Goal: Task Accomplishment & Management: Manage account settings

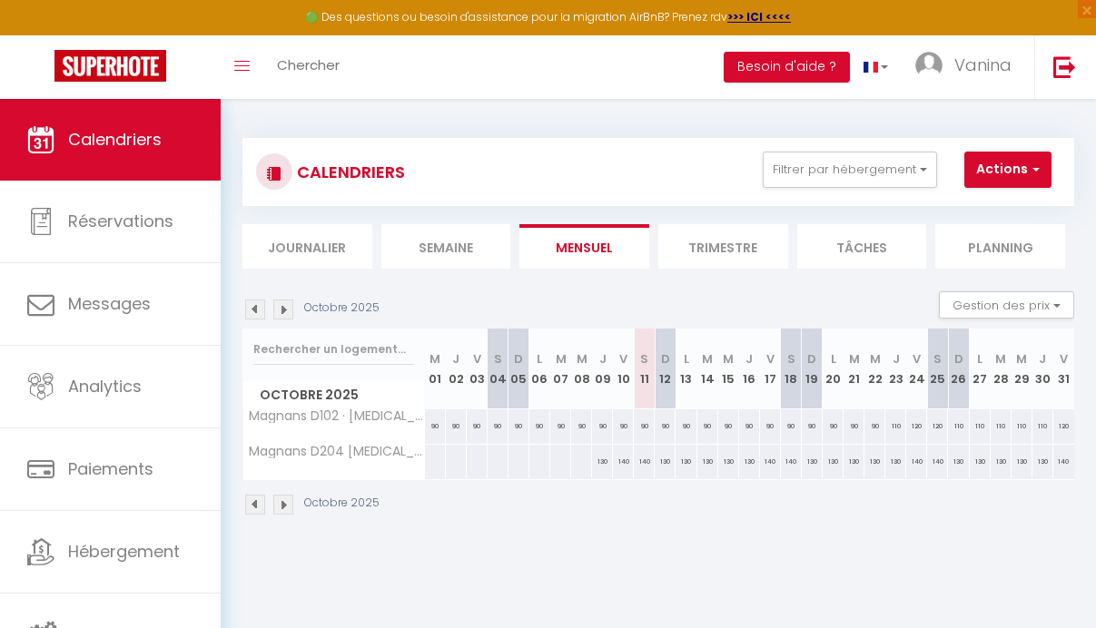
click at [134, 555] on span "Hébergement" at bounding box center [124, 551] width 112 height 23
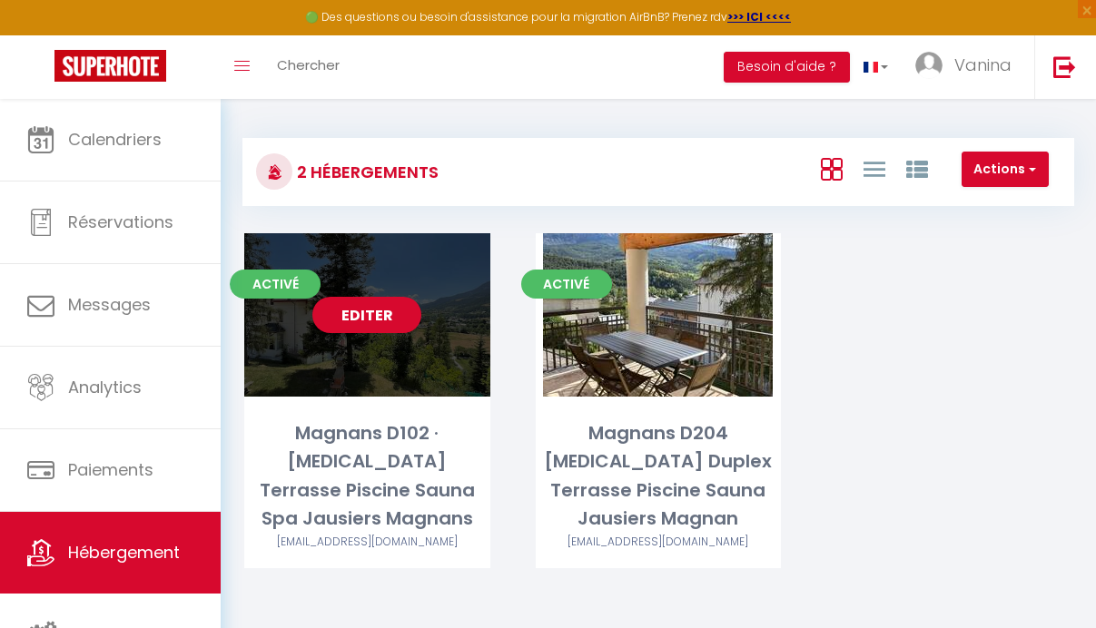
click at [384, 319] on link "Editer" at bounding box center [366, 315] width 109 height 36
select select "3"
select select "2"
select select "1"
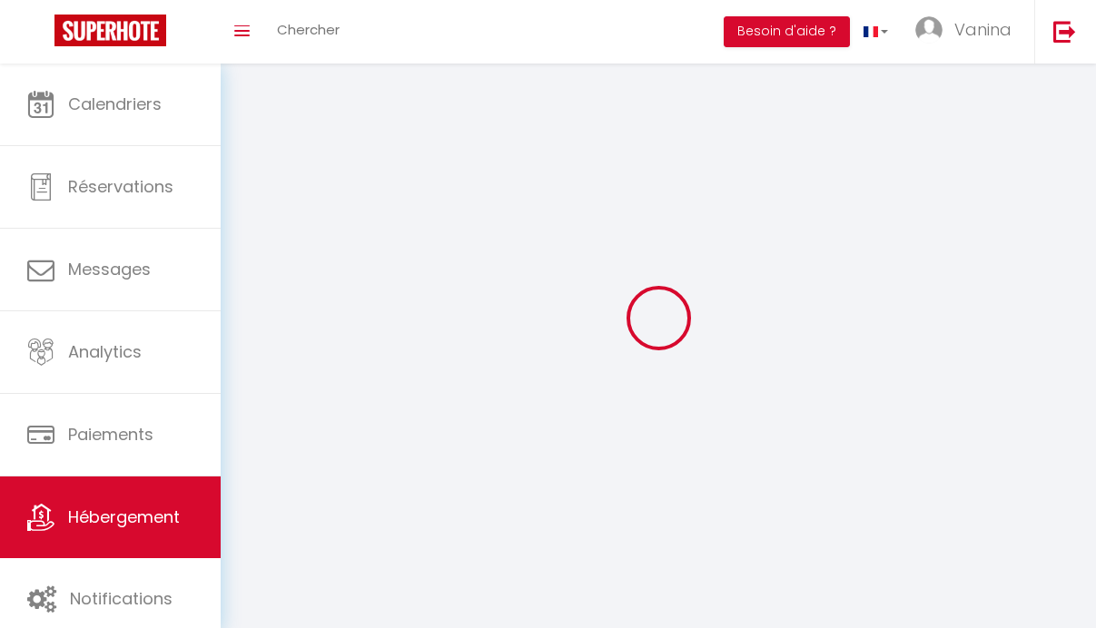
select select
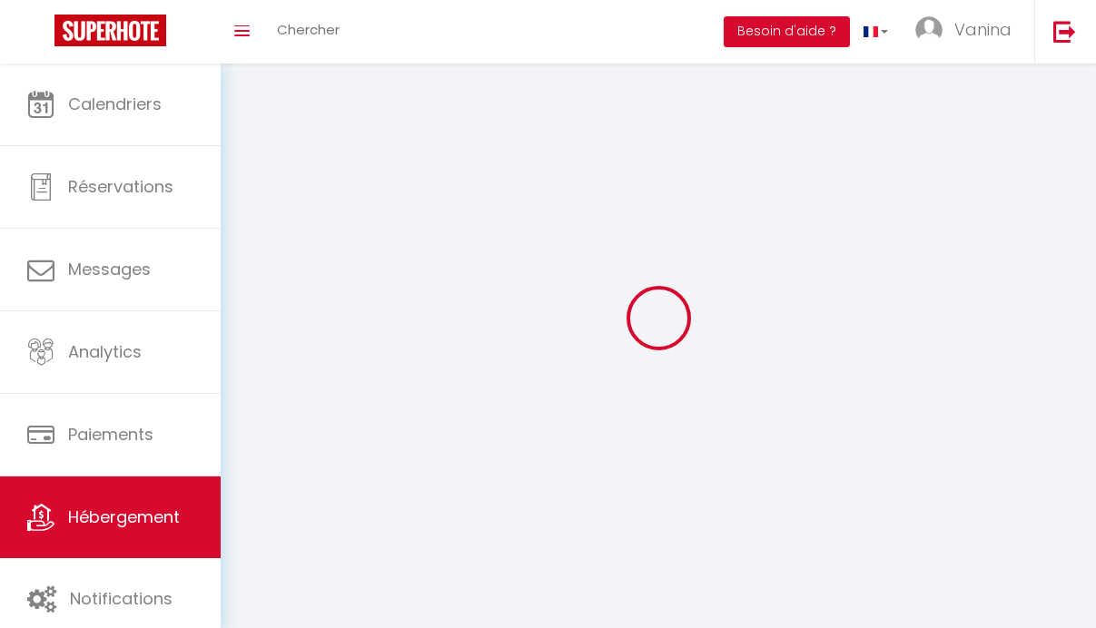
select select
checkbox input "false"
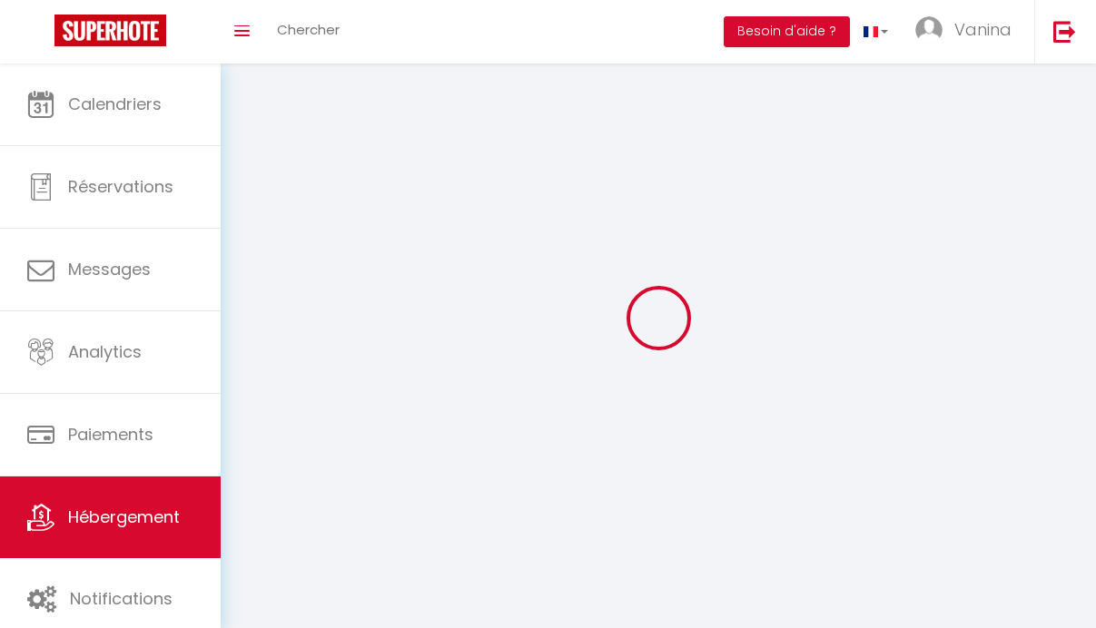
select select
select select "1"
select select "28"
select select
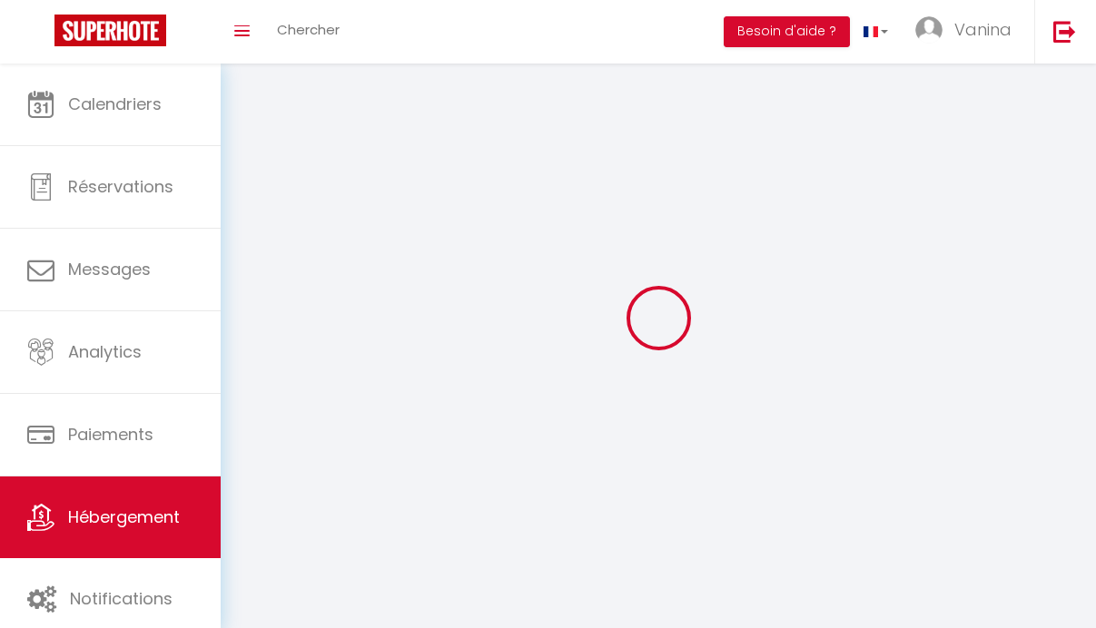
select select
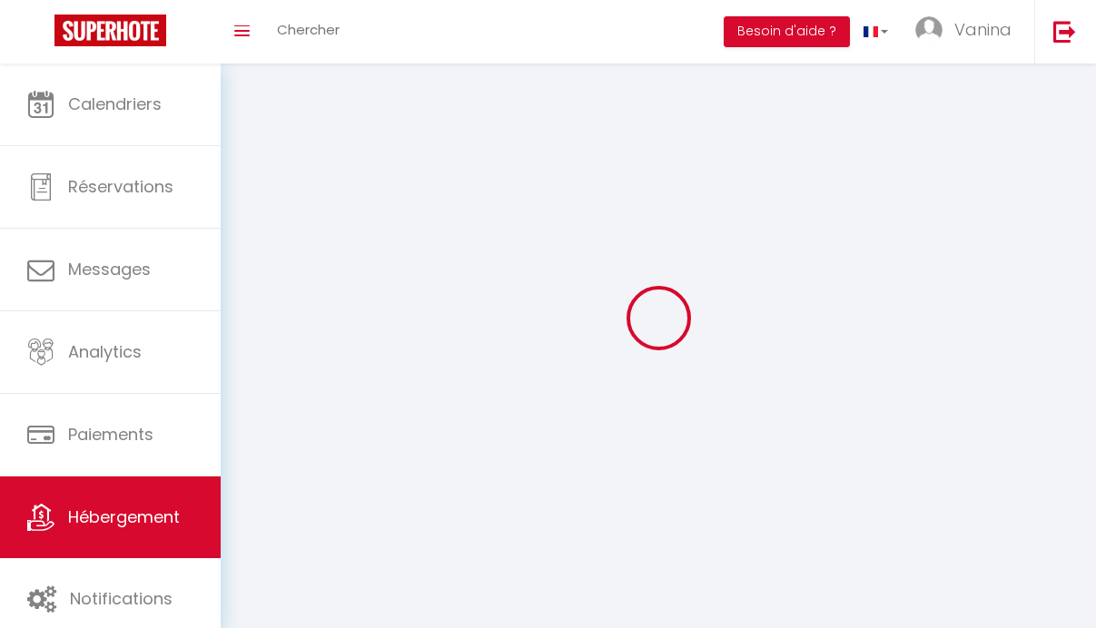
checkbox input "false"
select select
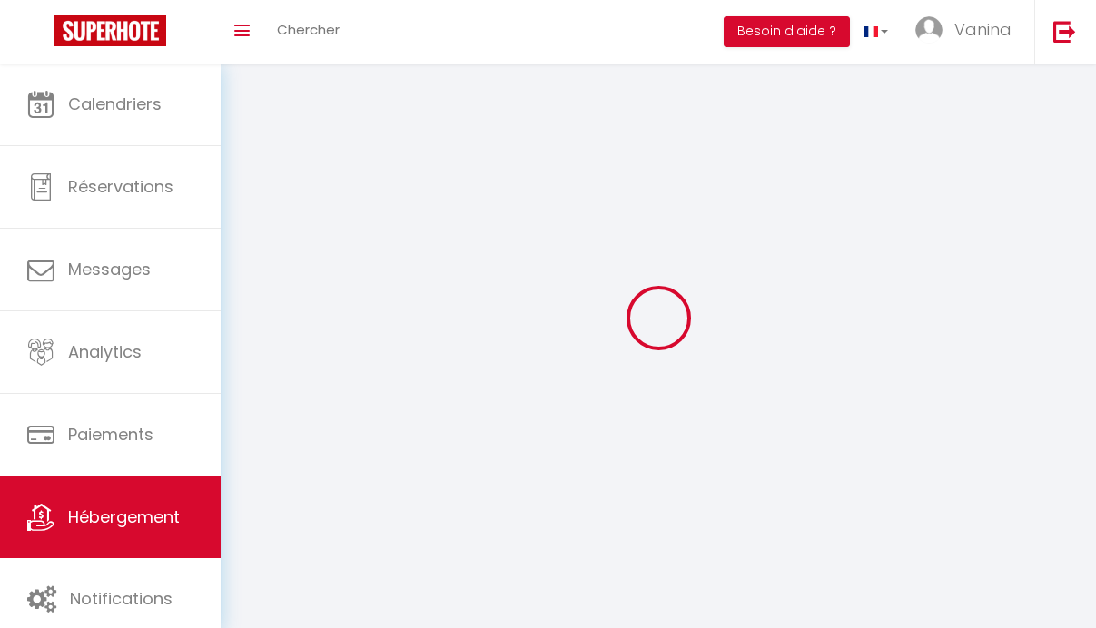
select select
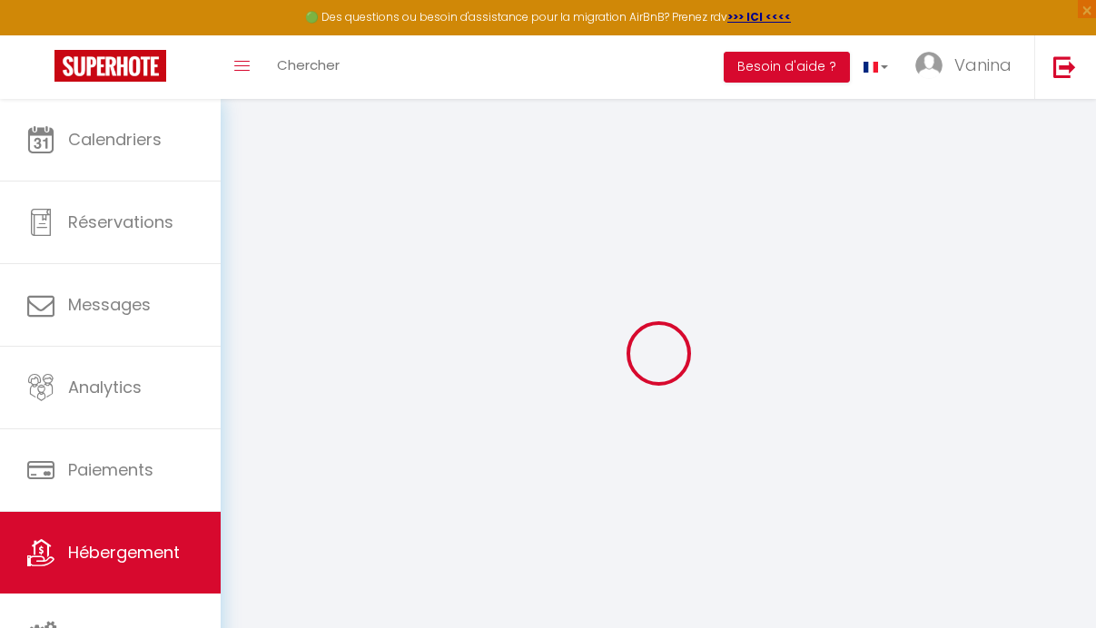
select select
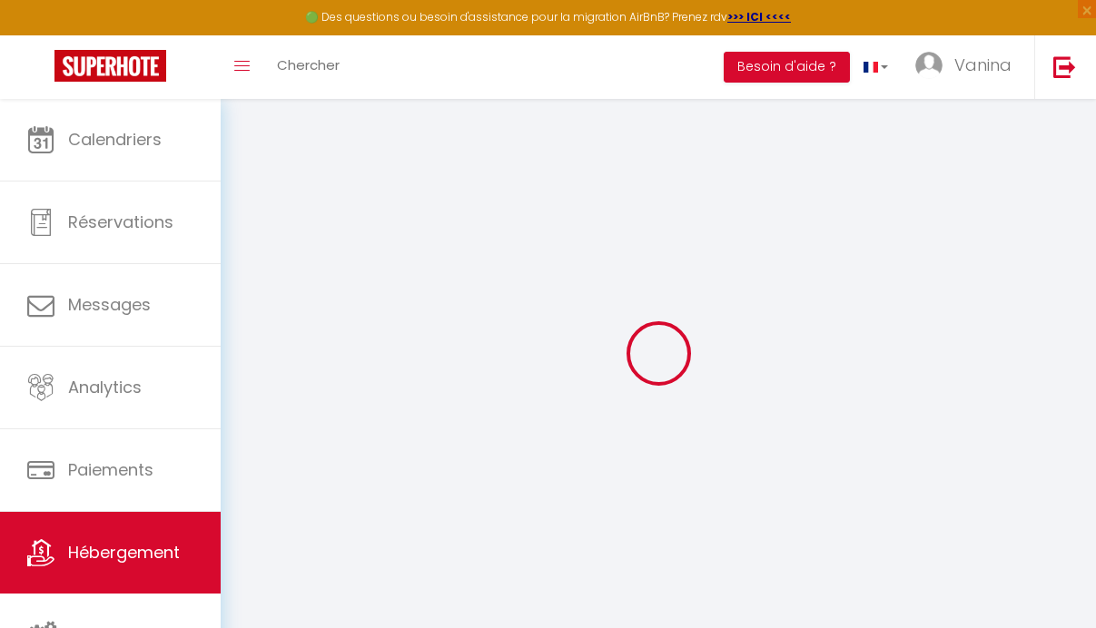
select select
checkbox input "false"
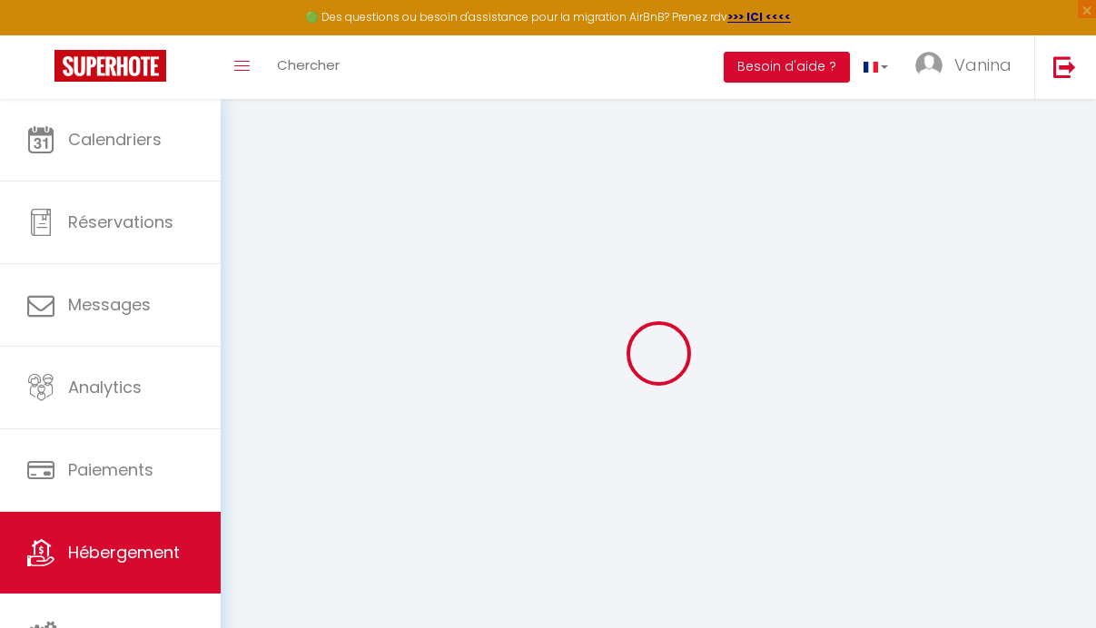
select select
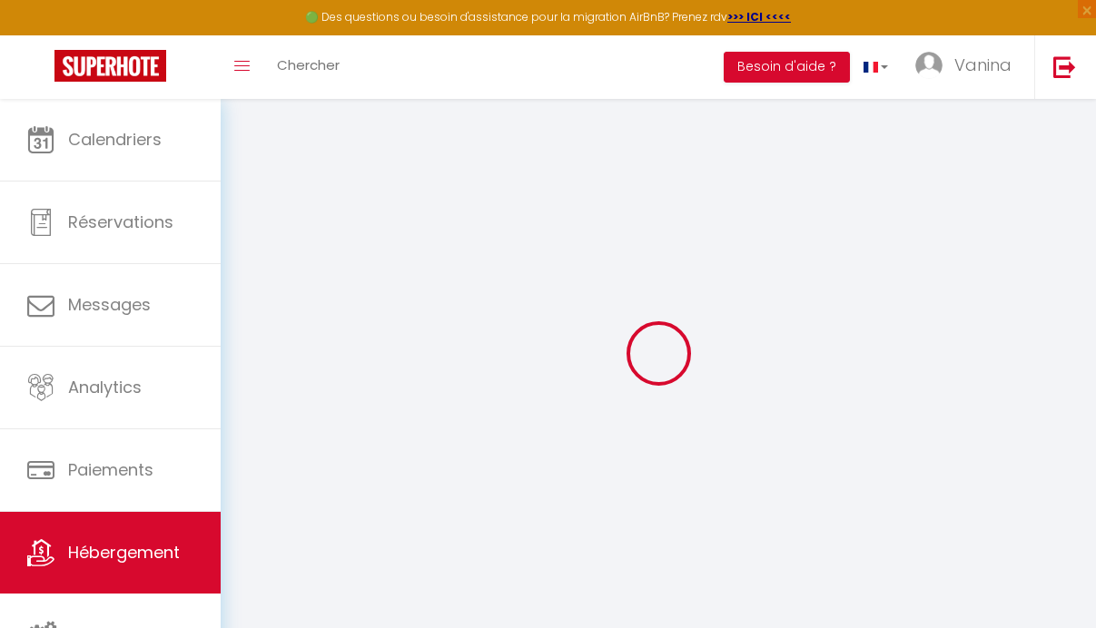
select select
checkbox input "false"
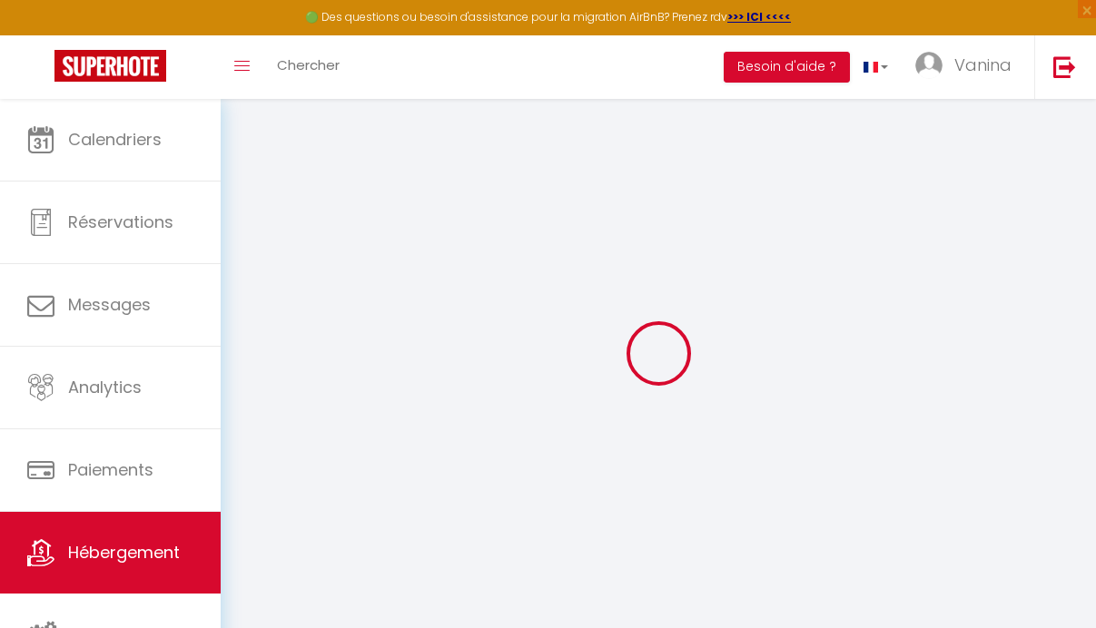
checkbox input "false"
select select
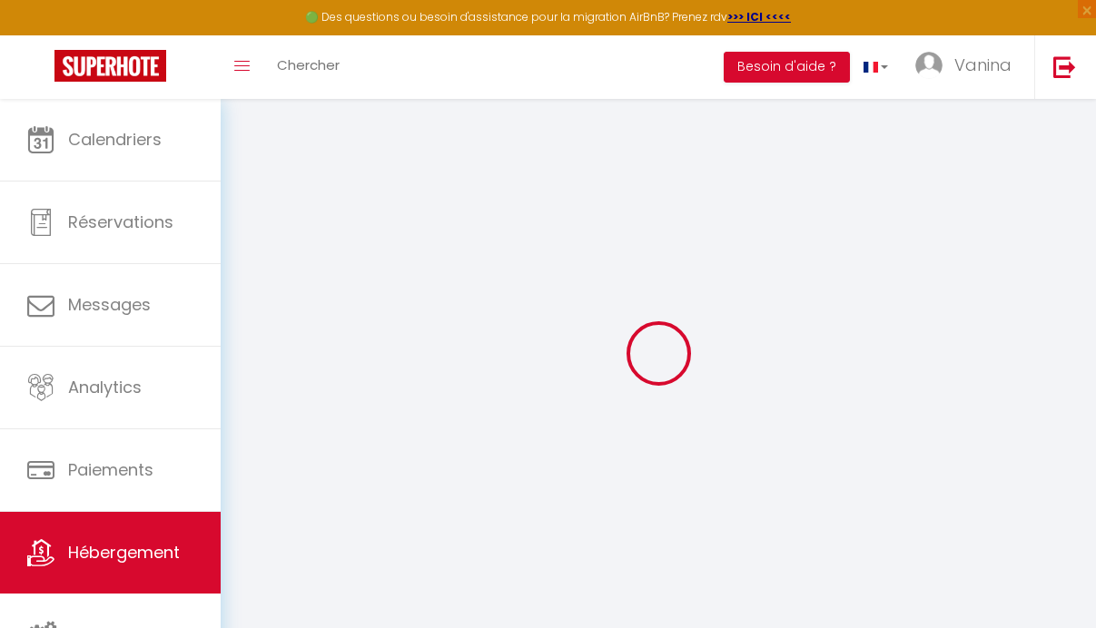
select select
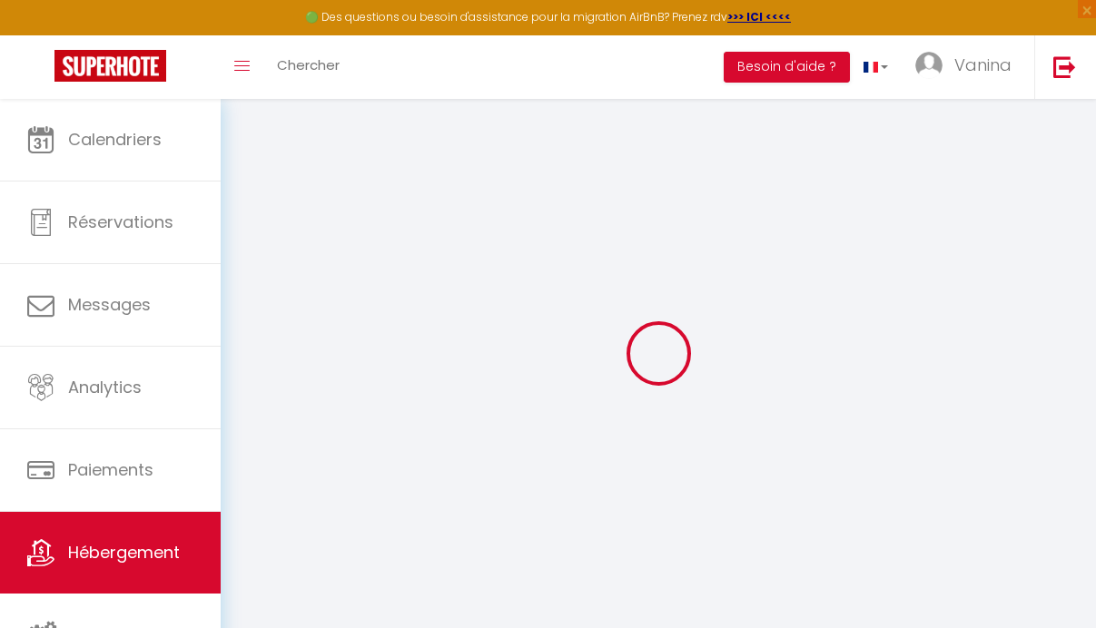
checkbox input "false"
select select
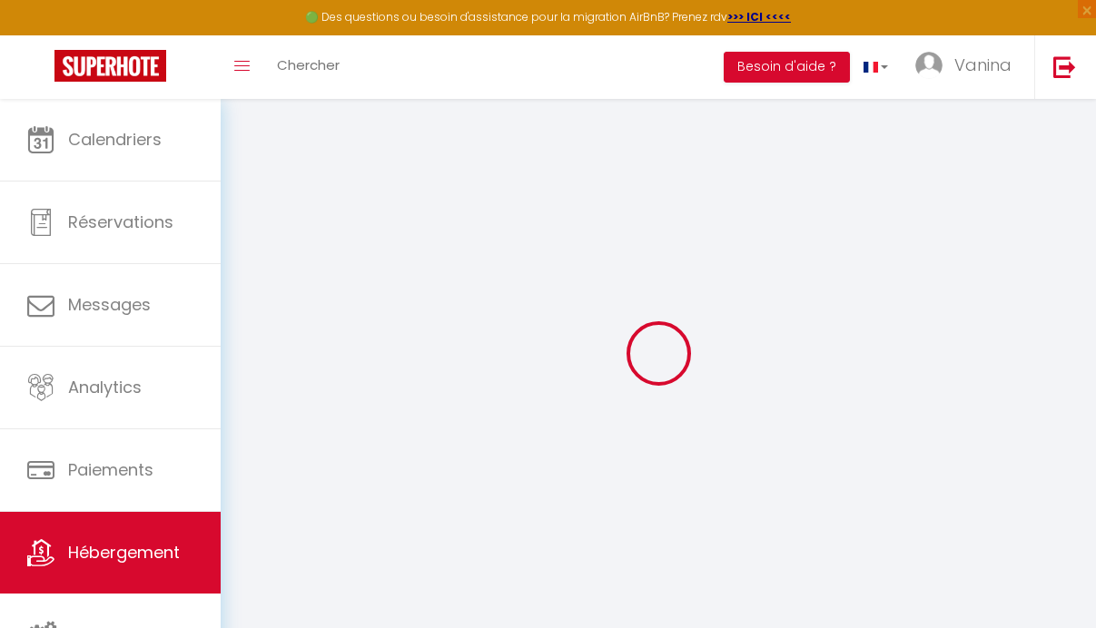
select select
type input "Magnans D102 · [MEDICAL_DATA] Terrasse Piscine Sauna Spa Jausiers Magnans"
select select "6"
select select "2"
type input "110"
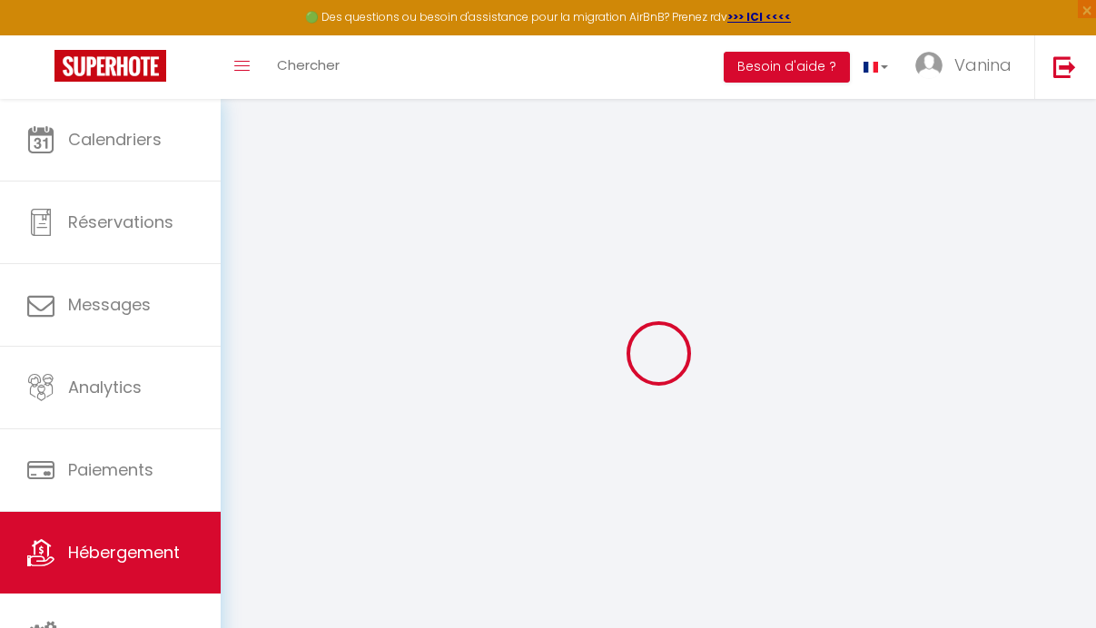
select select
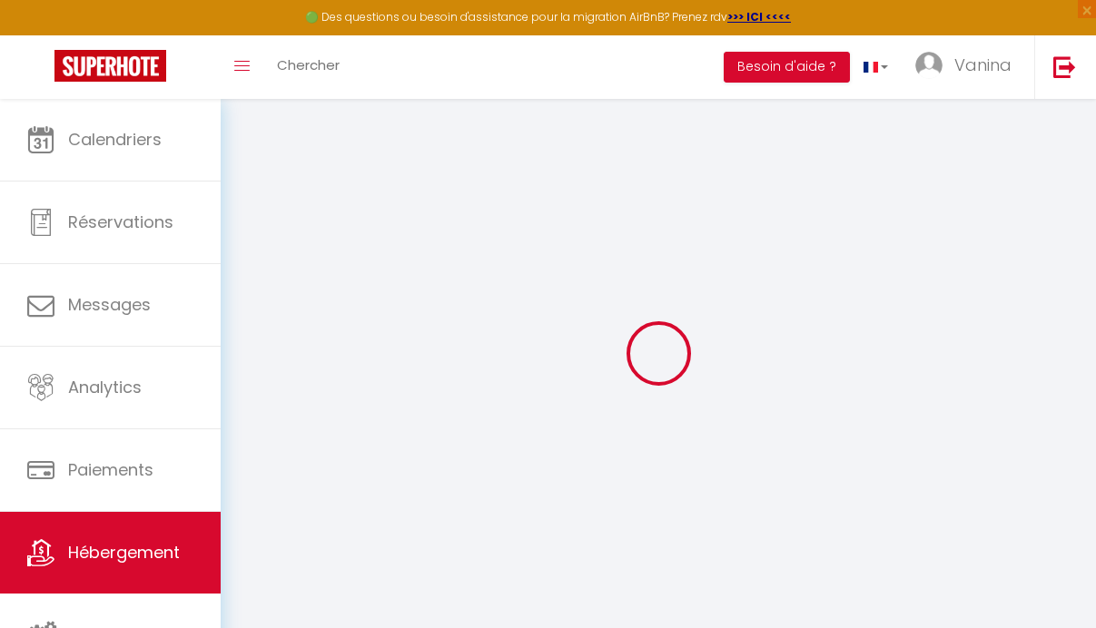
type input "189 montée des MAGNANS"
type input "04850"
type input "Jausiers"
type input "[EMAIL_ADDRESS][DOMAIN_NAME]"
select select
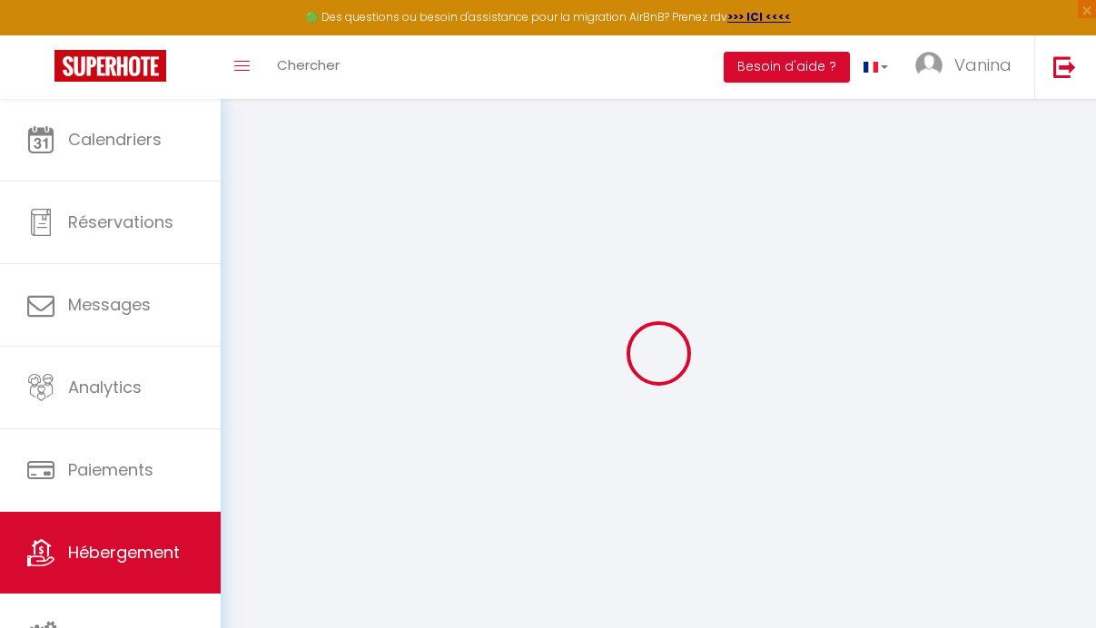
checkbox input "false"
select select
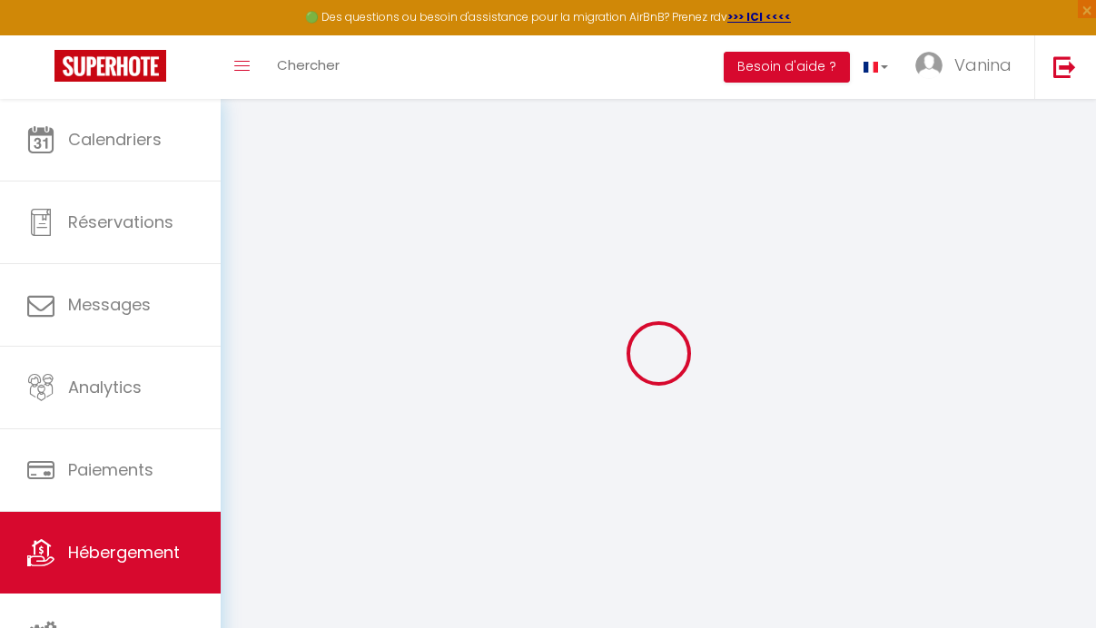
select select
type input "0"
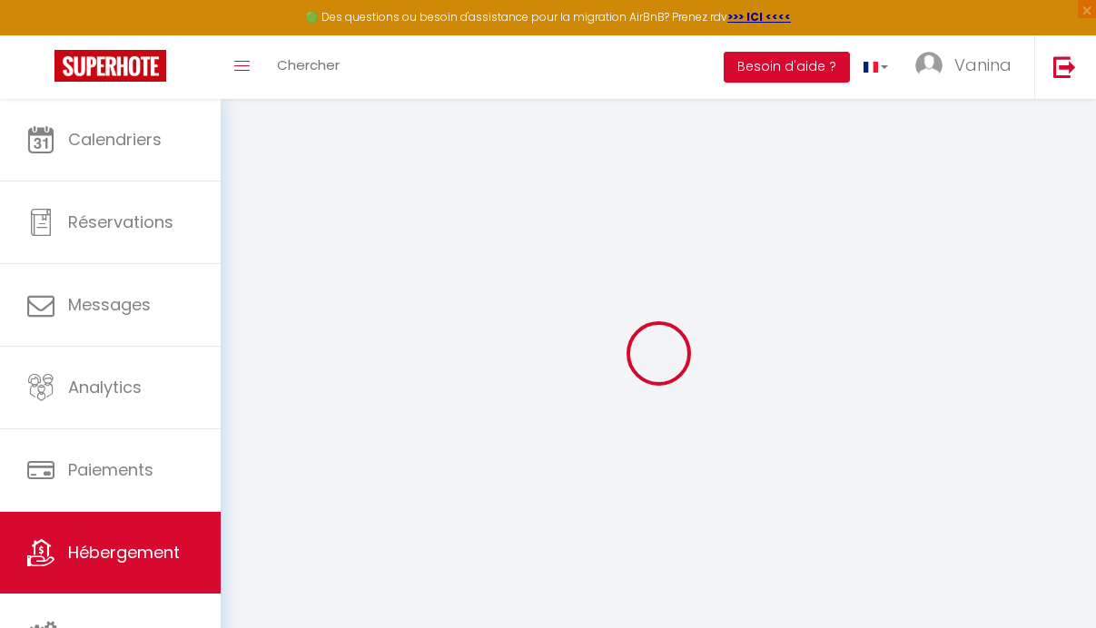
select select
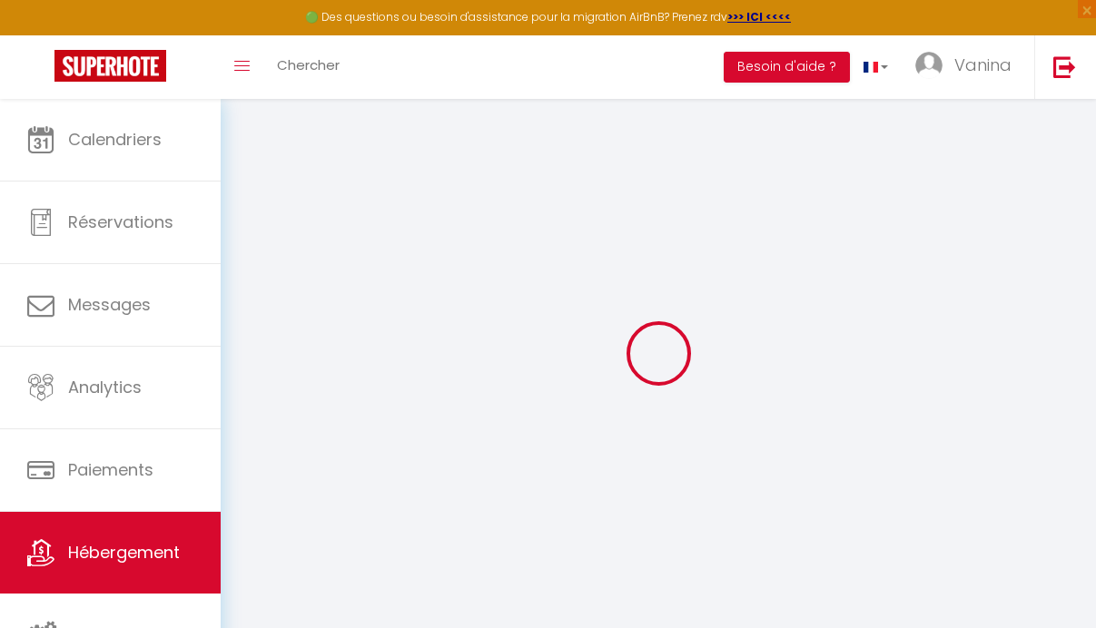
select select
checkbox input "false"
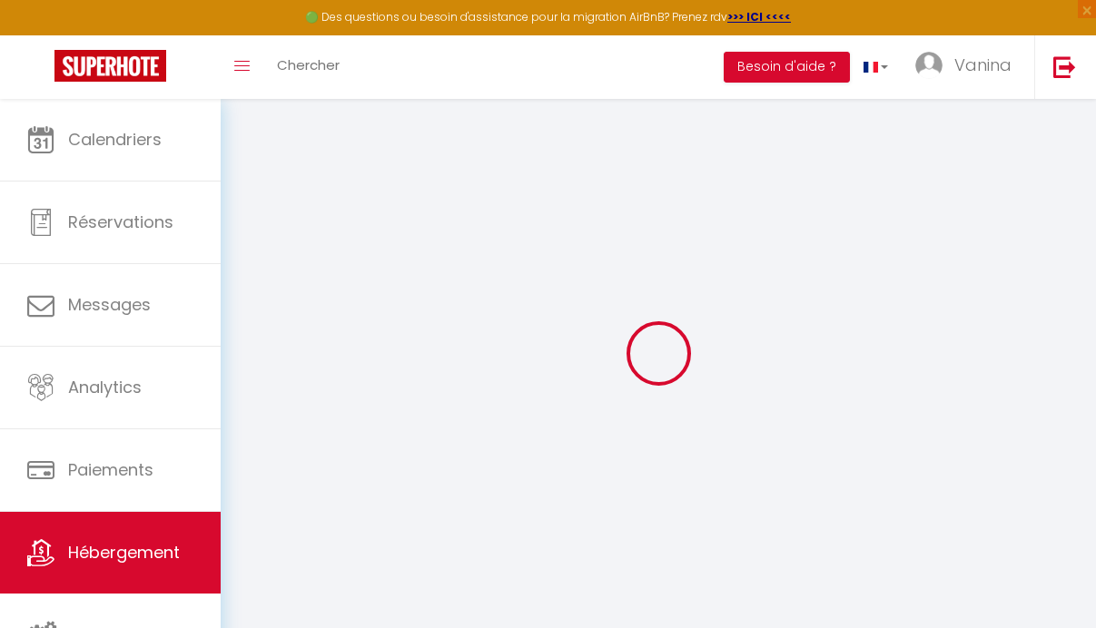
select select
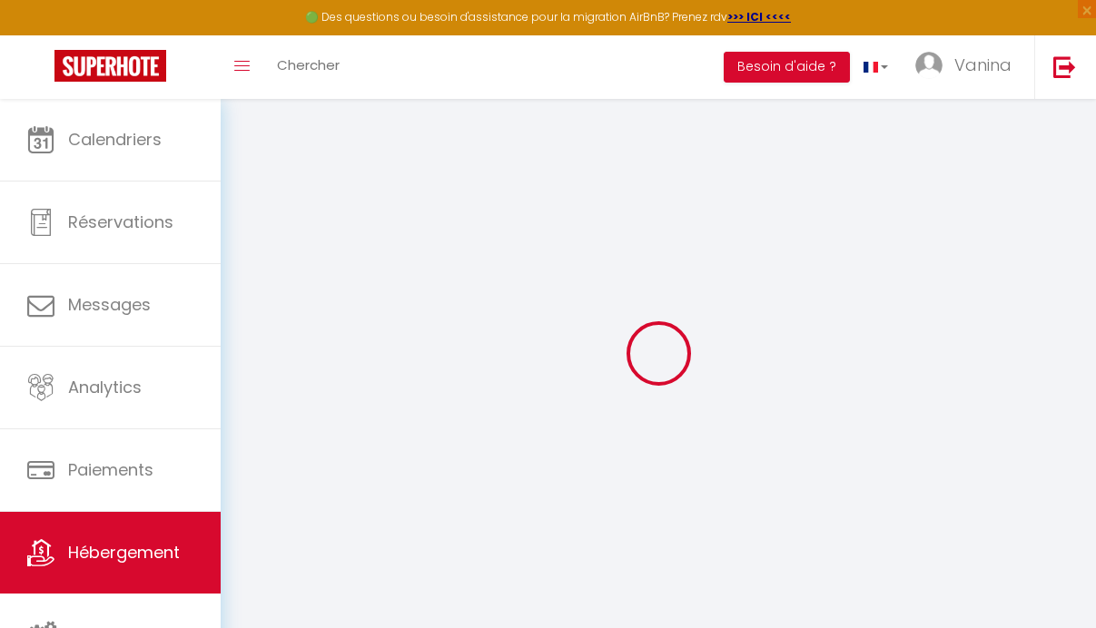
select select
checkbox input "false"
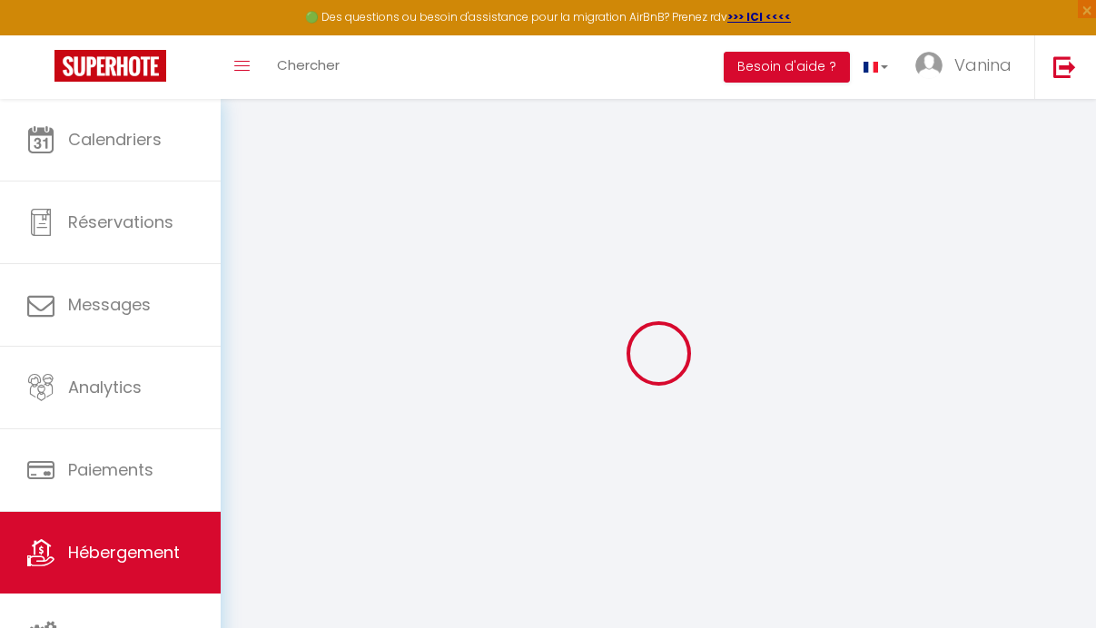
select select
checkbox input "false"
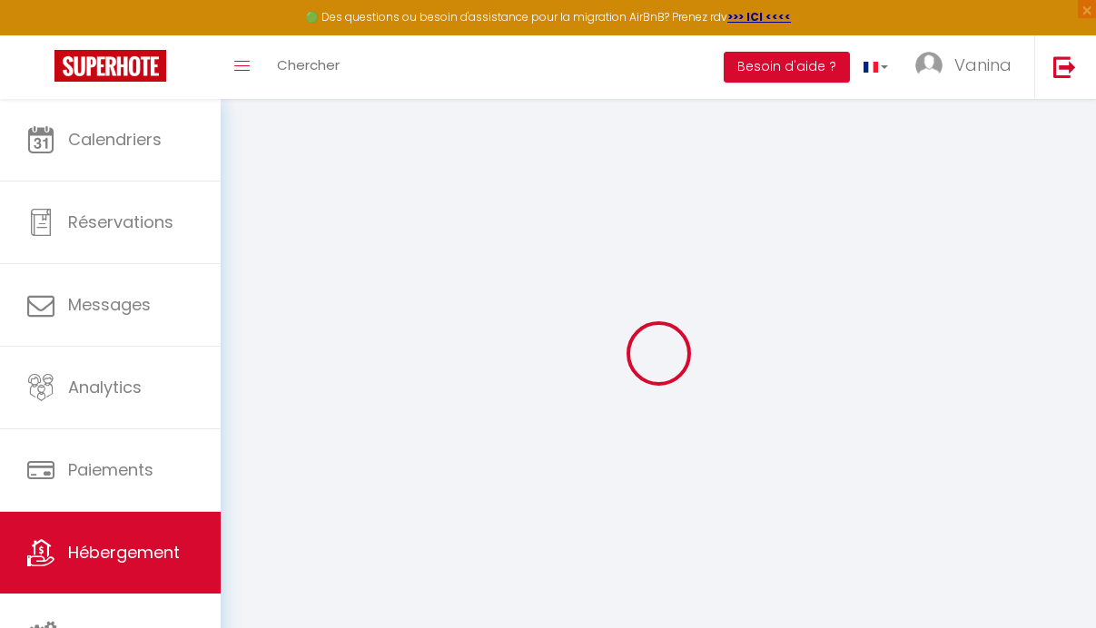
select select "16:00"
select select "23:45"
select select "10:00"
select select "30"
select select "120"
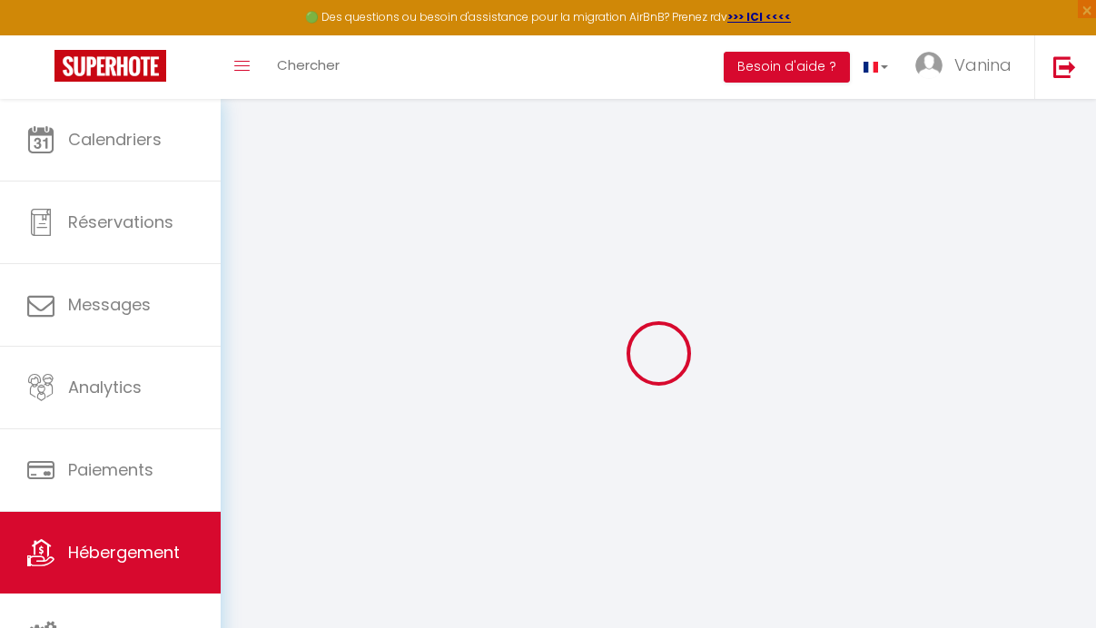
select select
checkbox input "false"
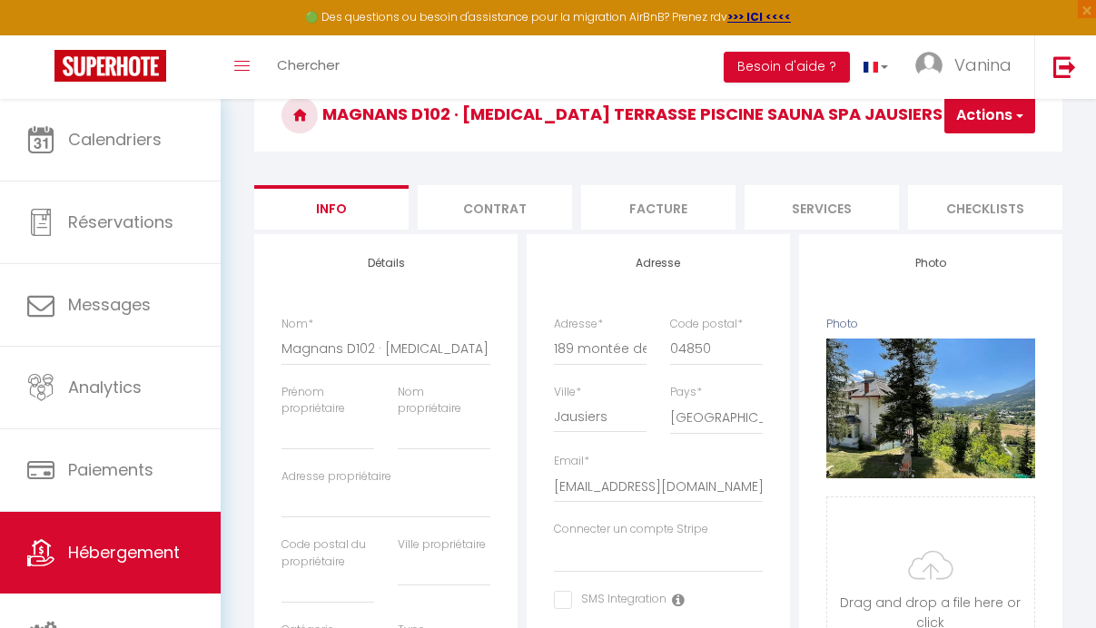
scroll to position [230, 0]
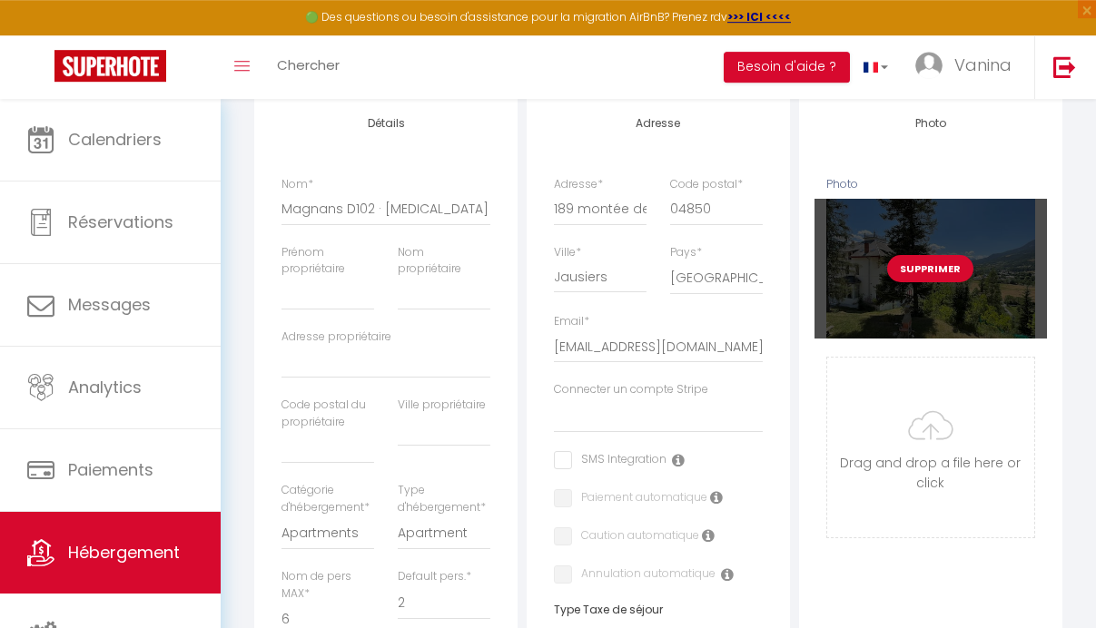
click at [937, 282] on button "Supprimer" at bounding box center [930, 268] width 86 height 27
select select
checkbox input "false"
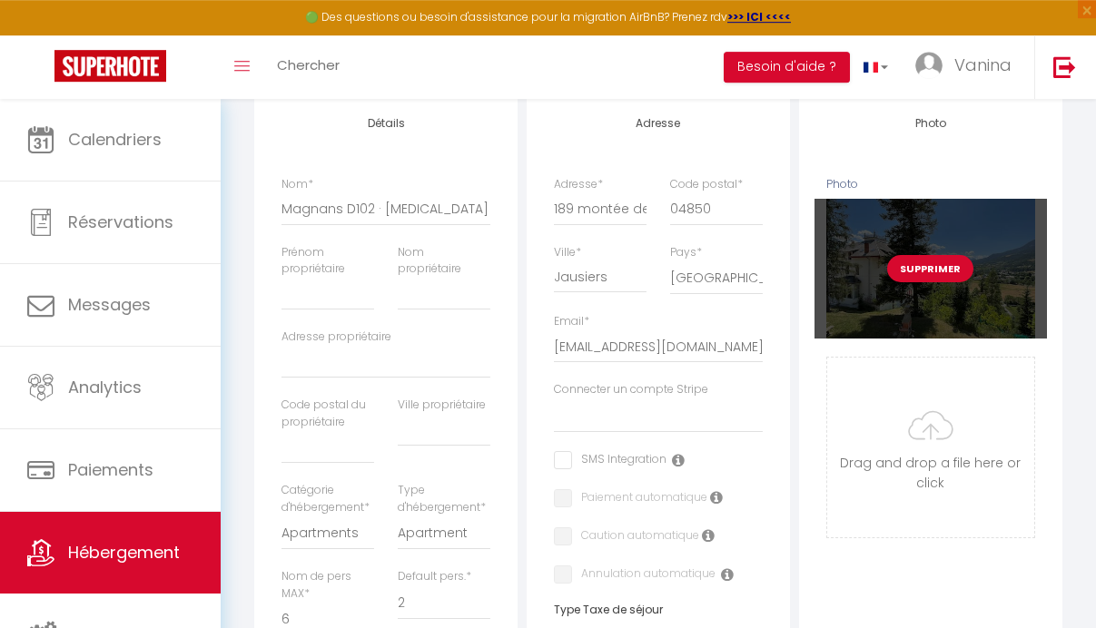
checkbox input "false"
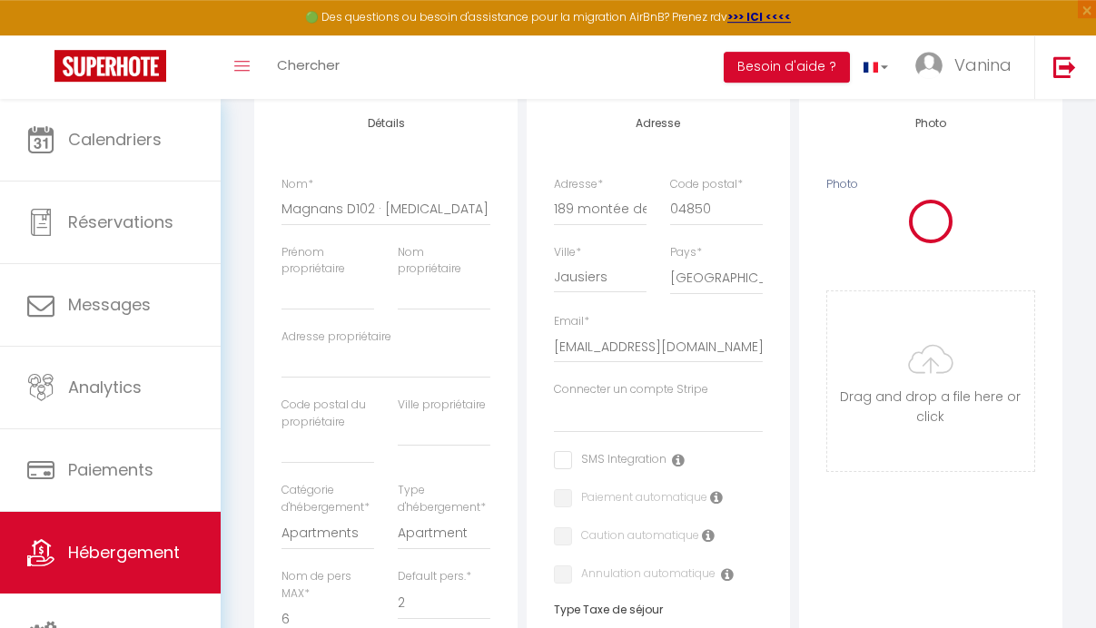
select select
checkbox input "false"
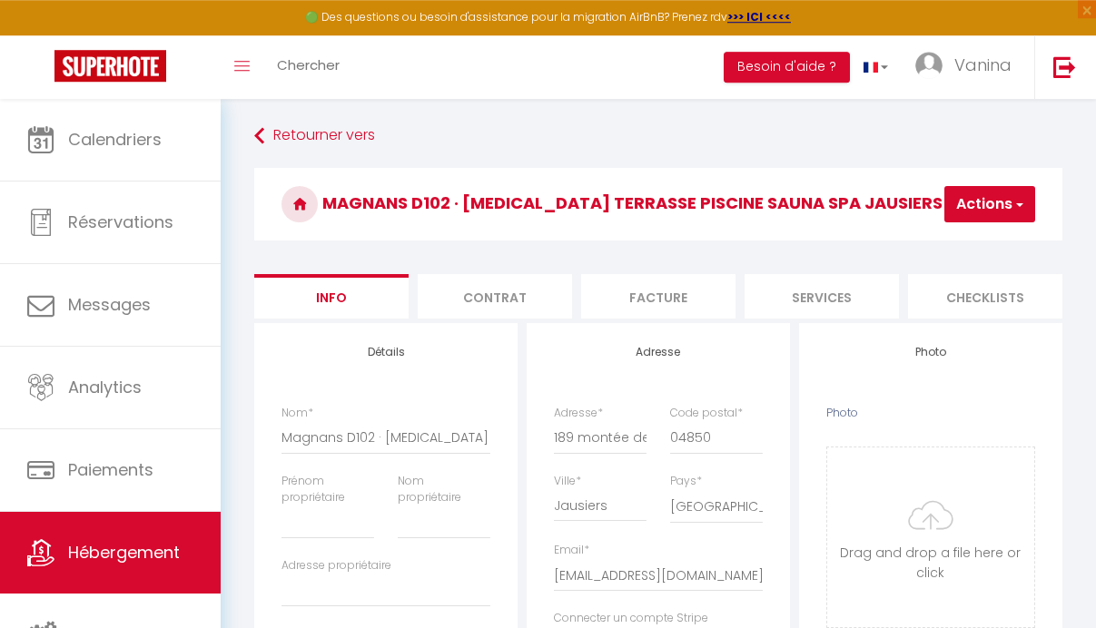
scroll to position [0, 0]
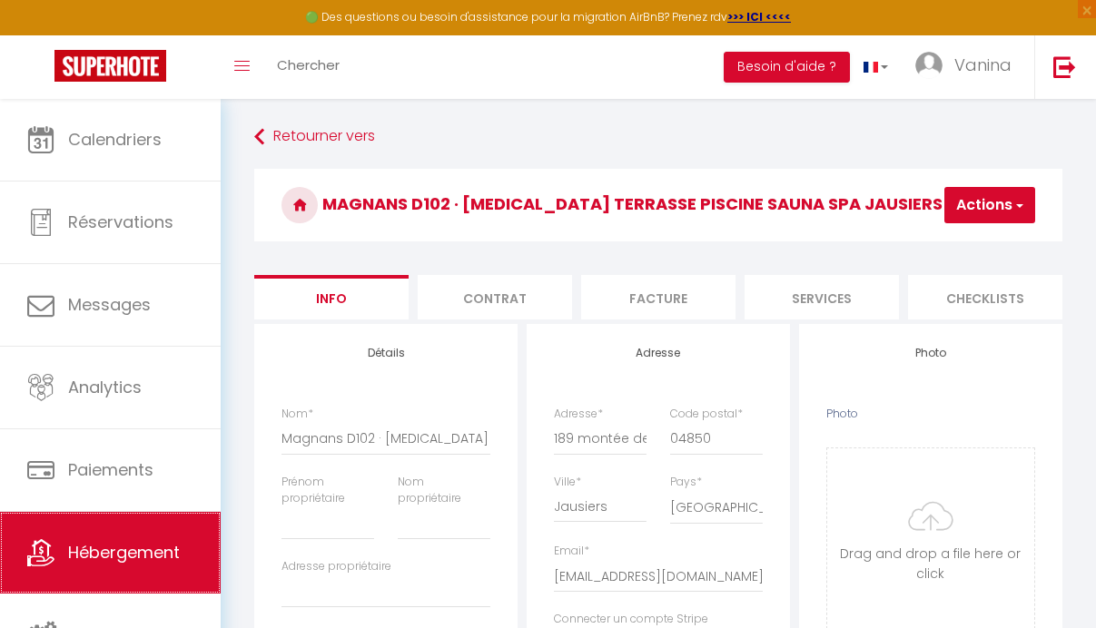
click at [106, 569] on link "Hébergement" at bounding box center [110, 553] width 221 height 82
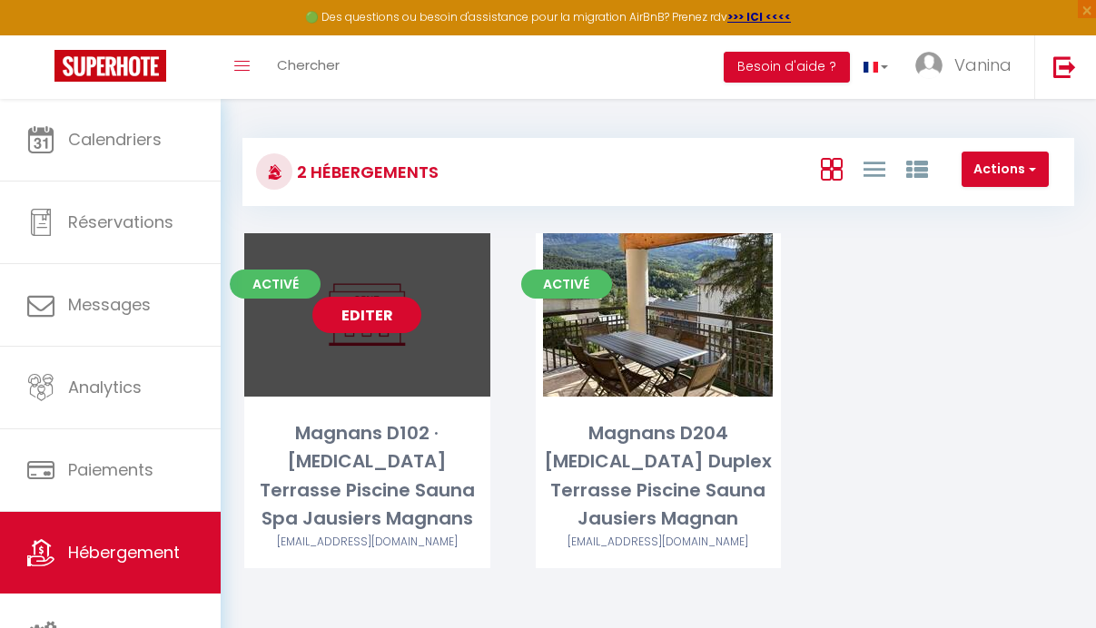
click at [378, 318] on link "Editer" at bounding box center [366, 315] width 109 height 36
click at [373, 309] on link "Editer" at bounding box center [366, 315] width 109 height 36
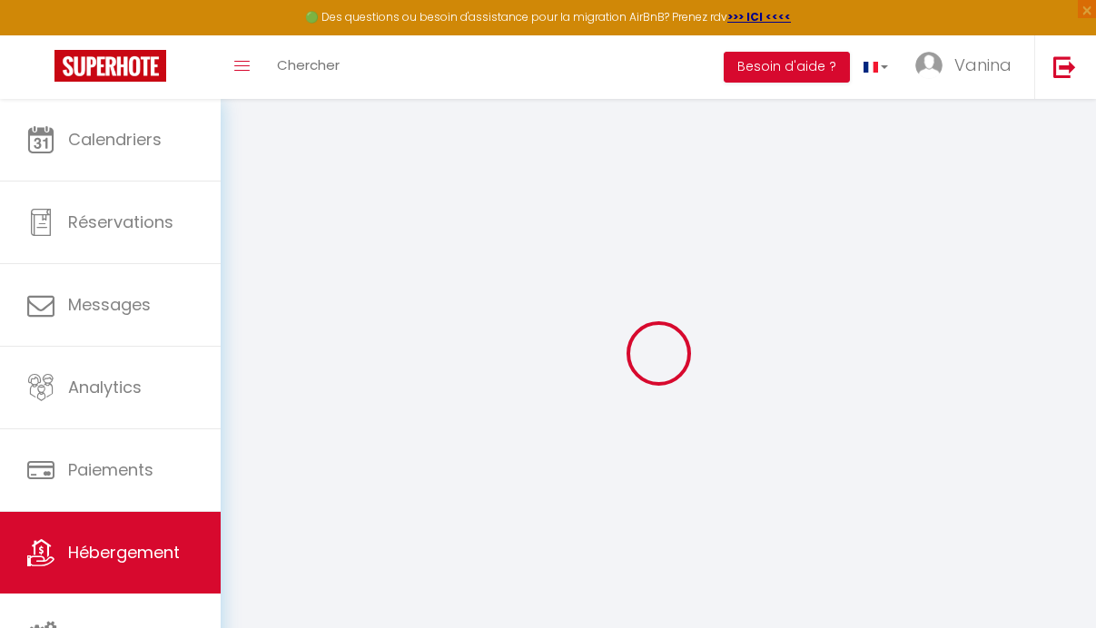
select select
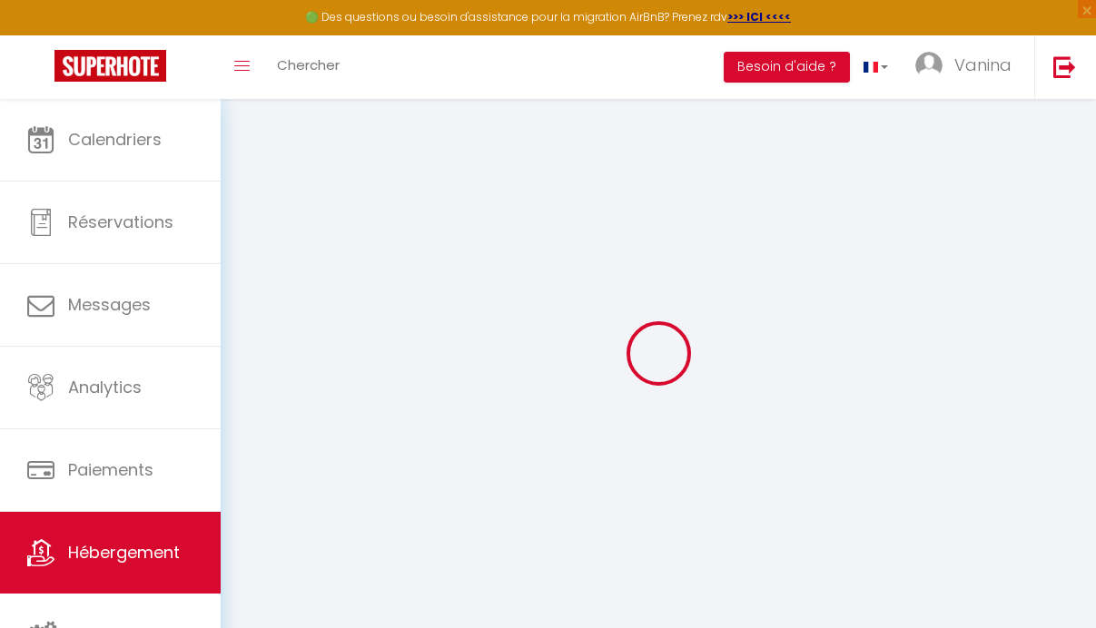
select select
checkbox input "false"
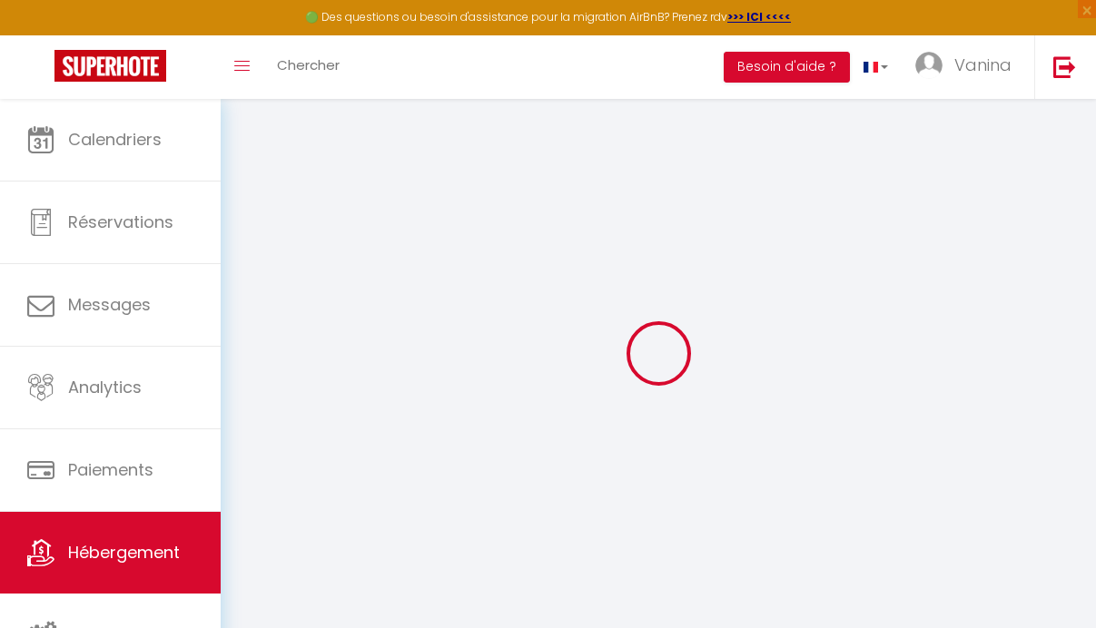
select select
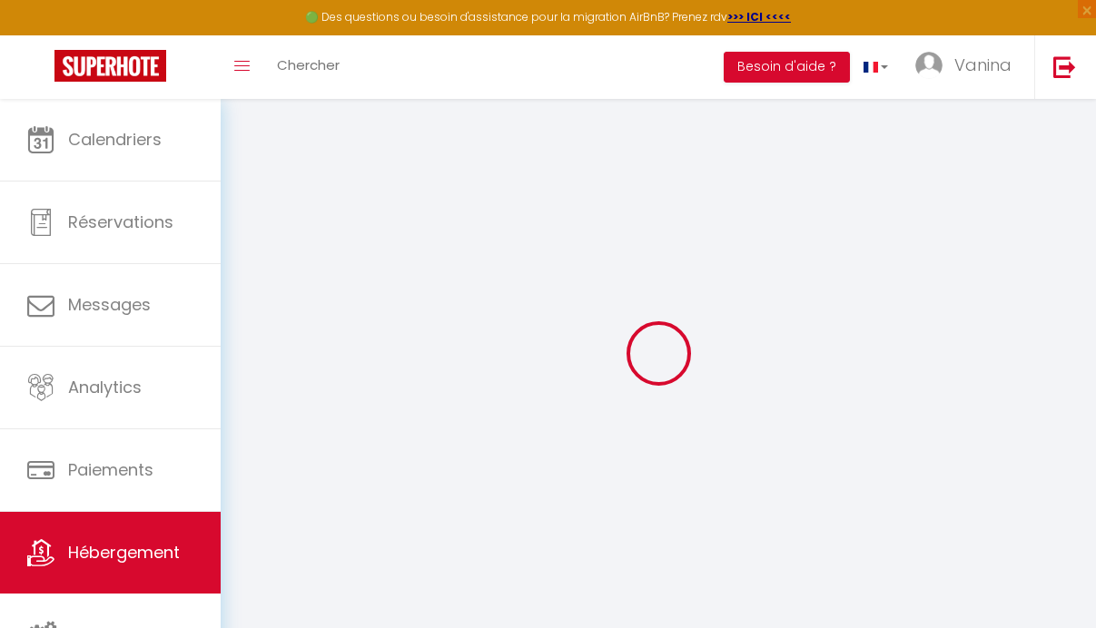
select select
checkbox input "false"
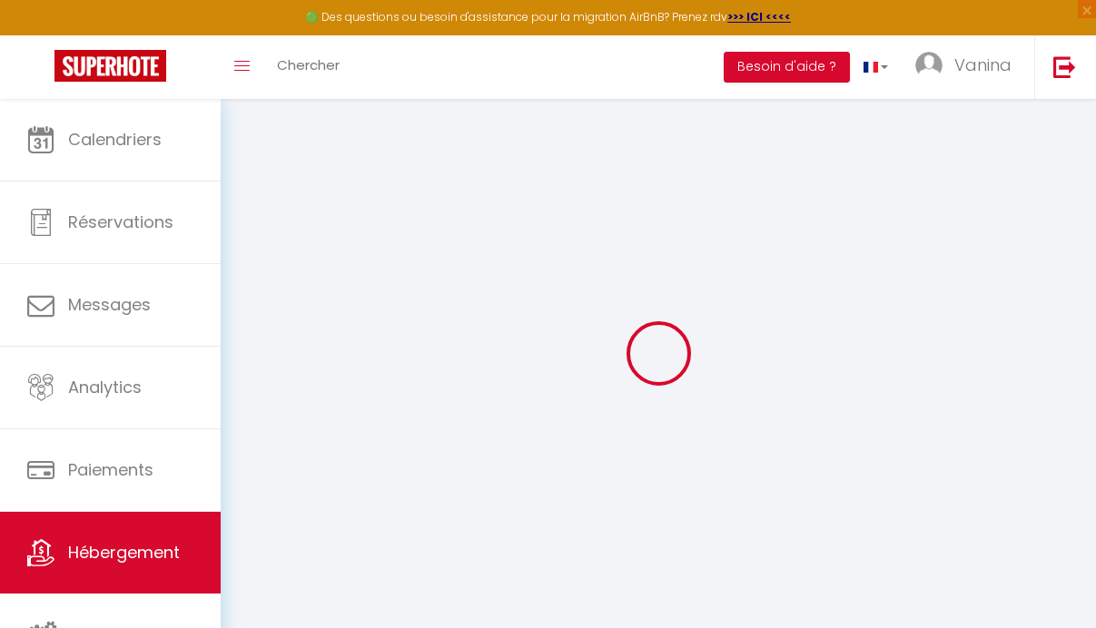
checkbox input "false"
select select
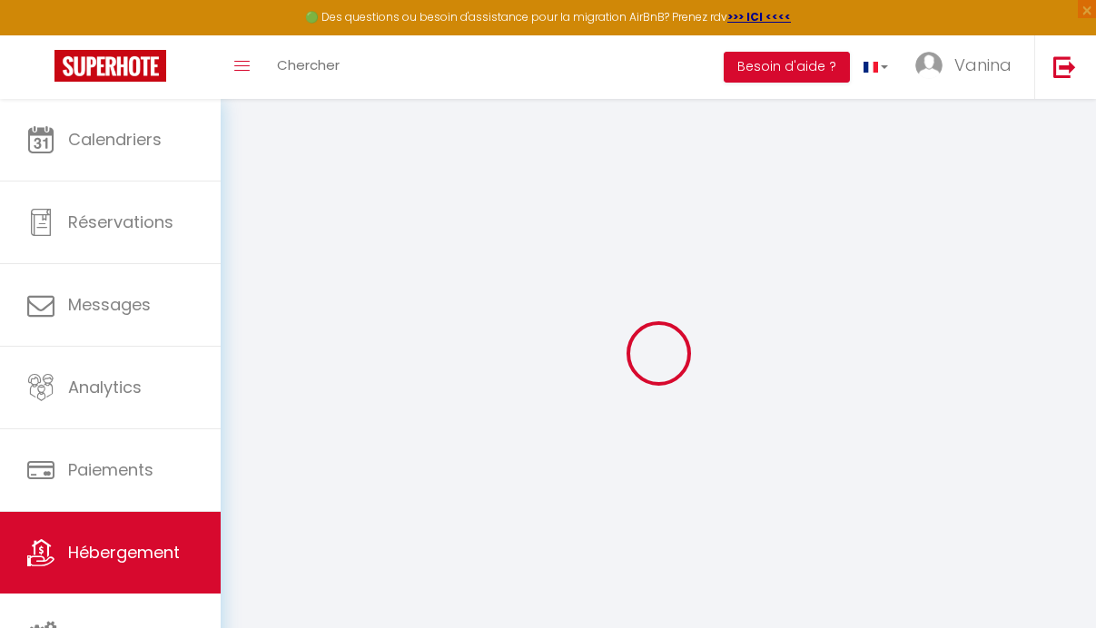
select select
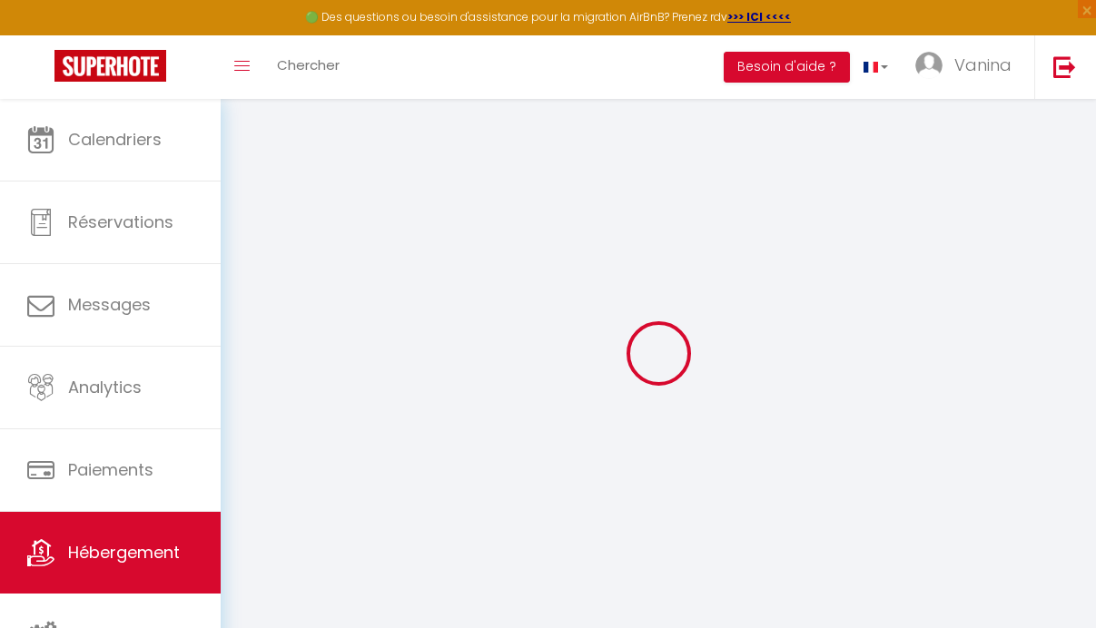
checkbox input "false"
select select
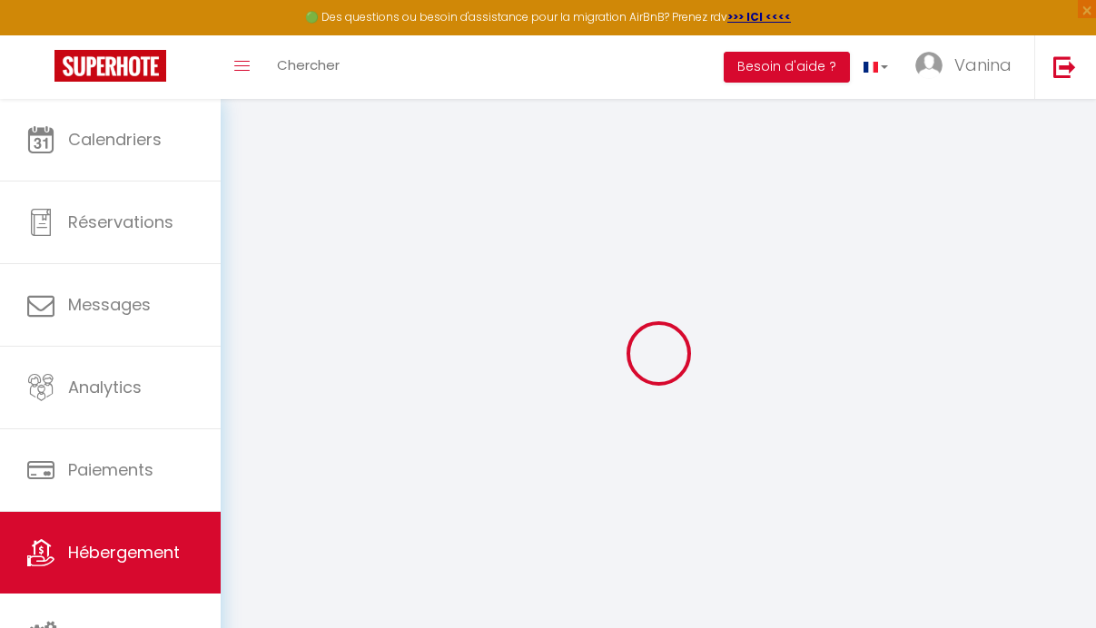
select select
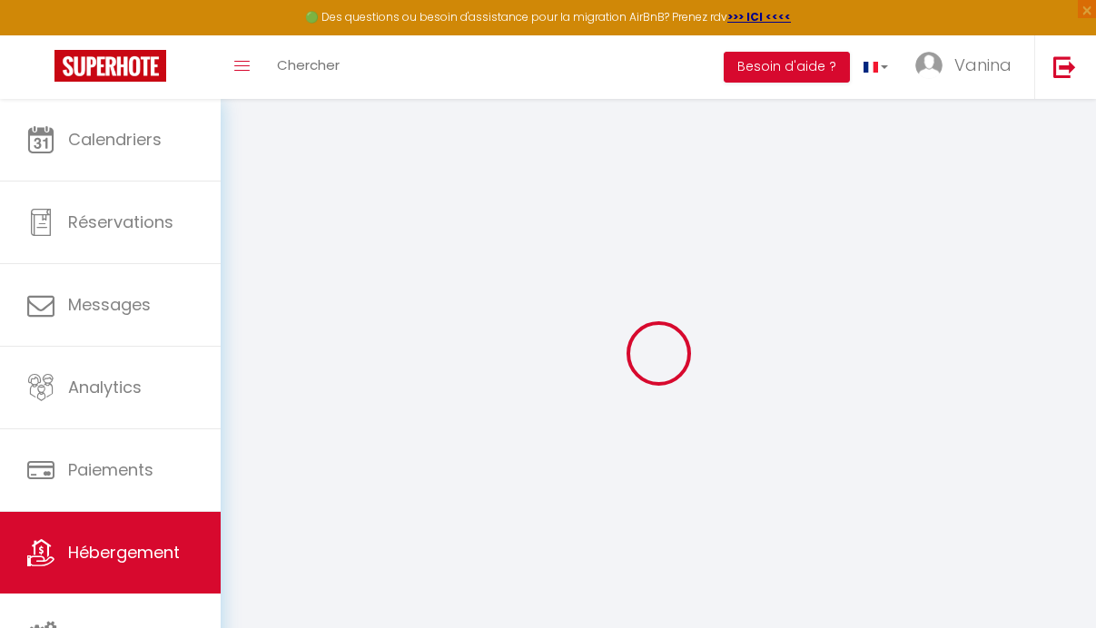
select select
checkbox input "false"
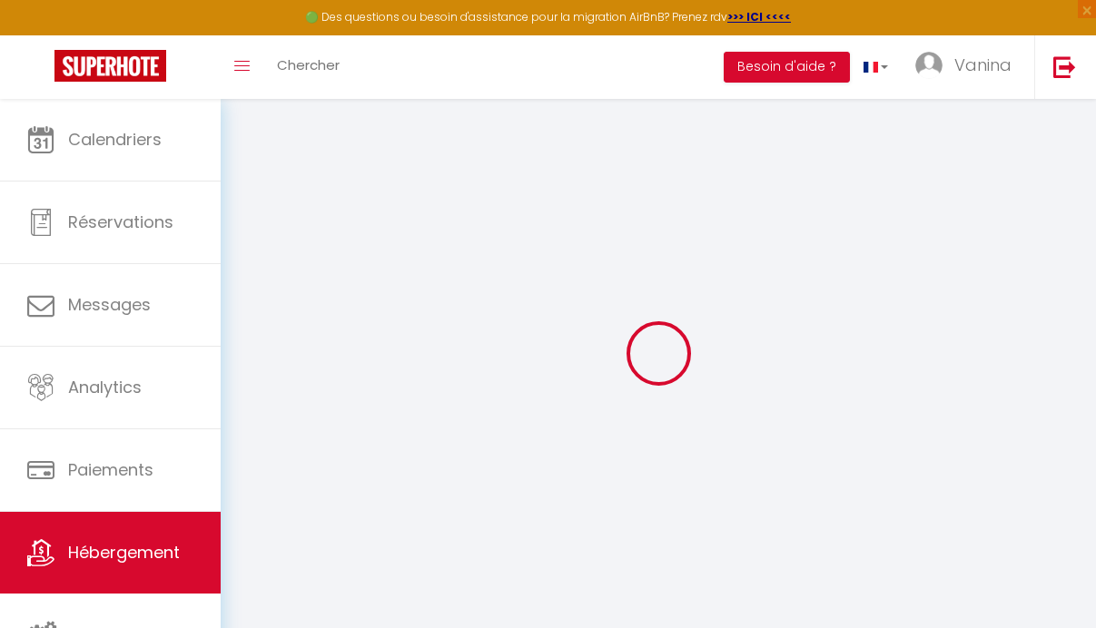
checkbox input "false"
select select
type input "Magnans D102 · [MEDICAL_DATA] Terrasse Piscine Sauna Spa Jausiers Magnans"
select select "6"
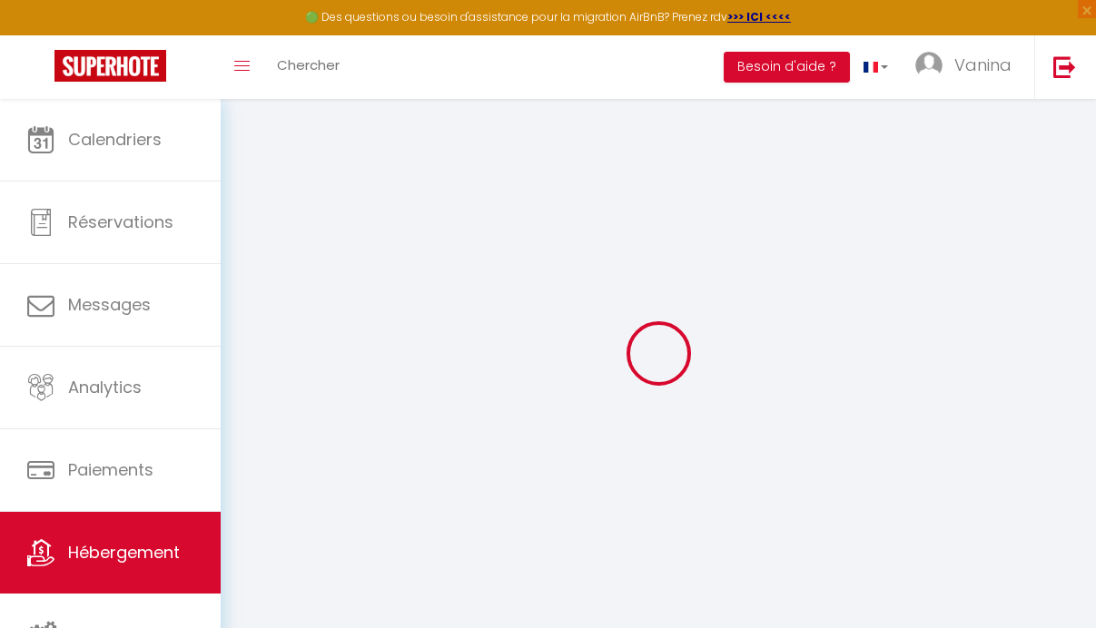
select select "2"
type input "110"
select select
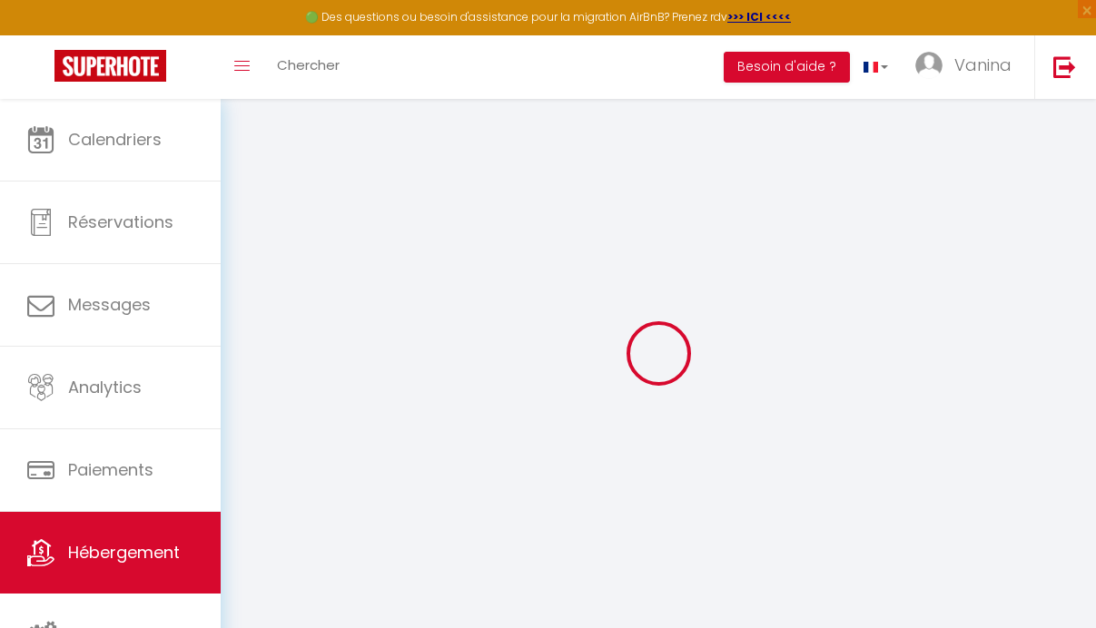
select select
type input "189 montée des MAGNANS"
type input "04850"
type input "Jausiers"
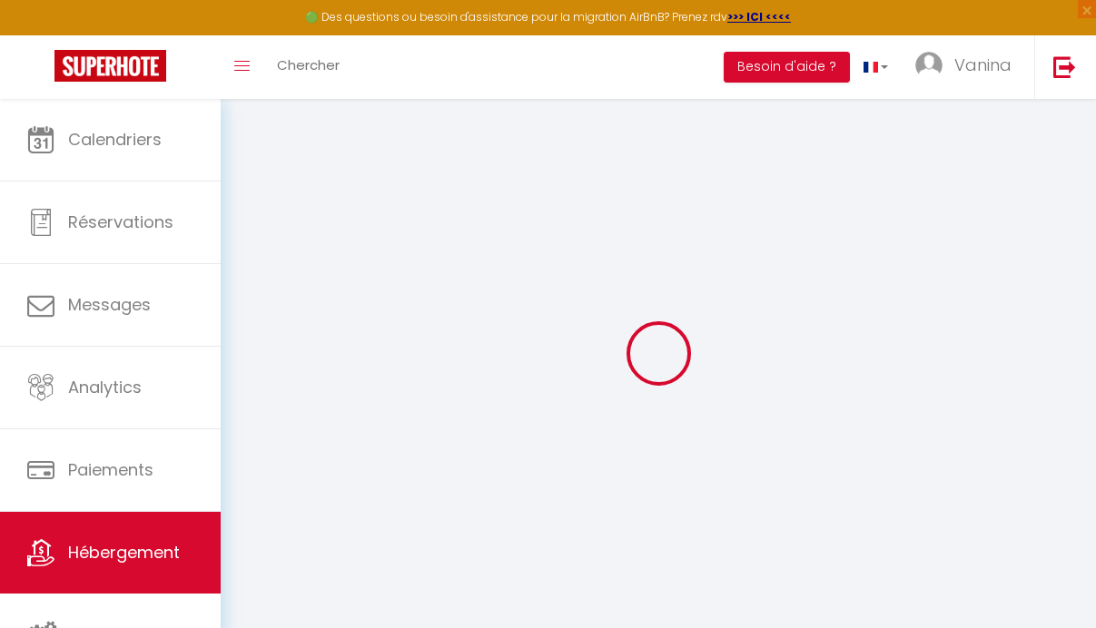
type input "[EMAIL_ADDRESS][DOMAIN_NAME]"
select select
checkbox input "false"
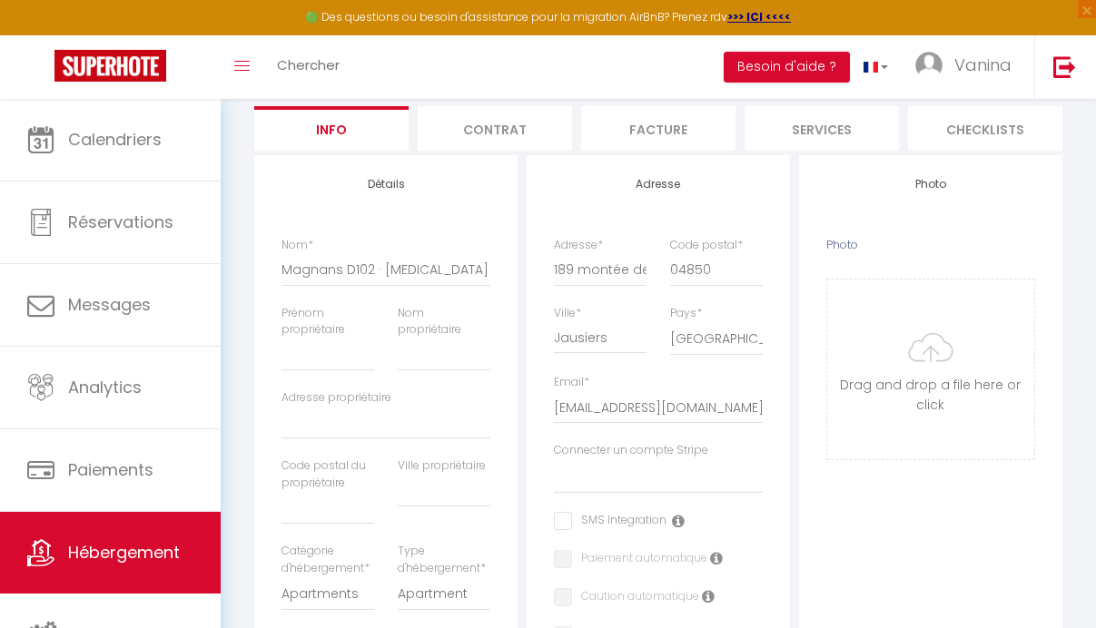
scroll to position [171, 0]
click at [924, 359] on input "Photo" at bounding box center [930, 368] width 207 height 180
click at [935, 382] on input "Photo" at bounding box center [930, 368] width 207 height 180
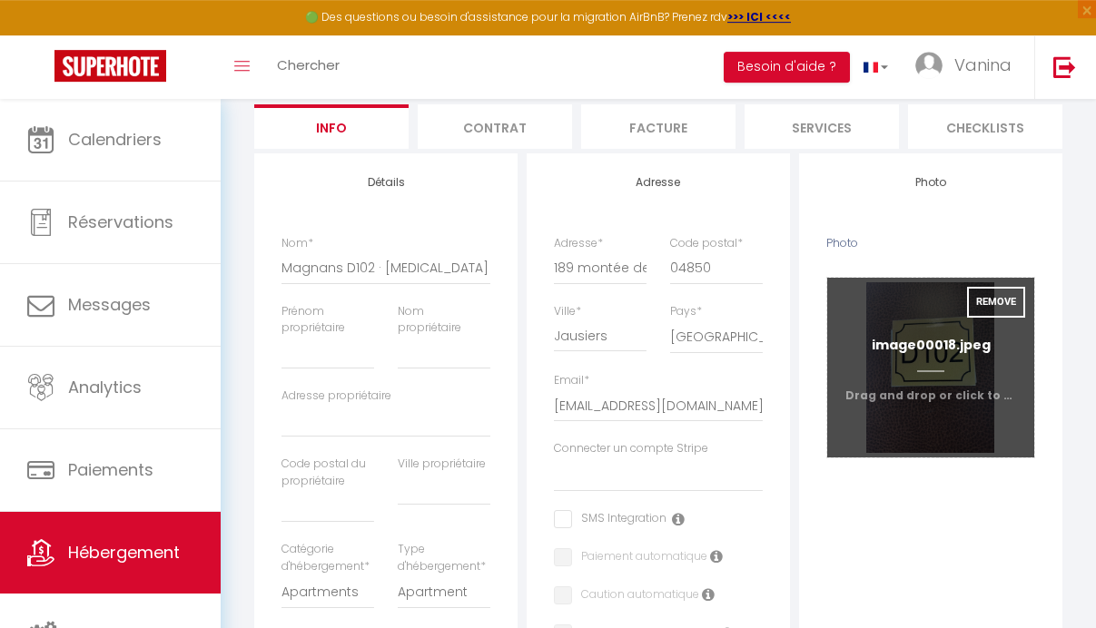
click at [944, 422] on input "Photo" at bounding box center [930, 368] width 207 height 180
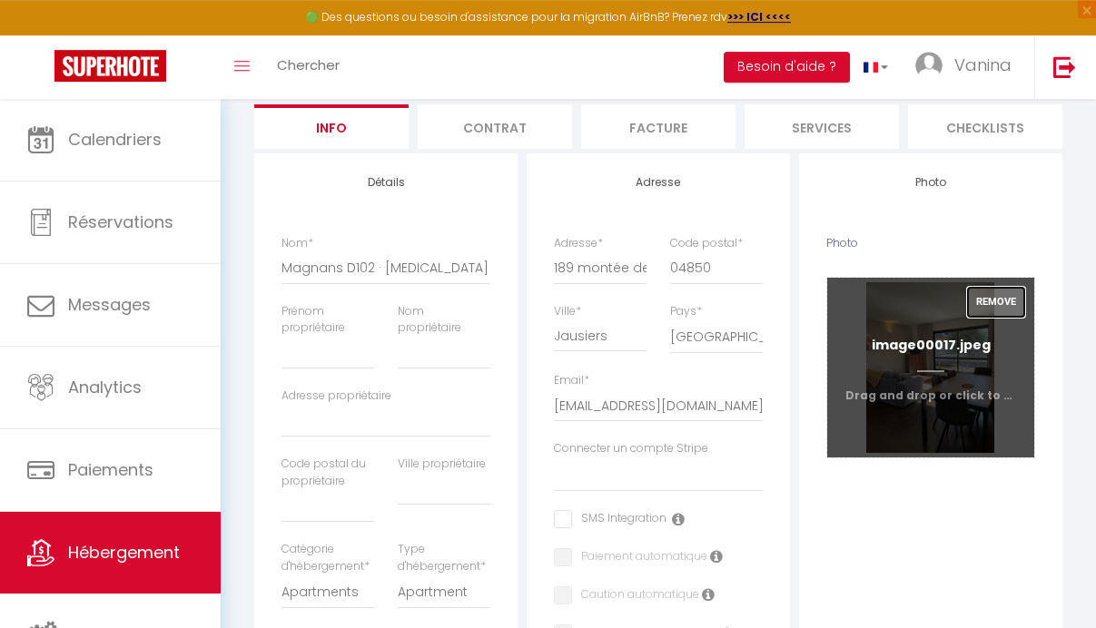
click at [1001, 311] on button "Remove" at bounding box center [996, 302] width 58 height 31
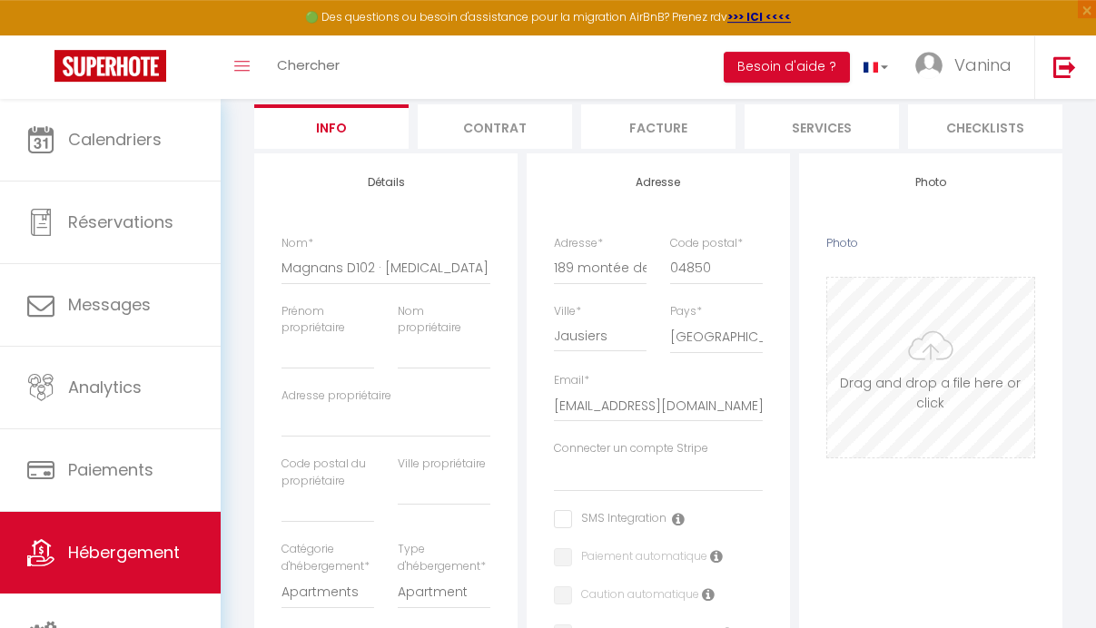
click at [979, 434] on input "Photo" at bounding box center [930, 368] width 207 height 180
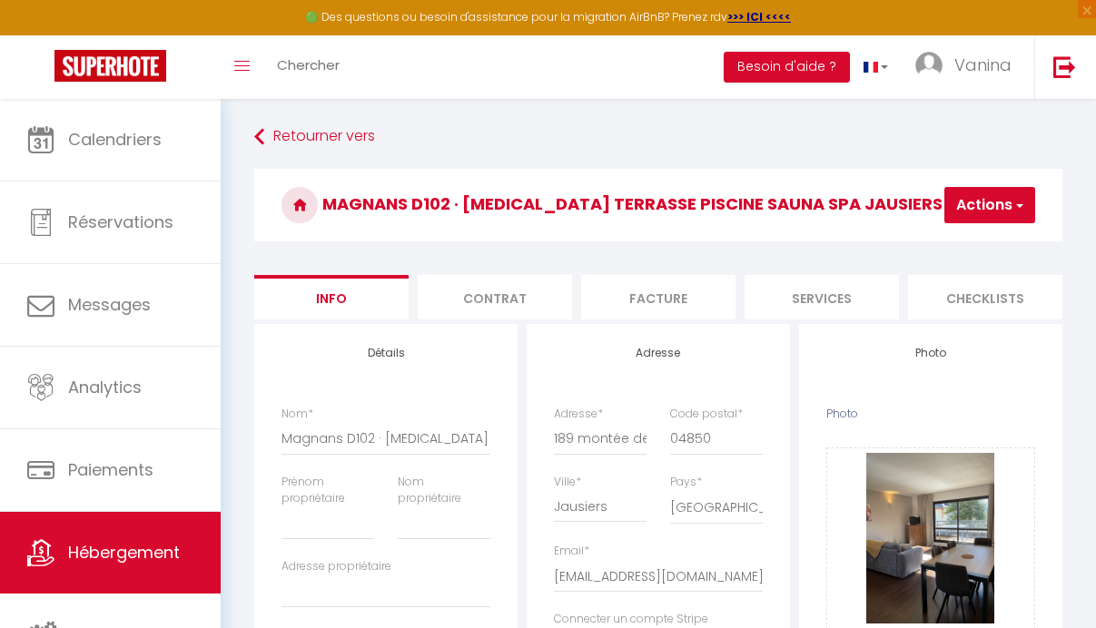
select select "6"
select select "2"
select select "1"
select select "16:00"
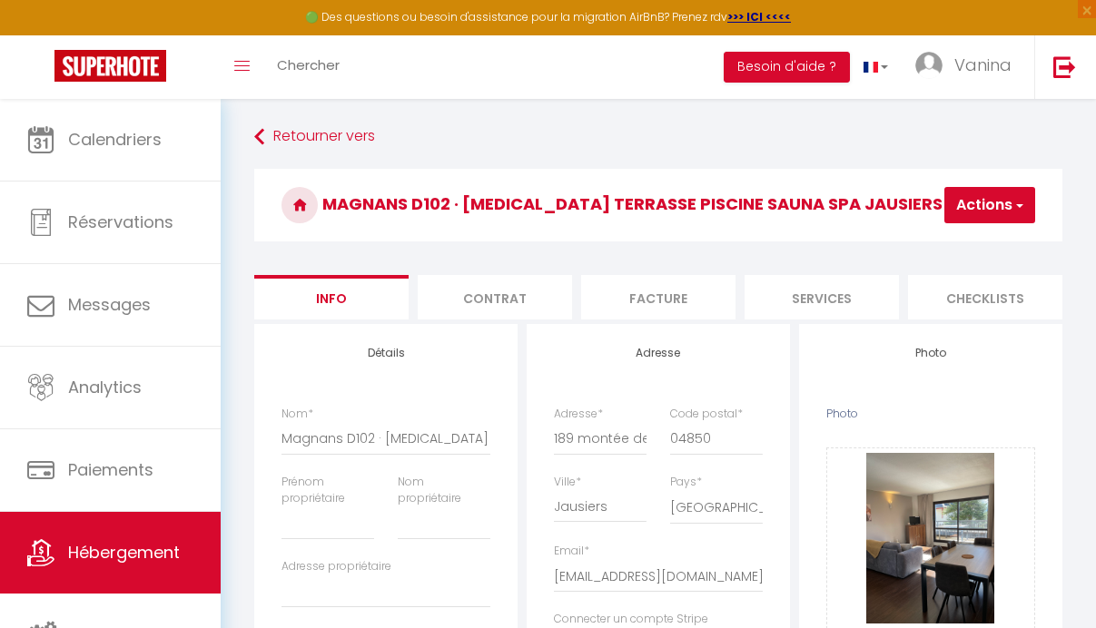
select select "23:45"
select select "10:00"
select select "30"
select select "120"
select select "28"
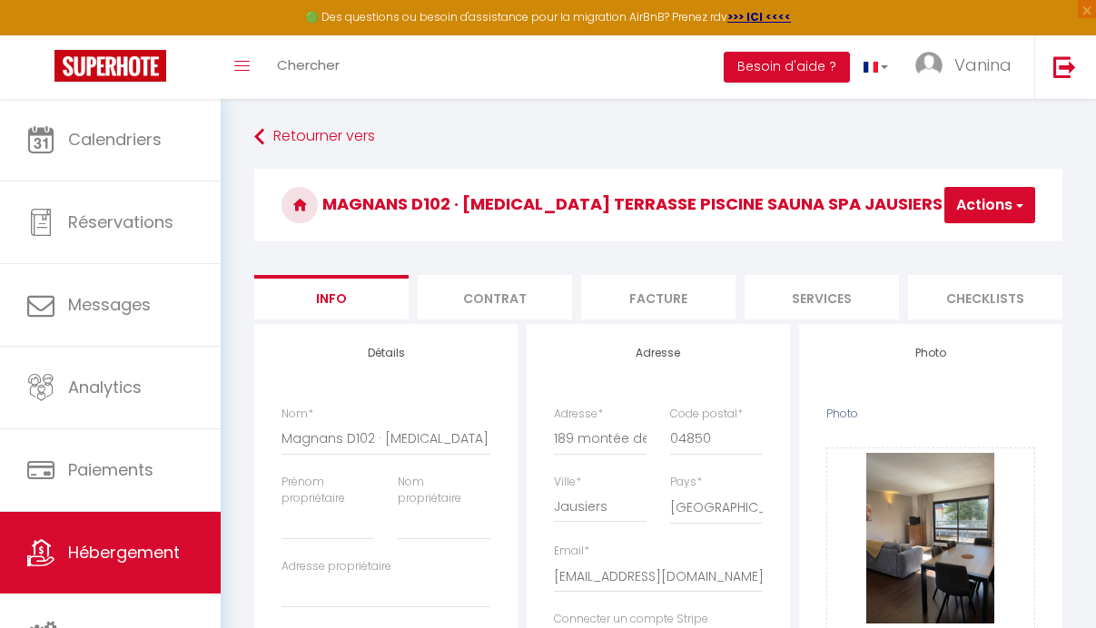
scroll to position [171, 0]
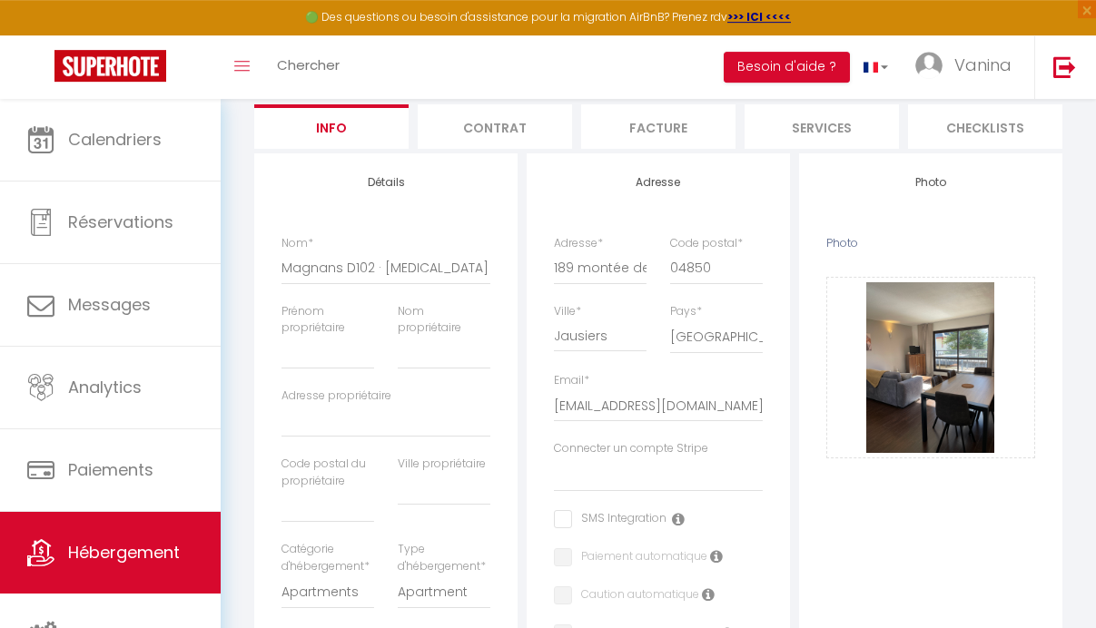
click at [487, 385] on div "Nom propriétaire" at bounding box center [444, 345] width 116 height 85
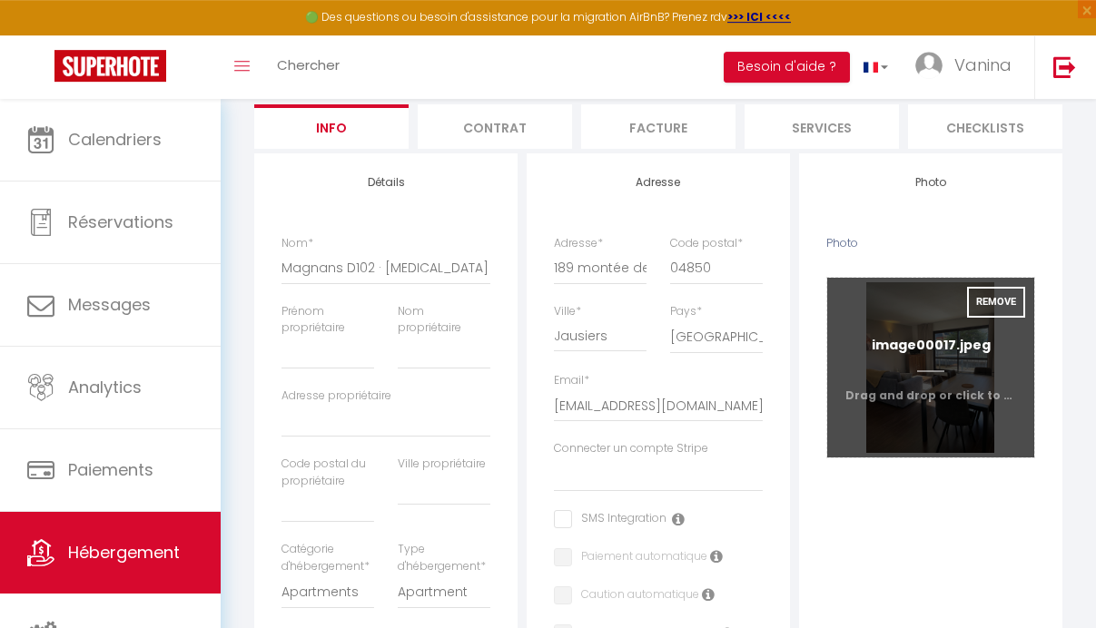
click at [929, 383] on input "Photo" at bounding box center [930, 368] width 207 height 180
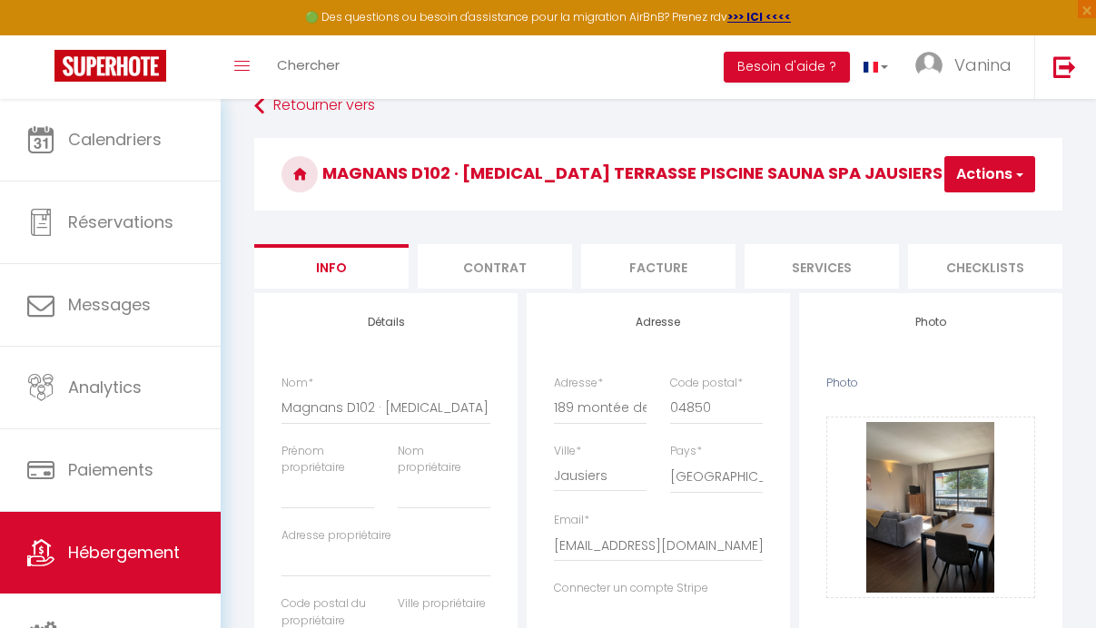
scroll to position [0, 0]
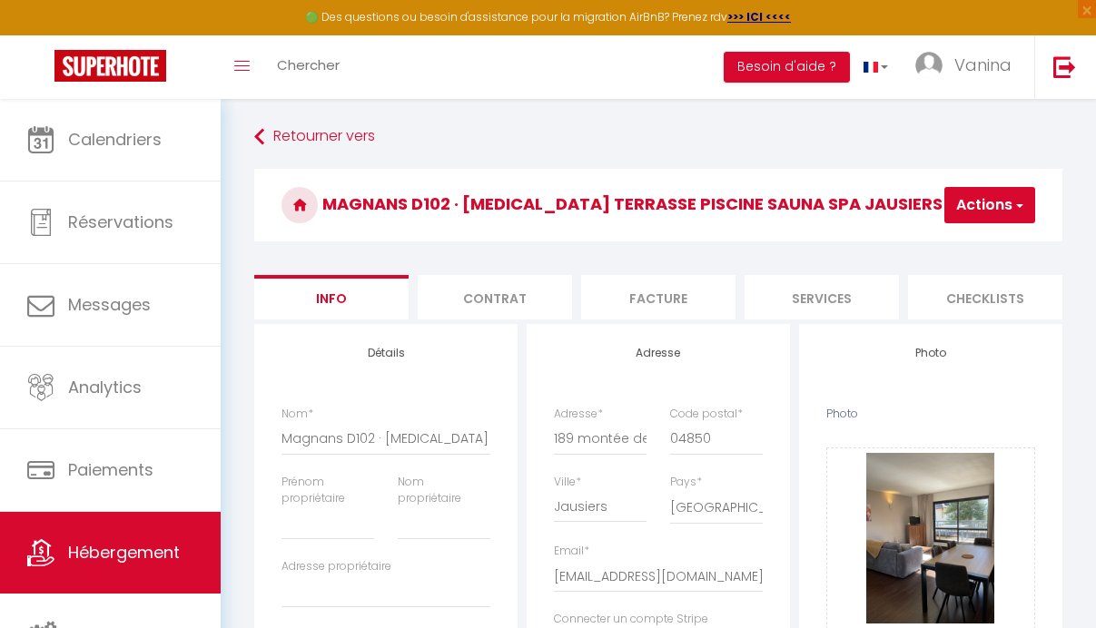
click at [313, 300] on li "Info" at bounding box center [331, 297] width 154 height 44
click at [467, 300] on li "Contrat" at bounding box center [495, 297] width 154 height 44
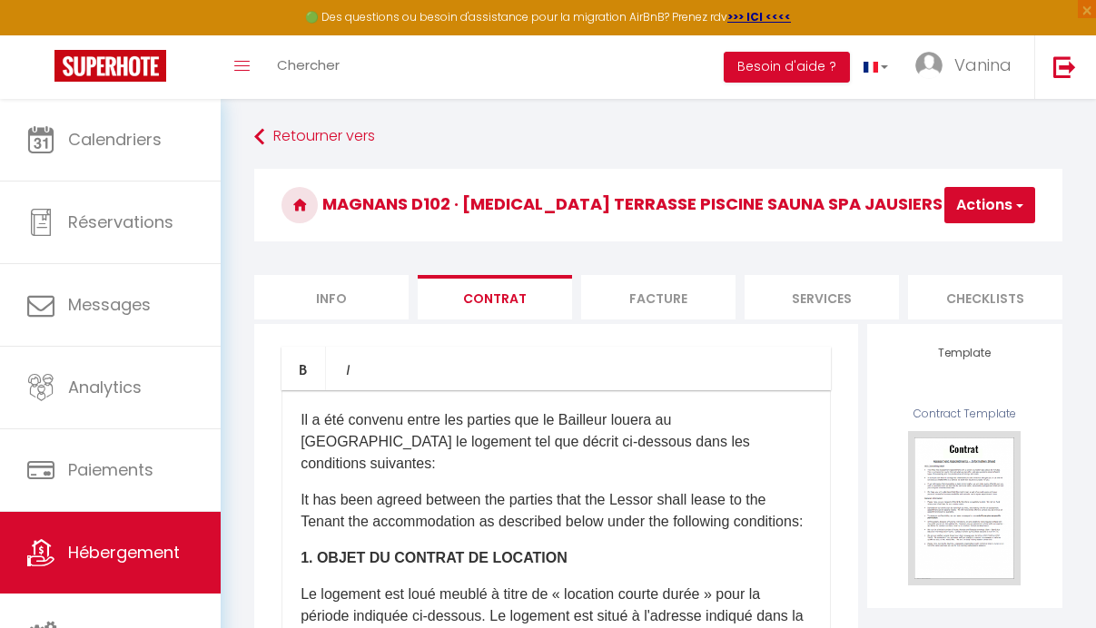
click at [635, 305] on li "Facture" at bounding box center [658, 297] width 154 height 44
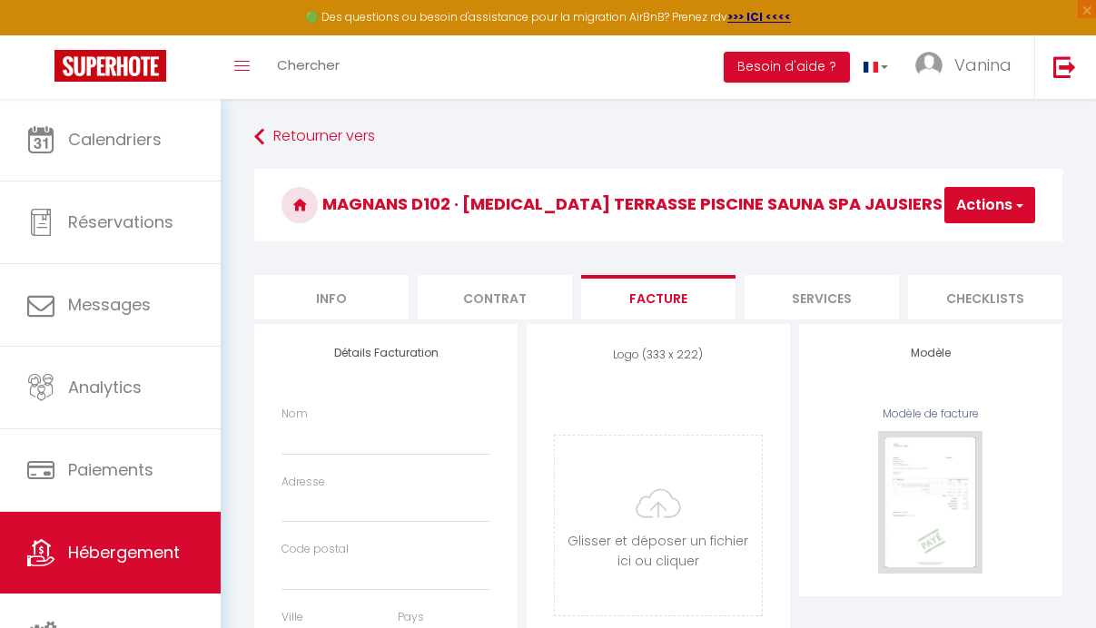
select select
click at [533, 299] on li "Contrat" at bounding box center [495, 297] width 154 height 44
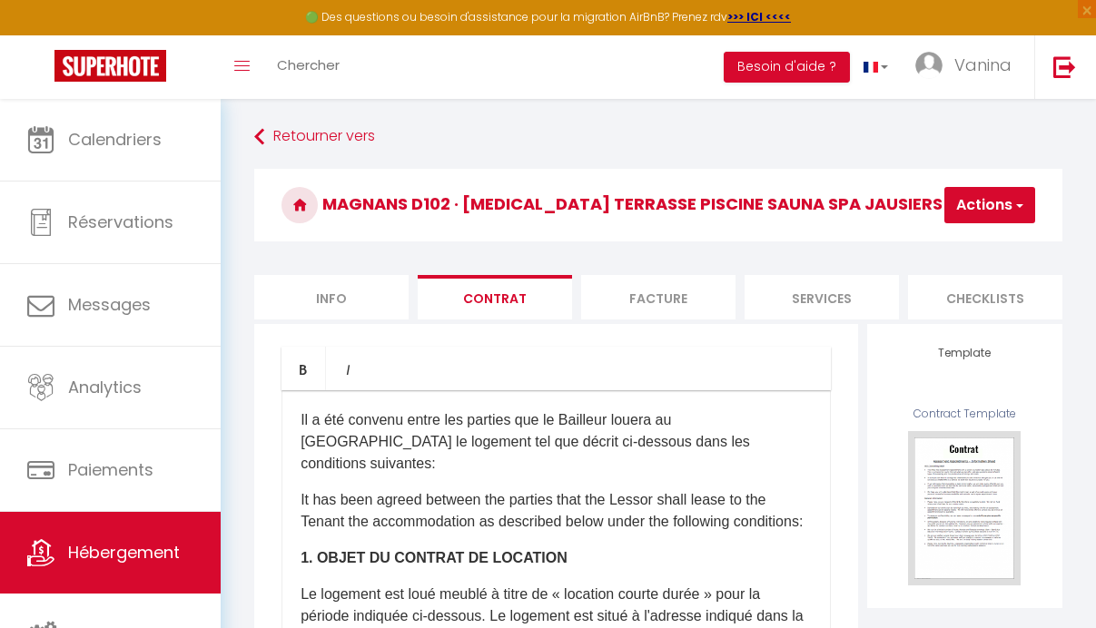
click at [1007, 202] on button "Actions" at bounding box center [989, 205] width 91 height 36
click at [530, 137] on link "Retourner vers" at bounding box center [658, 137] width 808 height 33
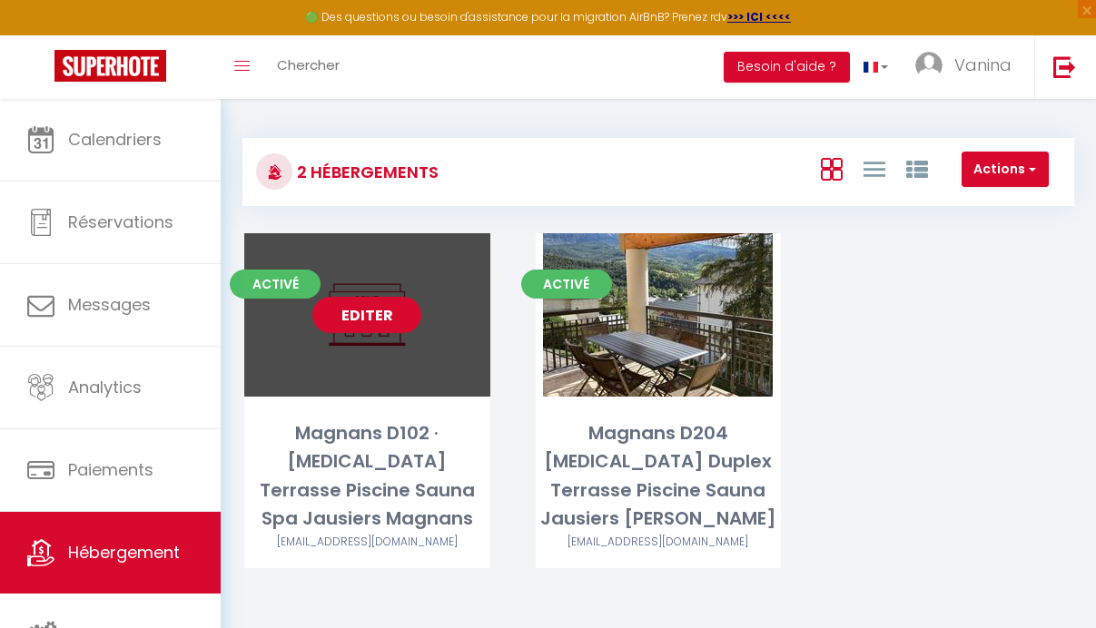
click at [369, 318] on link "Editer" at bounding box center [366, 315] width 109 height 36
select select "3"
select select "2"
select select "1"
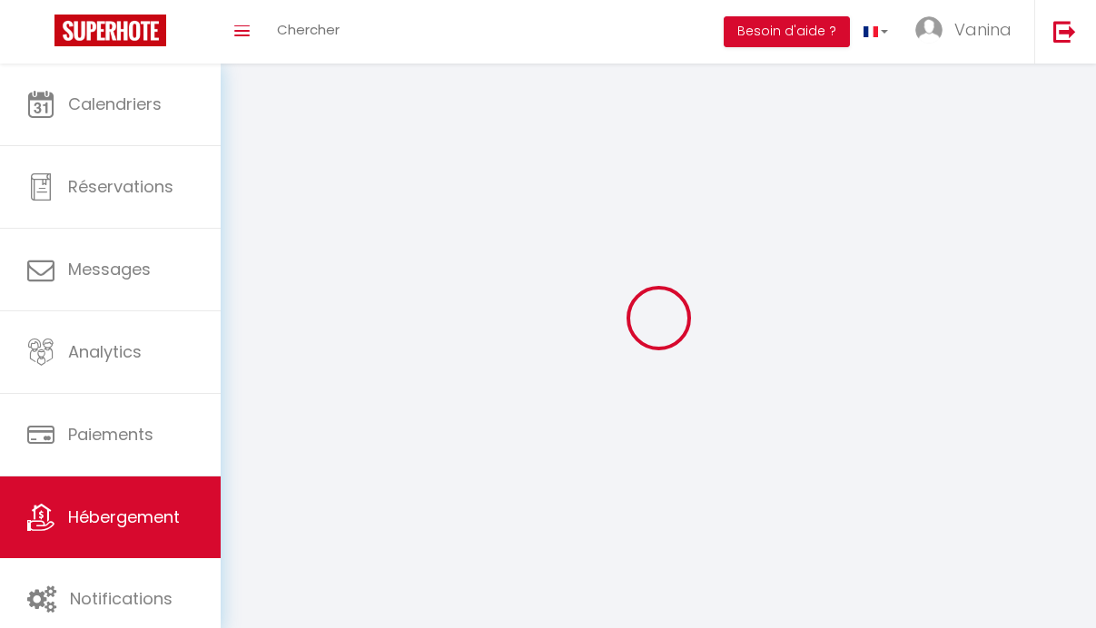
select select
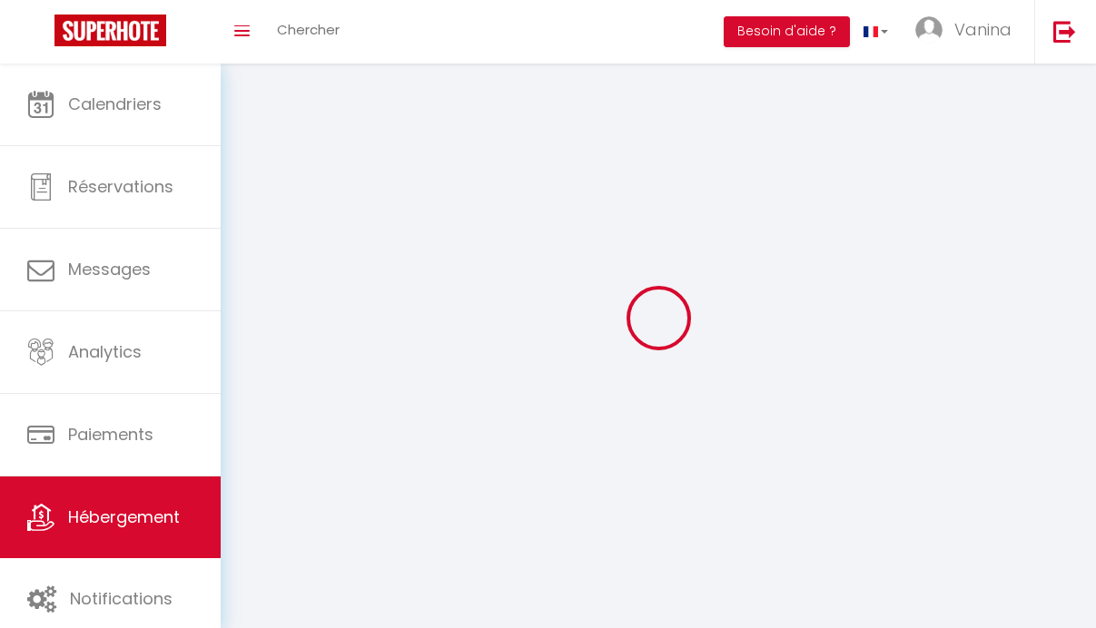
select select
checkbox input "false"
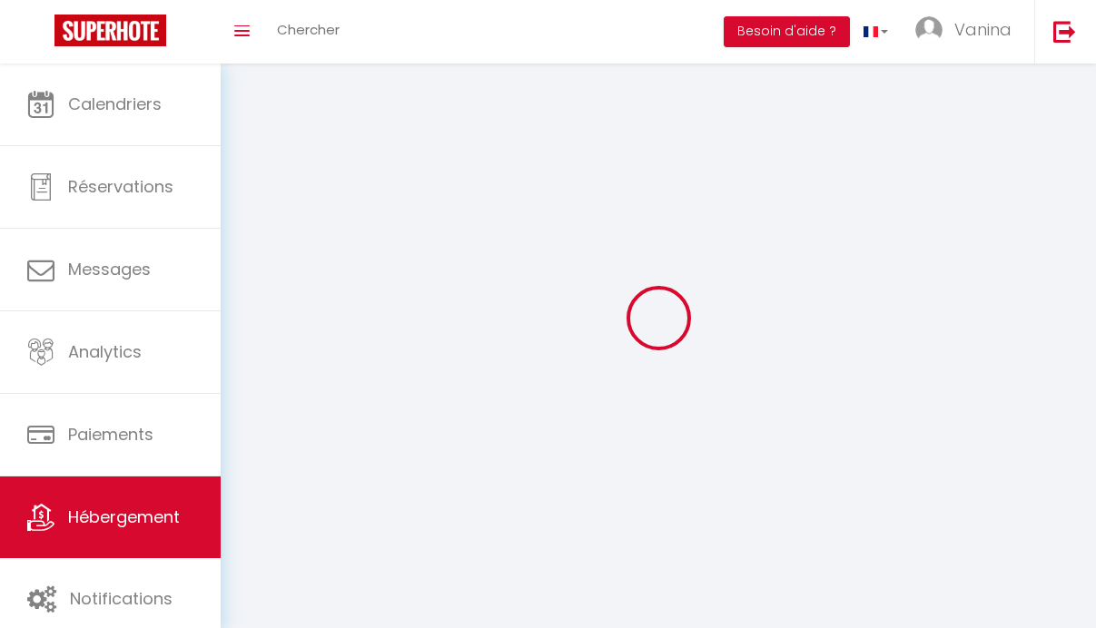
checkbox input "false"
select select
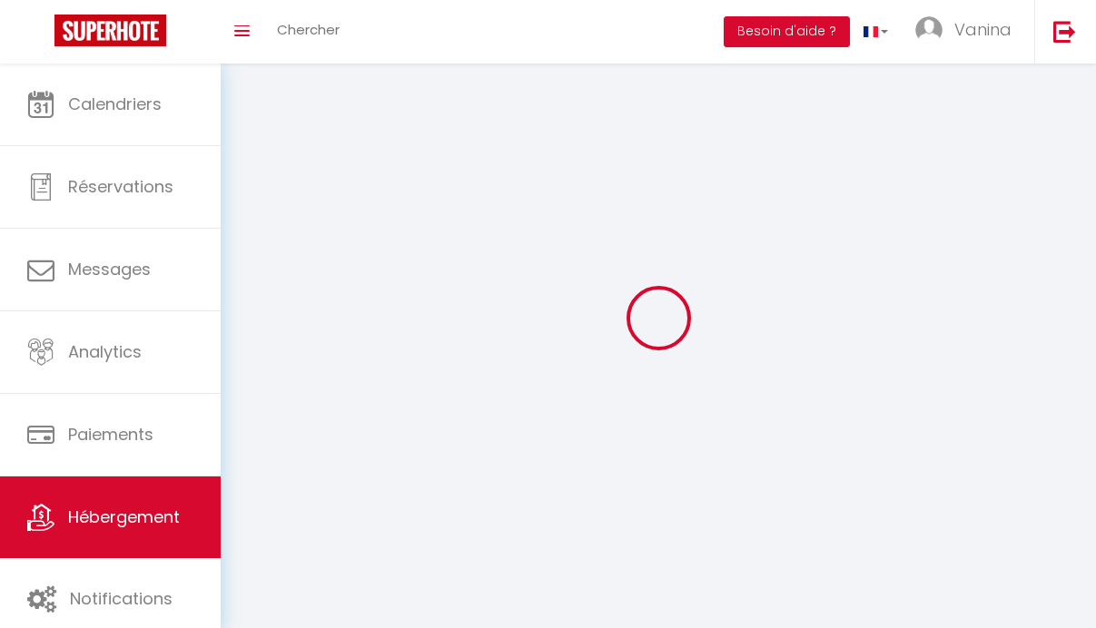
select select
select select "1"
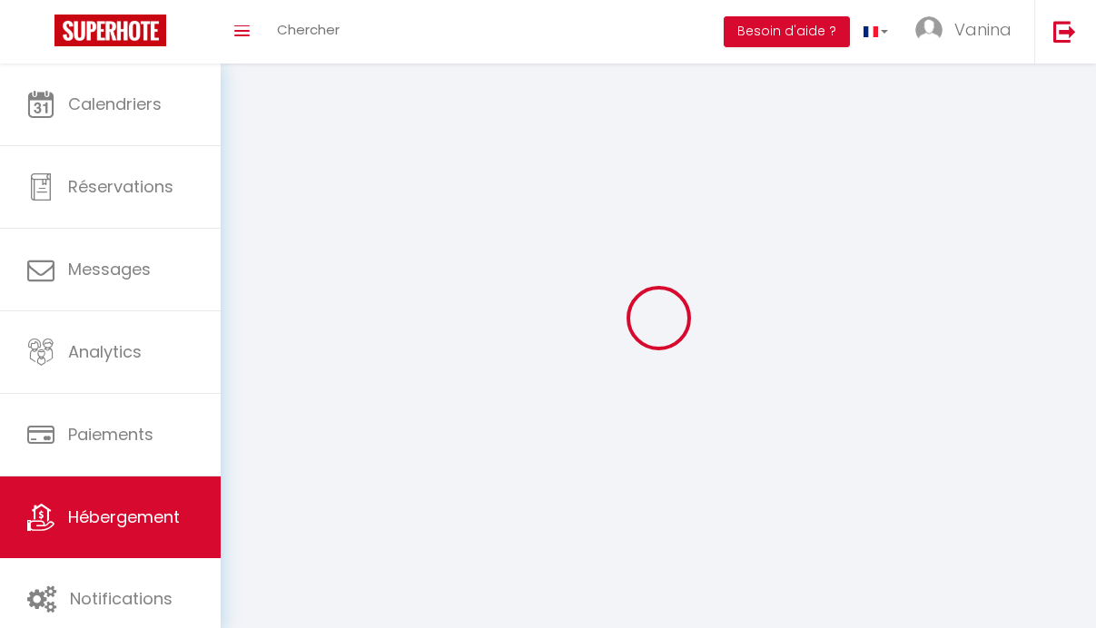
select select
checkbox input "false"
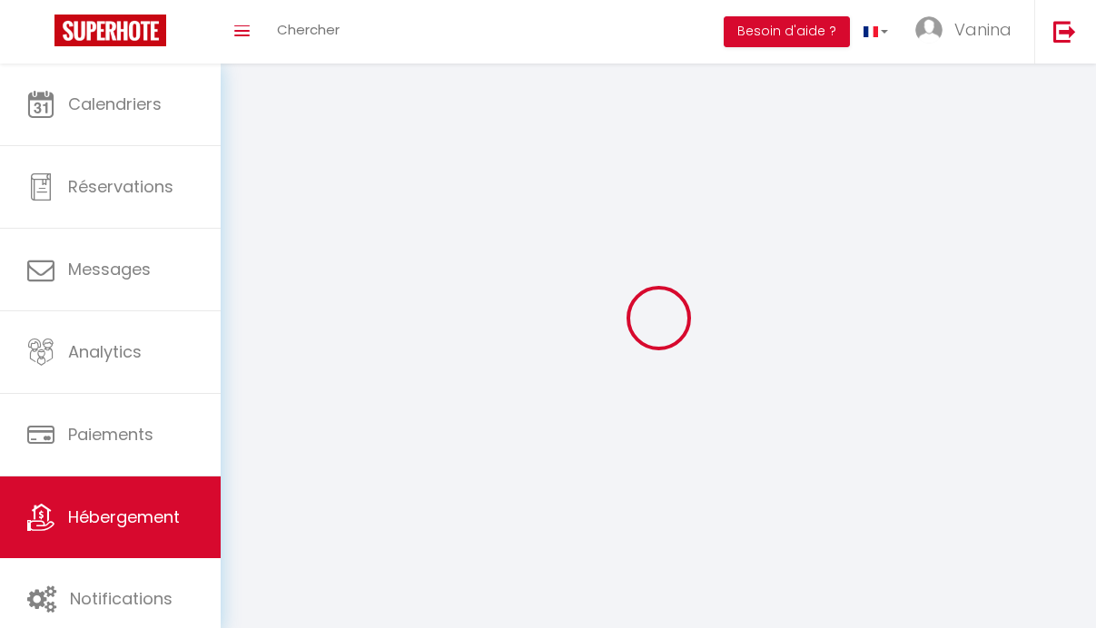
select select "28"
select select
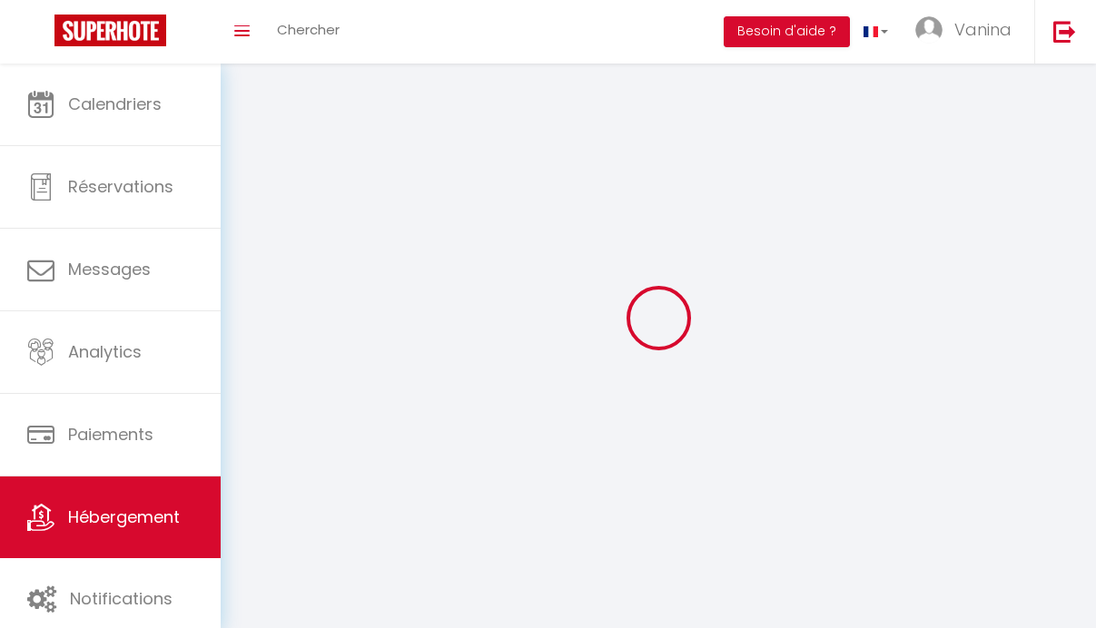
select select
checkbox input "false"
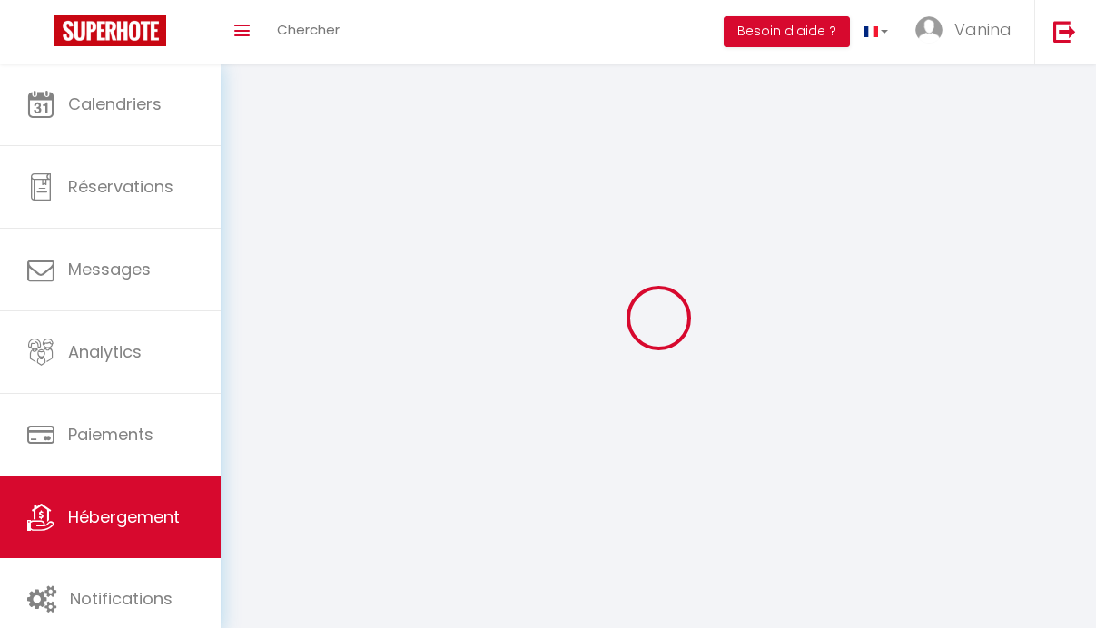
checkbox input "false"
select select
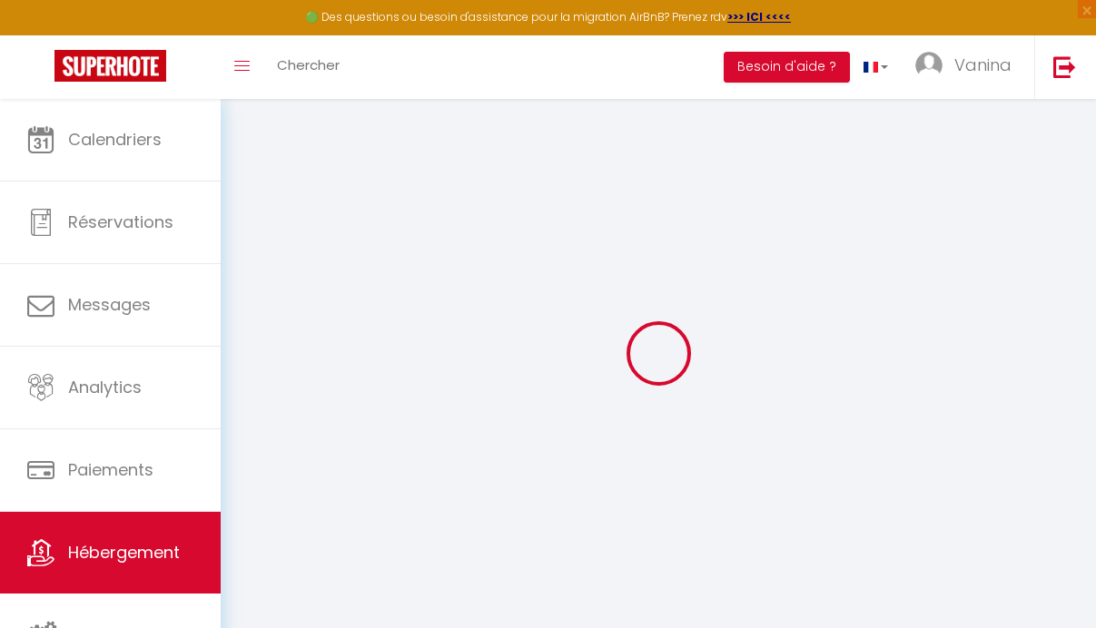
select select
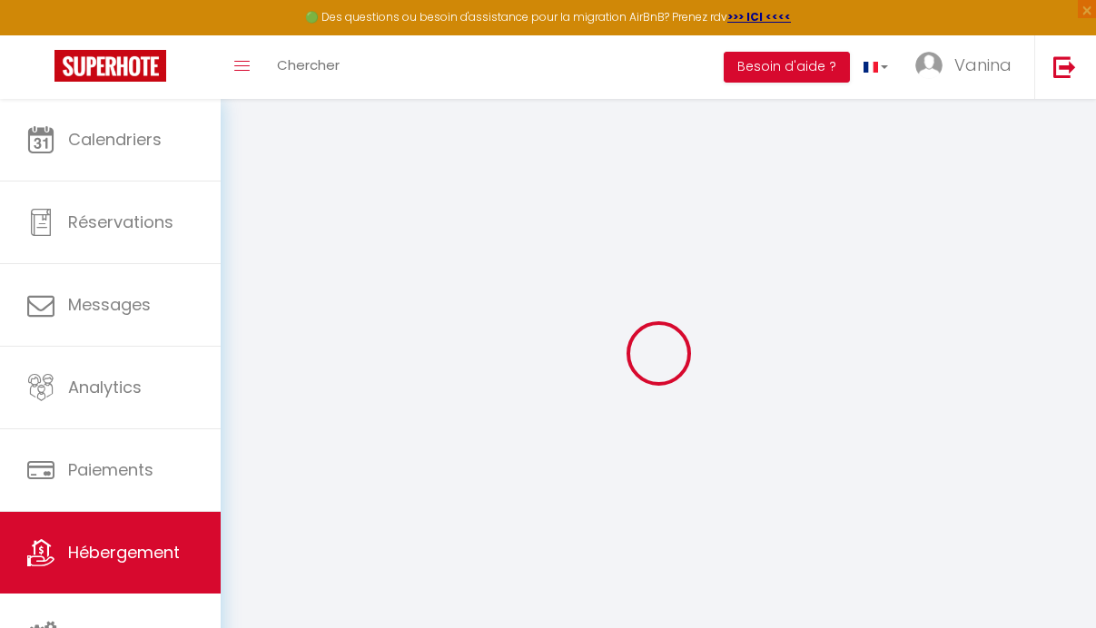
select select
checkbox input "false"
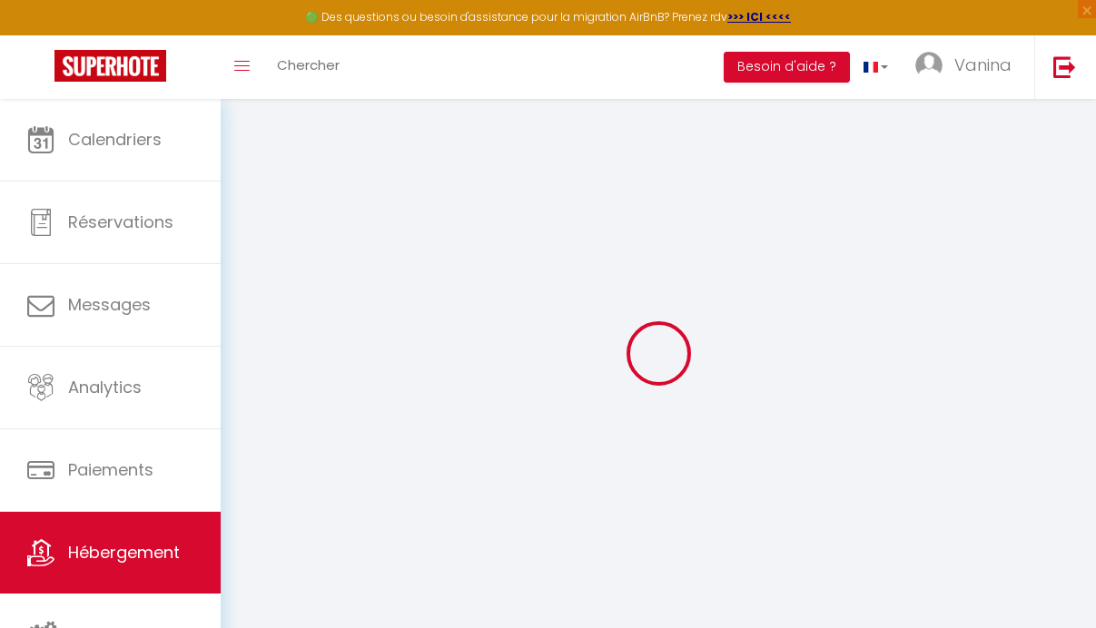
select select
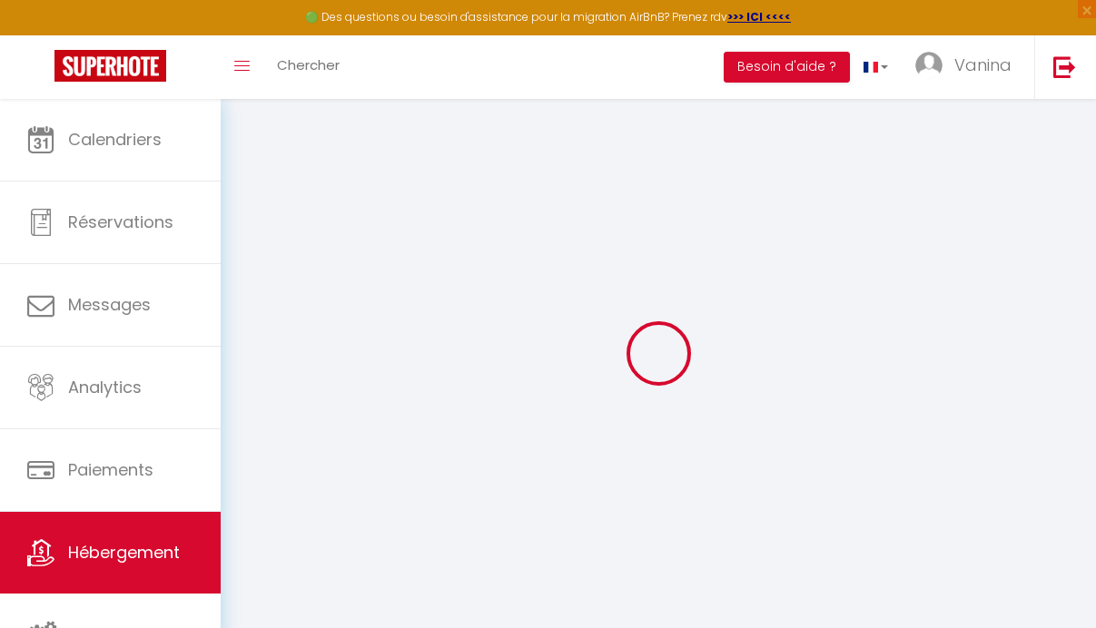
select select
checkbox input "false"
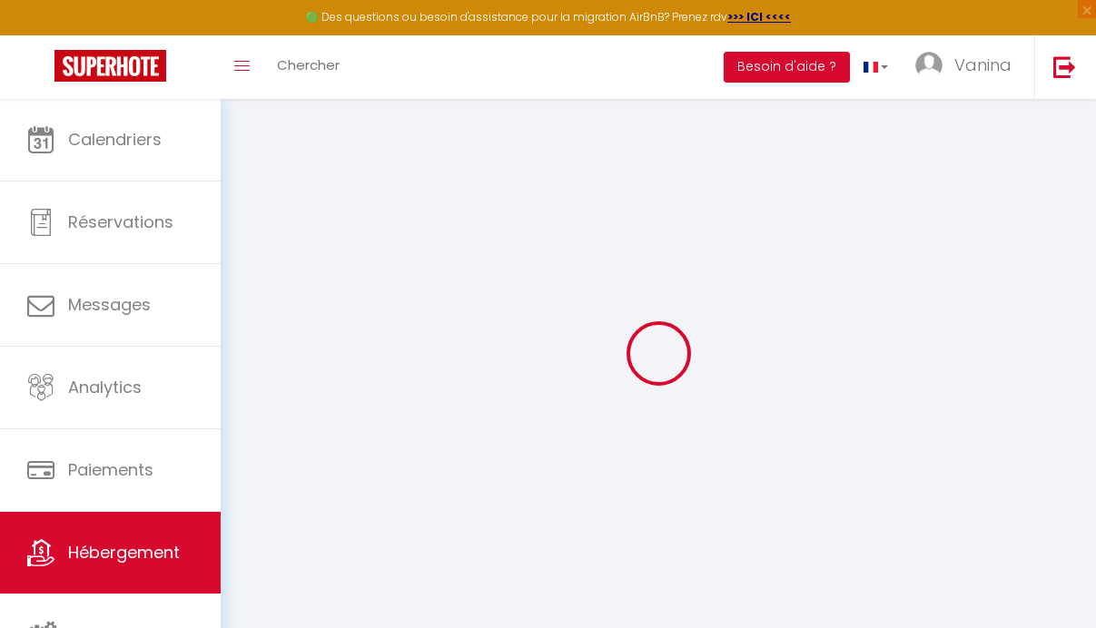
checkbox input "false"
select select
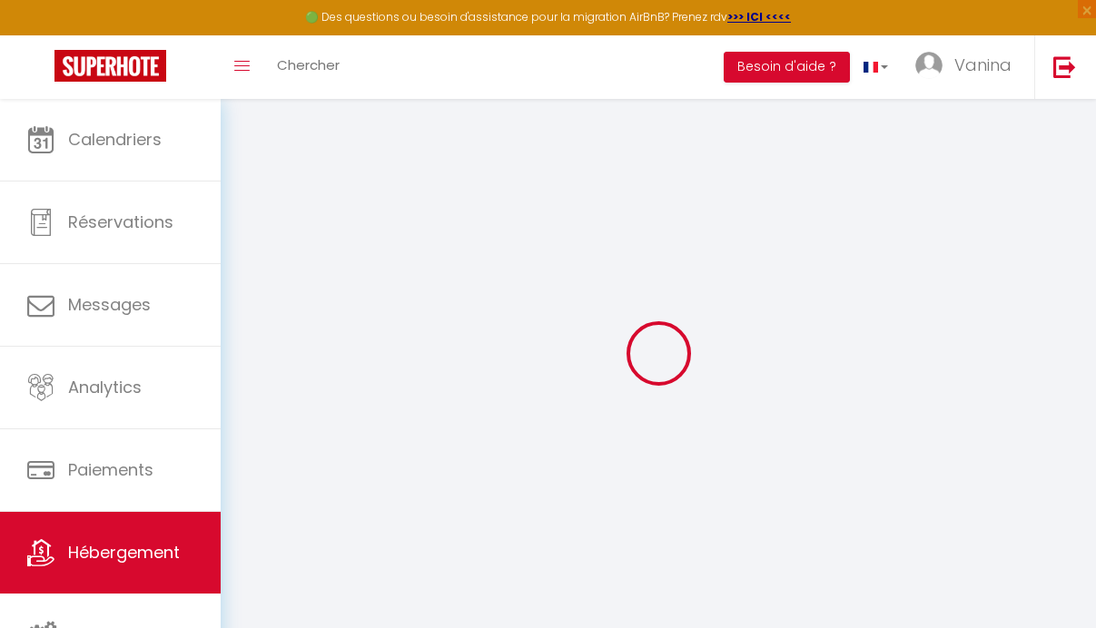
select select
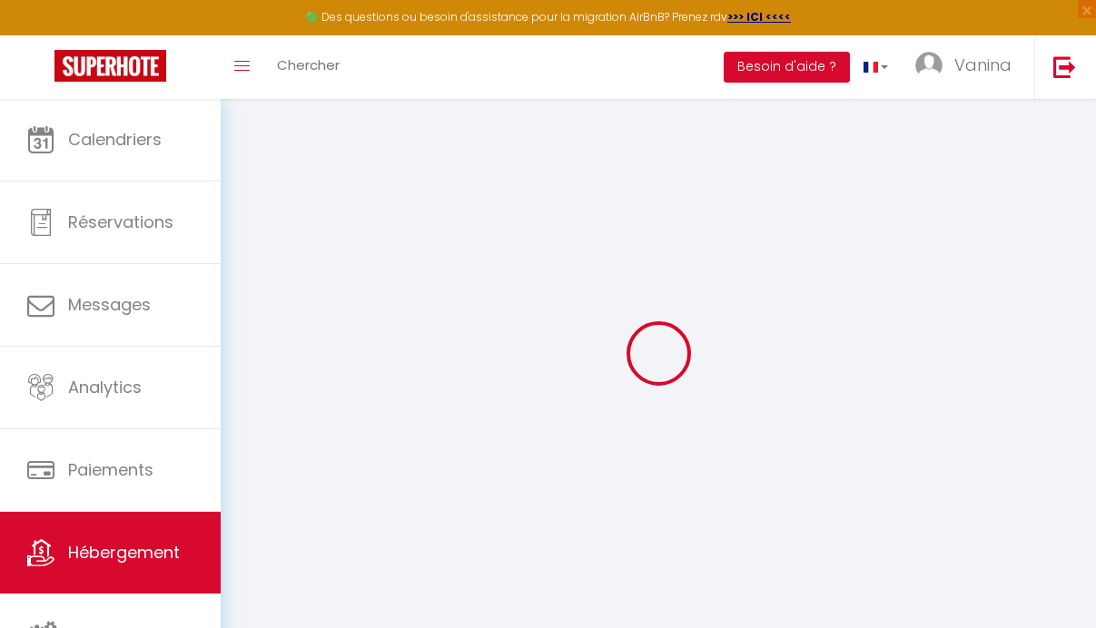
checkbox input "false"
select select
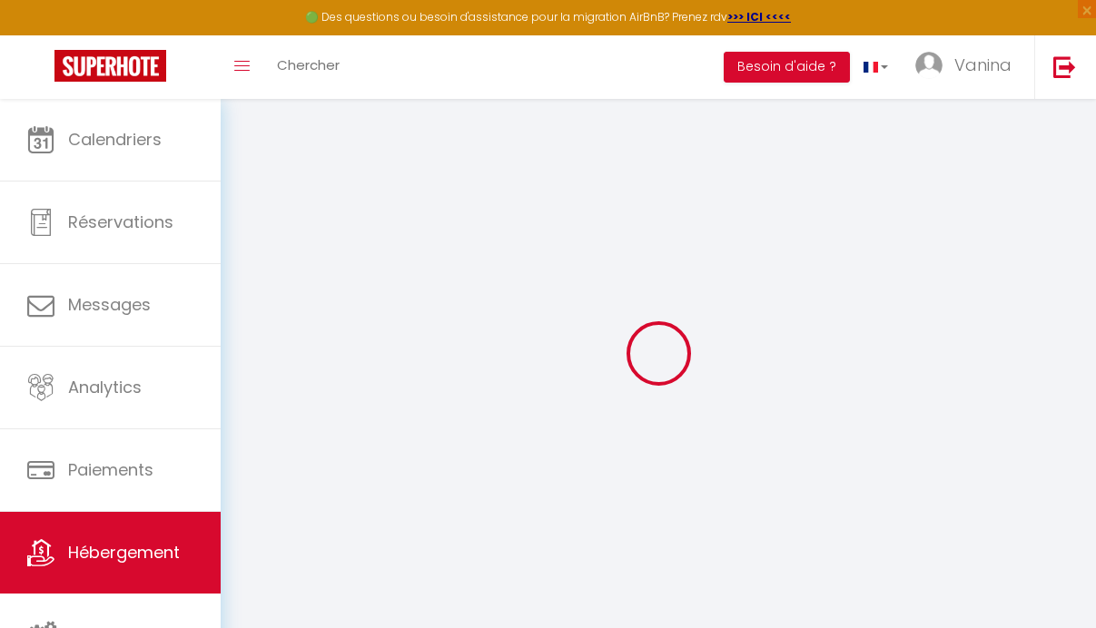
select select
type input "Magnans D102 · [MEDICAL_DATA] Terrasse Piscine Sauna Spa Jausiers Magnans"
select select "6"
select select "2"
type input "110"
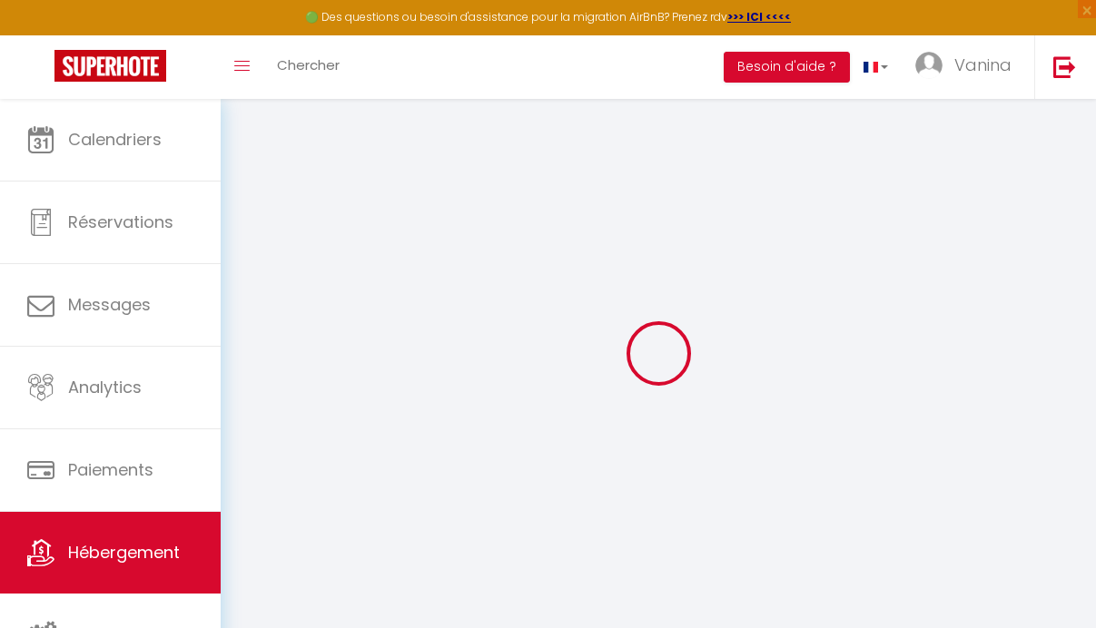
select select
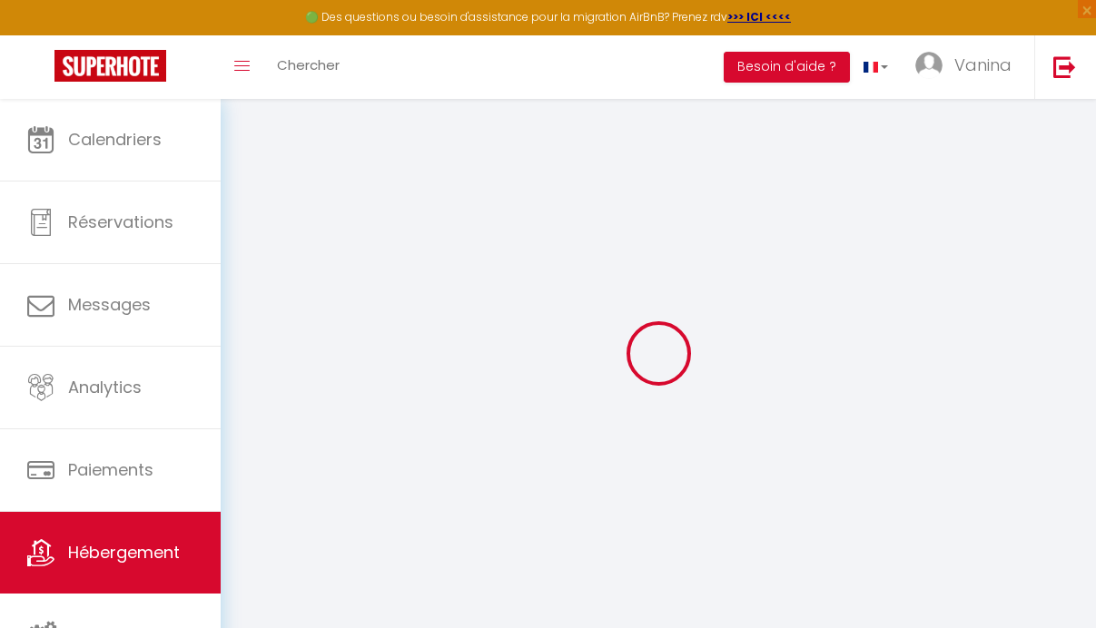
type input "189 montée des MAGNANS"
type input "04850"
type input "Jausiers"
type input "[EMAIL_ADDRESS][DOMAIN_NAME]"
select select
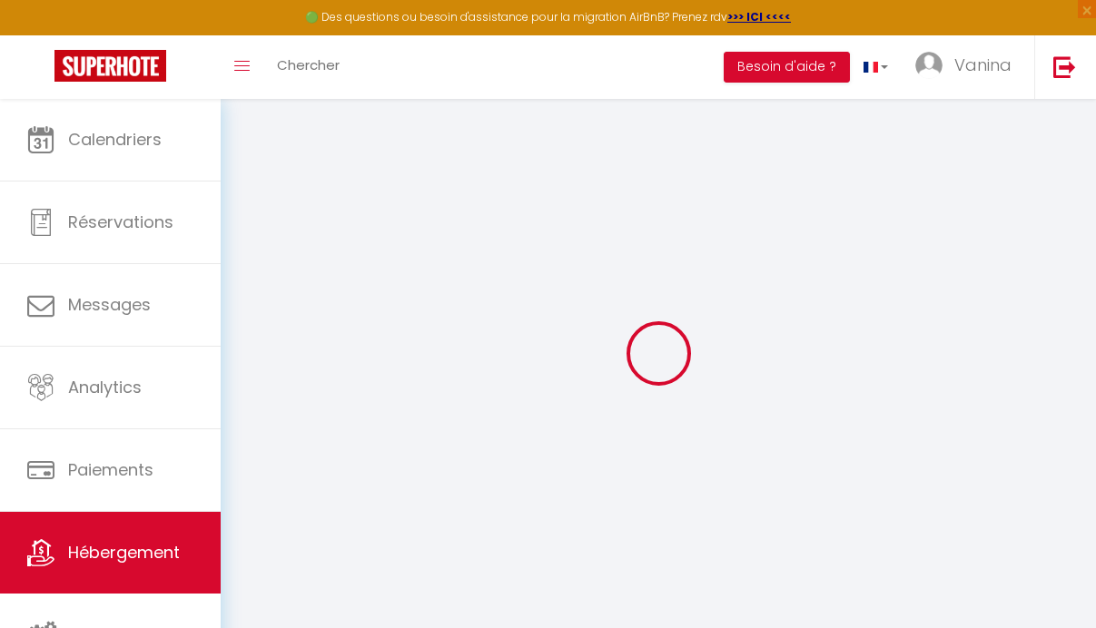
checkbox input "false"
select select
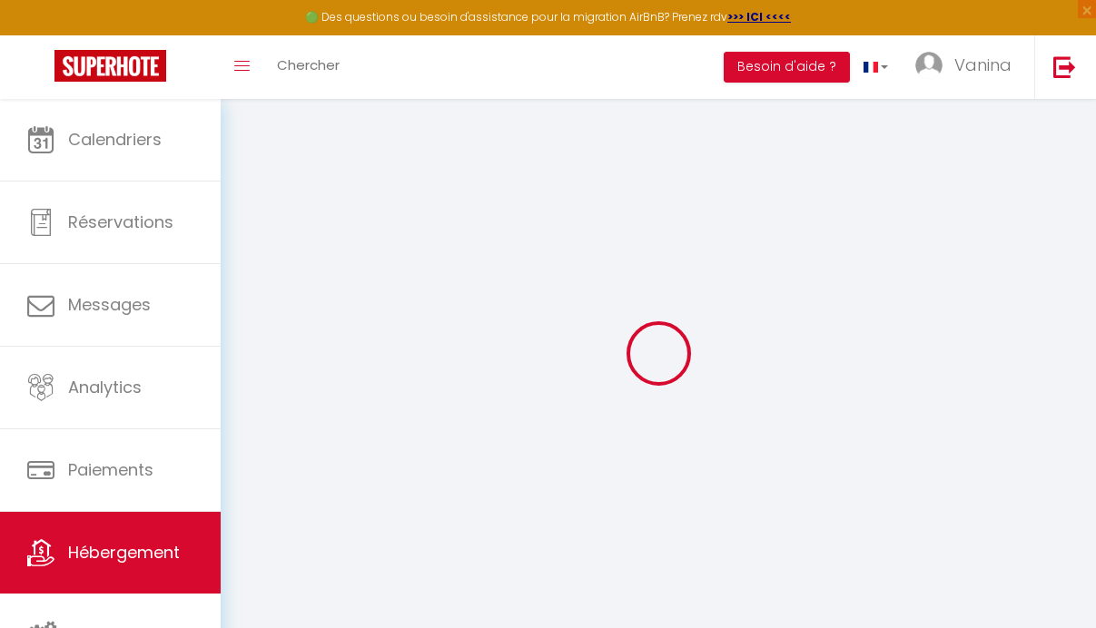
select select
type input "0"
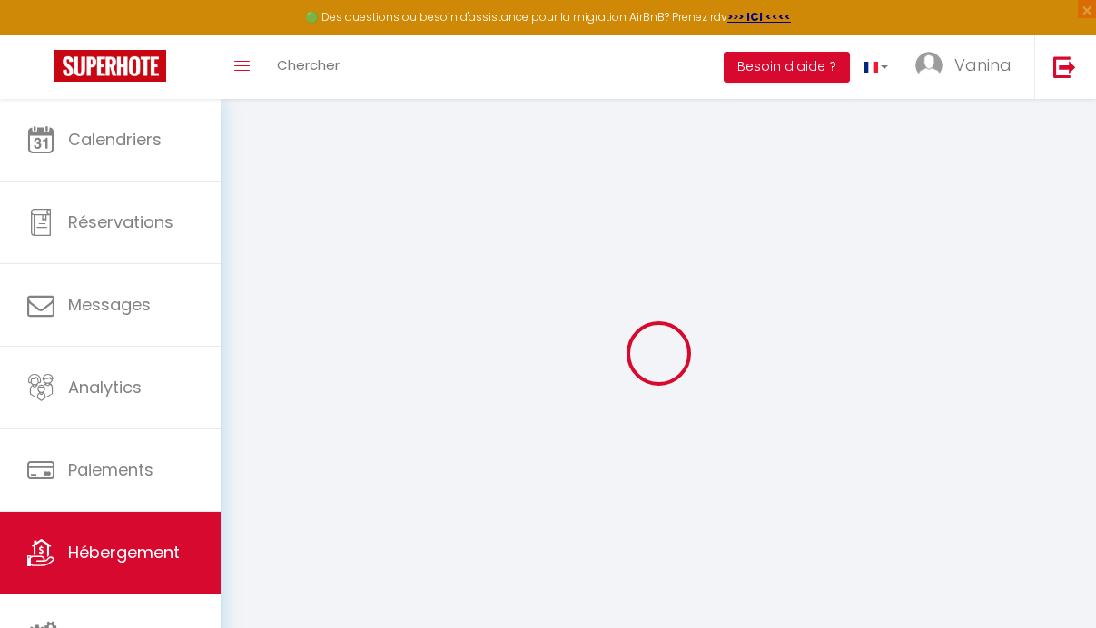
select select
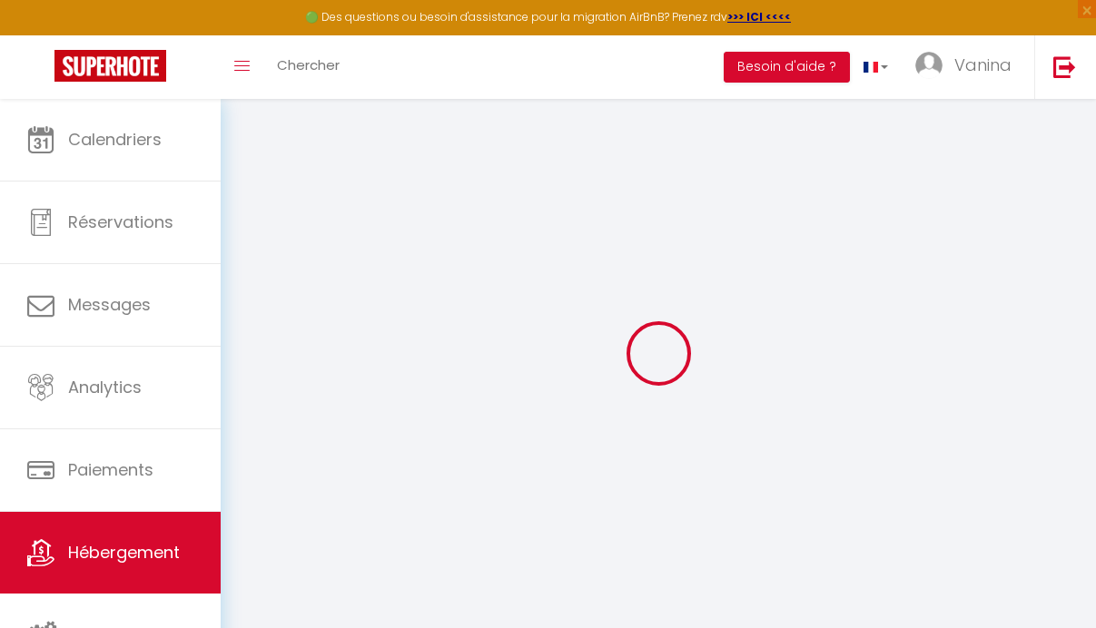
select select
checkbox input "false"
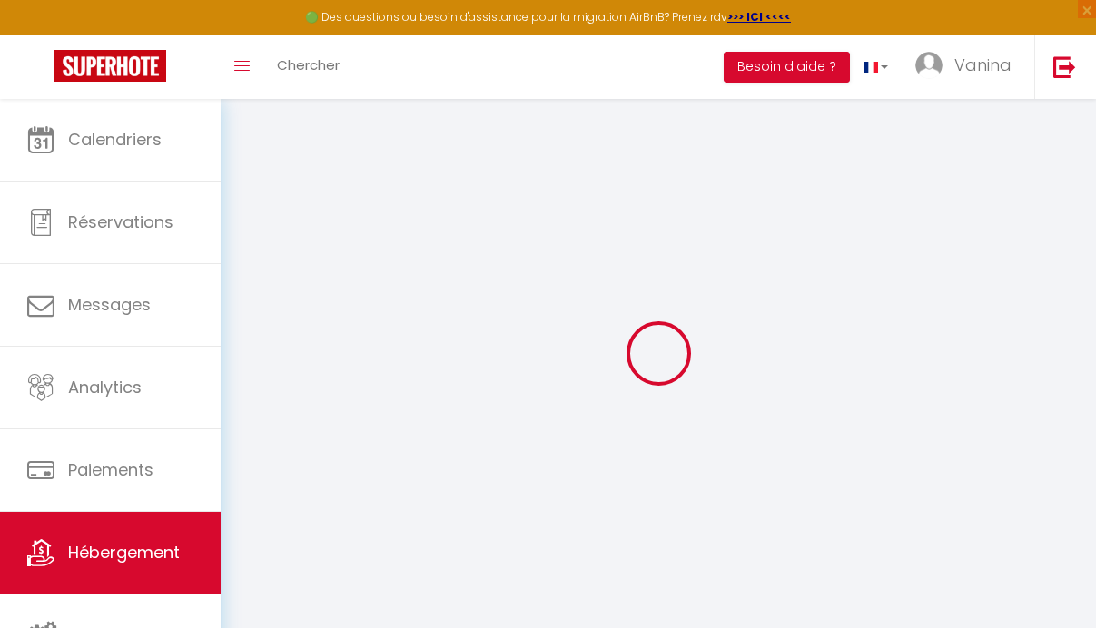
select select
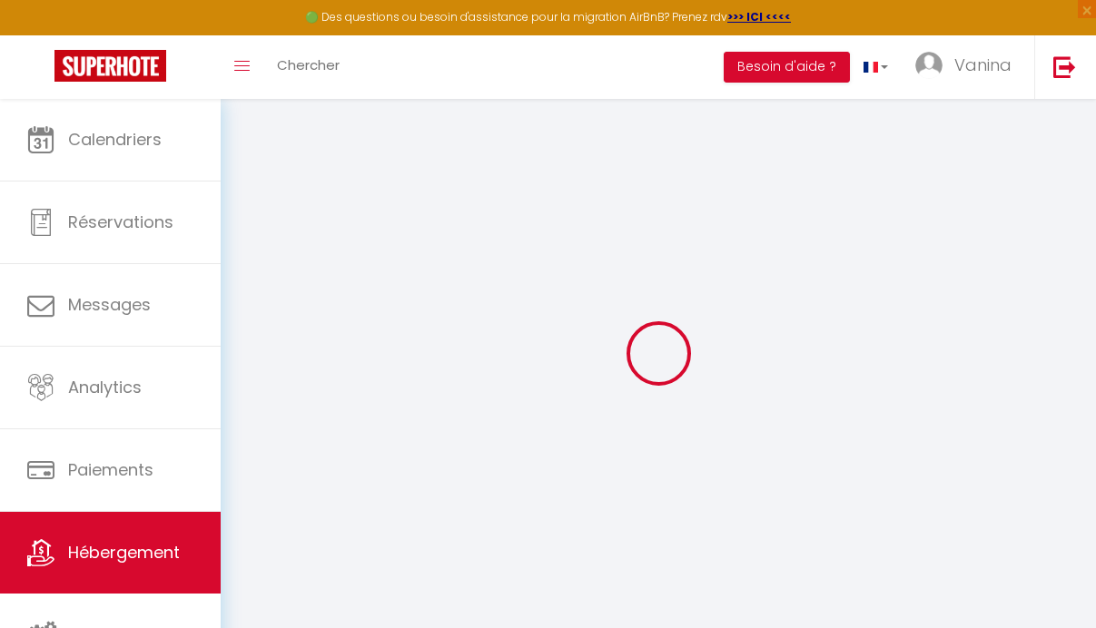
select select
checkbox input "false"
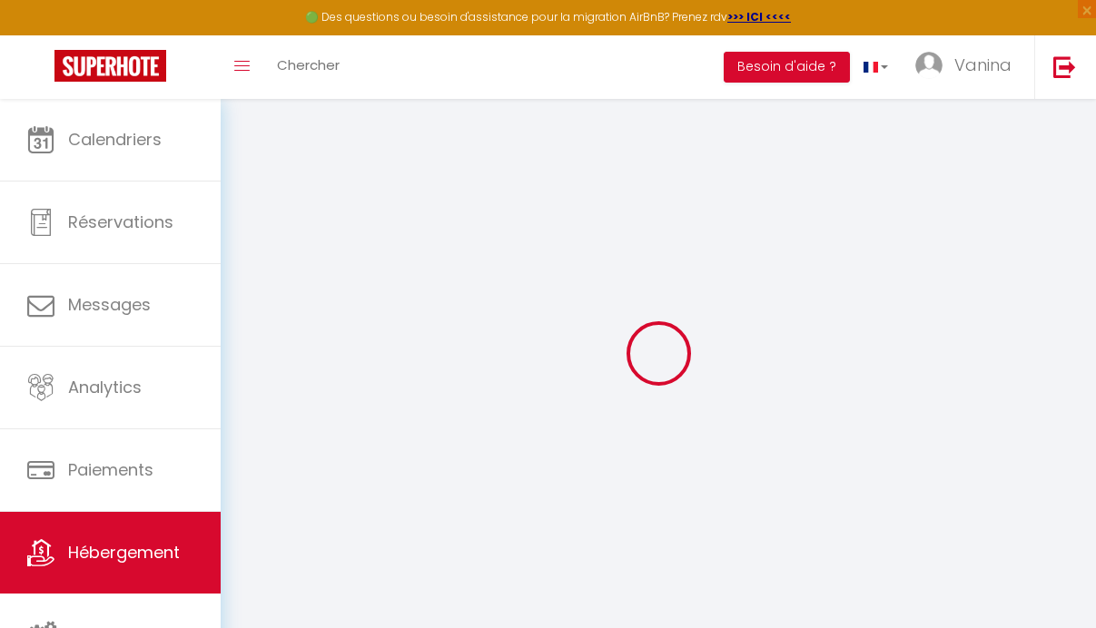
select select
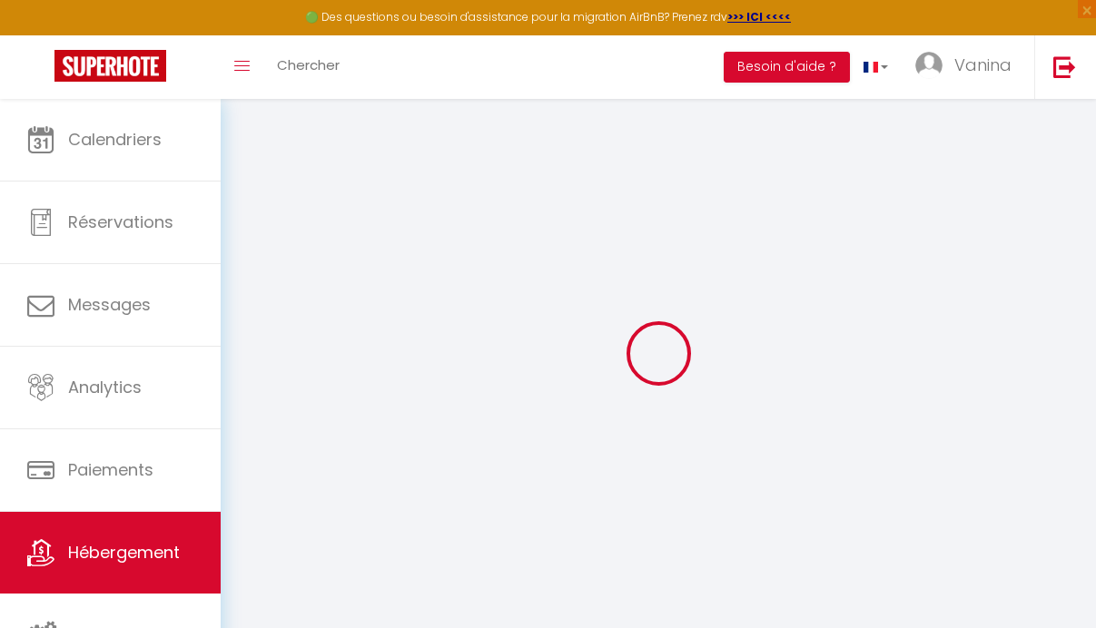
select select
checkbox input "false"
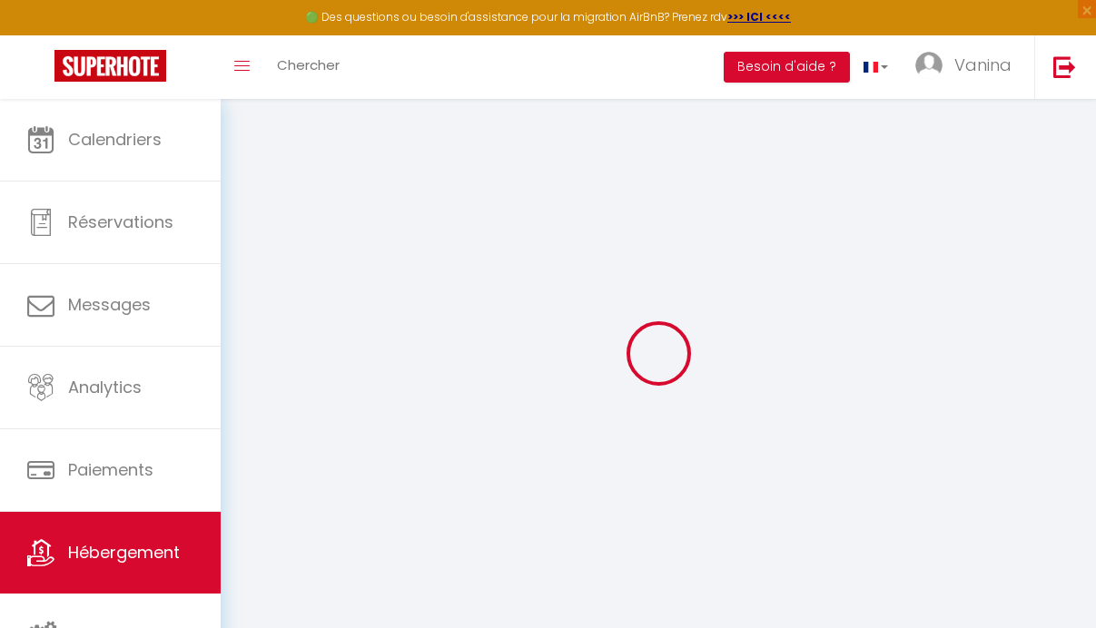
select select
checkbox input "false"
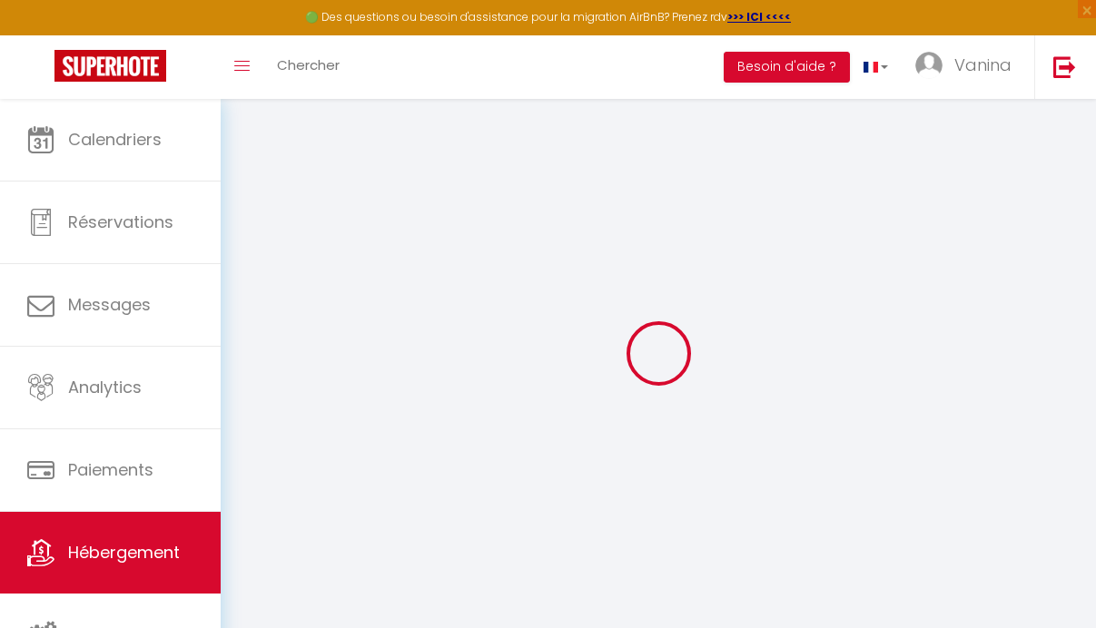
select select "16:00"
select select "23:45"
select select "10:00"
select select "30"
select select "120"
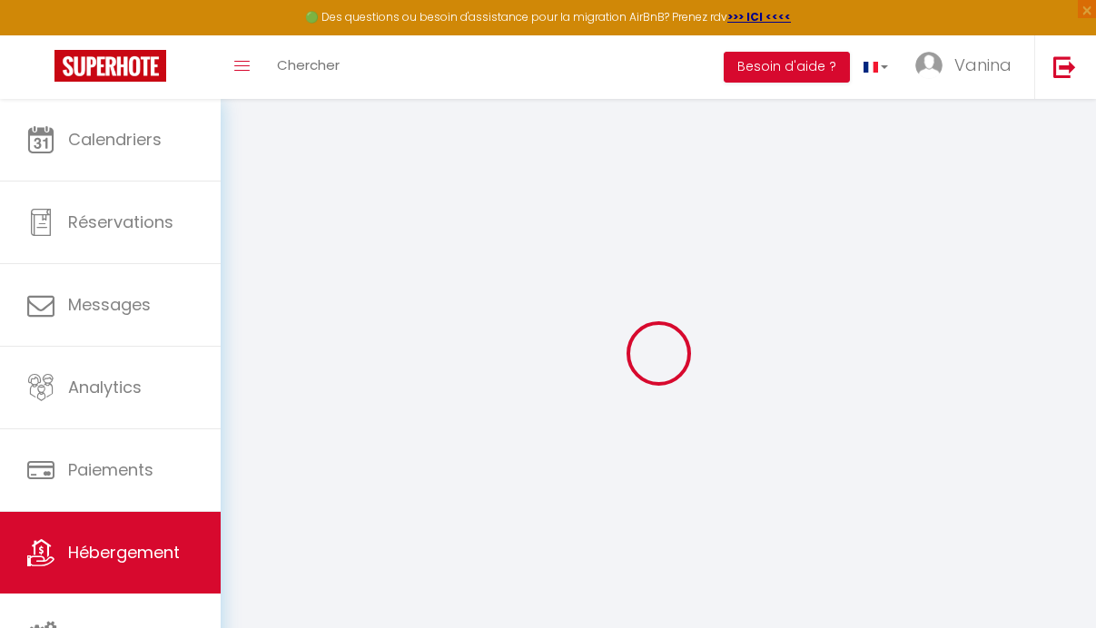
select select
checkbox input "false"
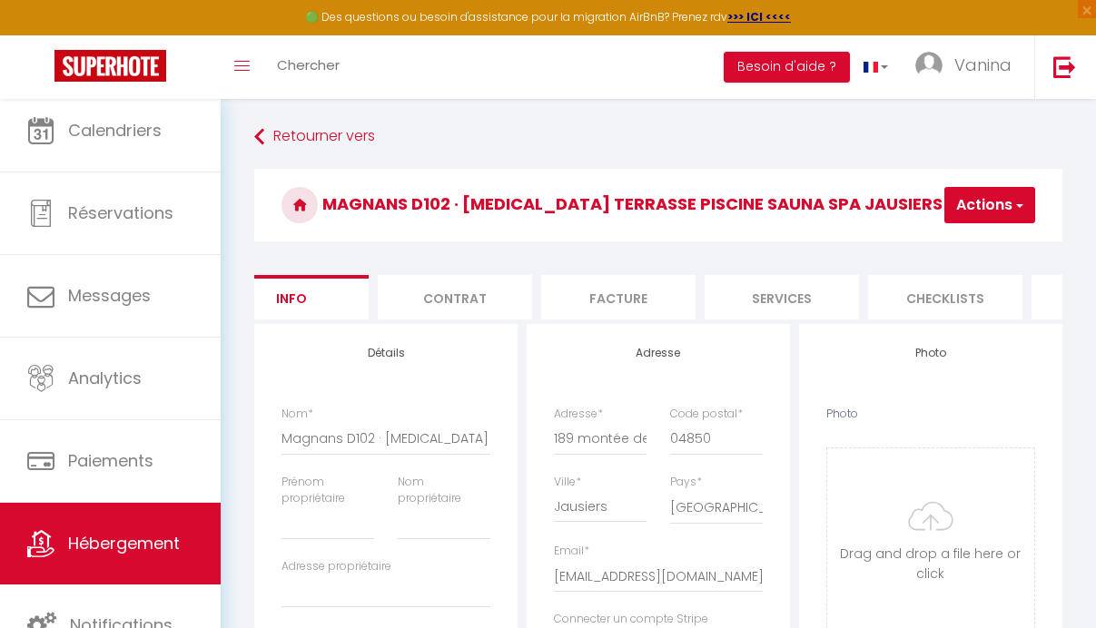
scroll to position [0, 45]
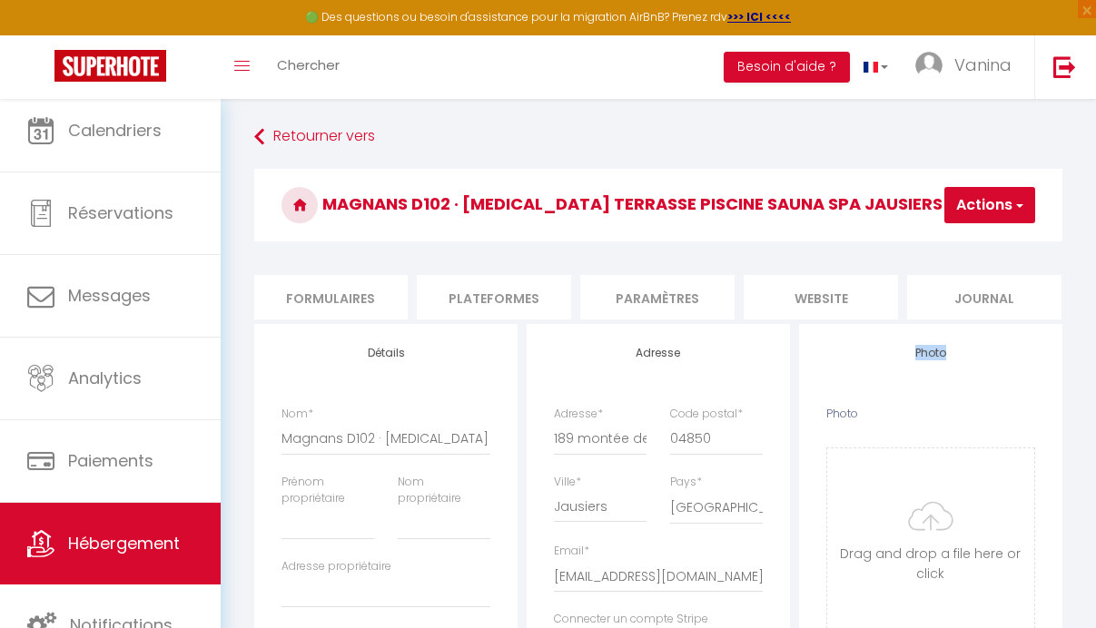
scroll to position [0, 826]
click at [654, 302] on li "Paramètres" at bounding box center [649, 297] width 154 height 44
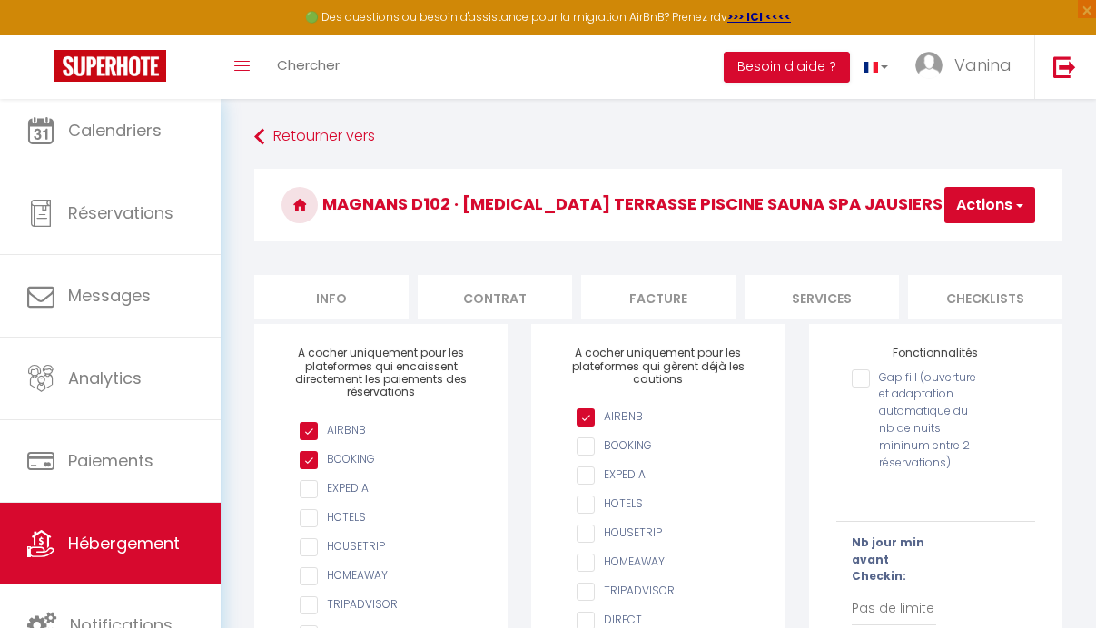
click at [366, 301] on li "Info" at bounding box center [331, 297] width 154 height 44
select select
checkbox input "false"
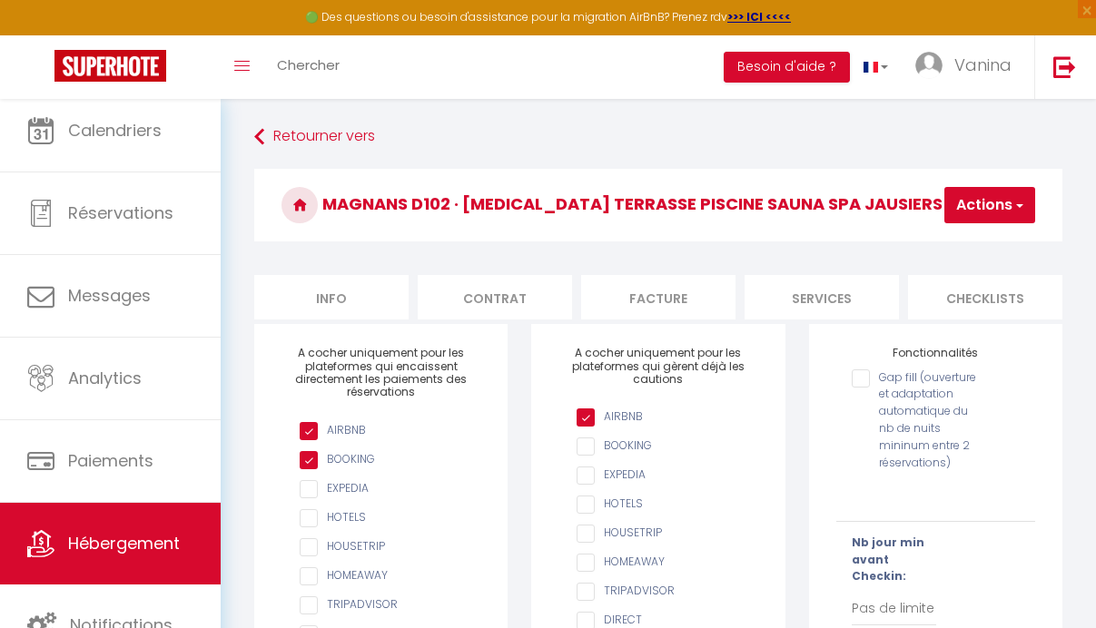
checkbox input "false"
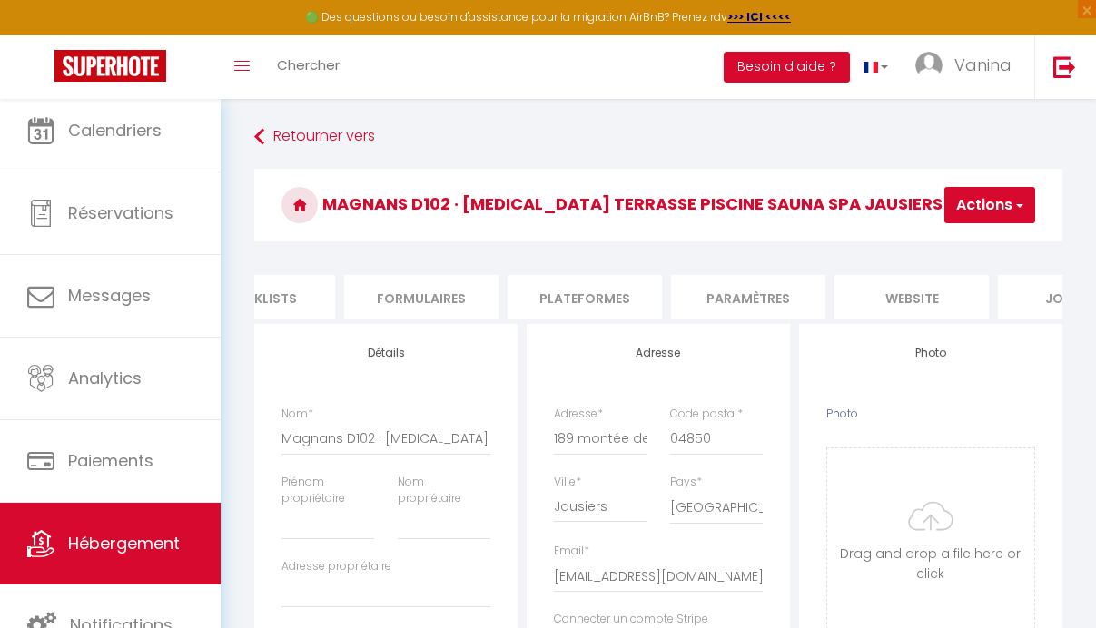
scroll to position [0, 826]
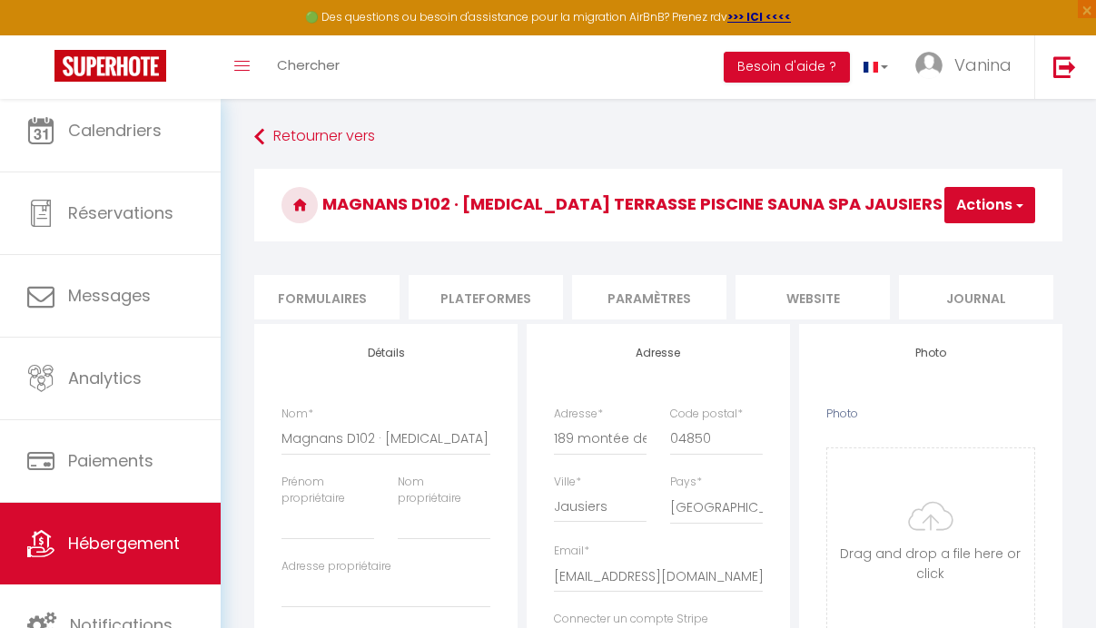
click at [502, 290] on li "Plateformes" at bounding box center [485, 297] width 154 height 44
select select
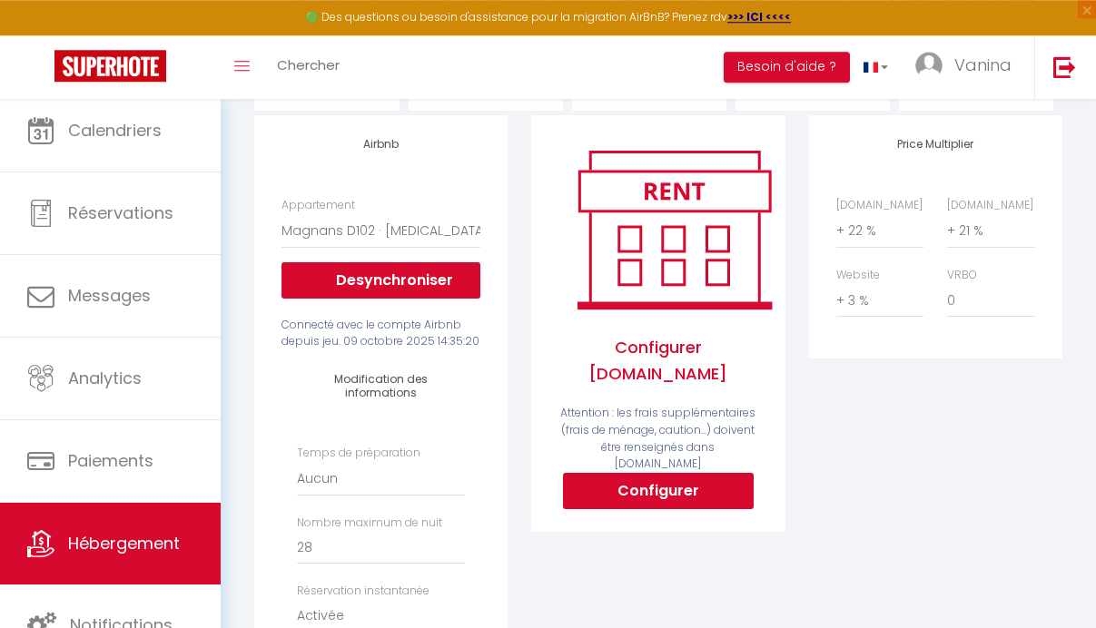
scroll to position [199, 0]
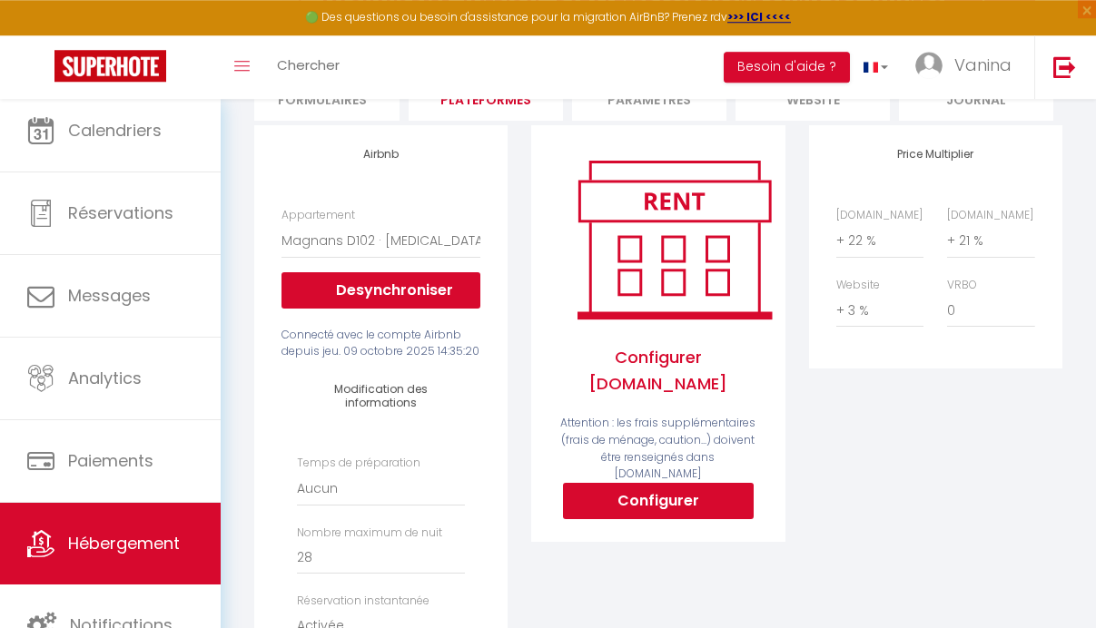
click at [387, 409] on h4 "Modification des informations" at bounding box center [381, 396] width 144 height 26
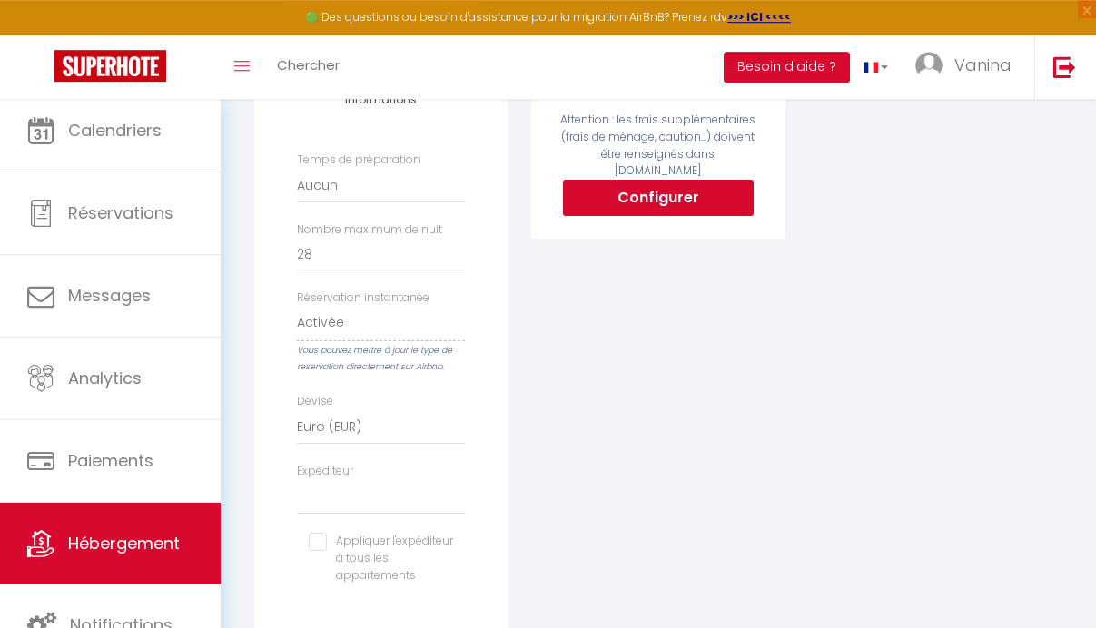
scroll to position [553, 0]
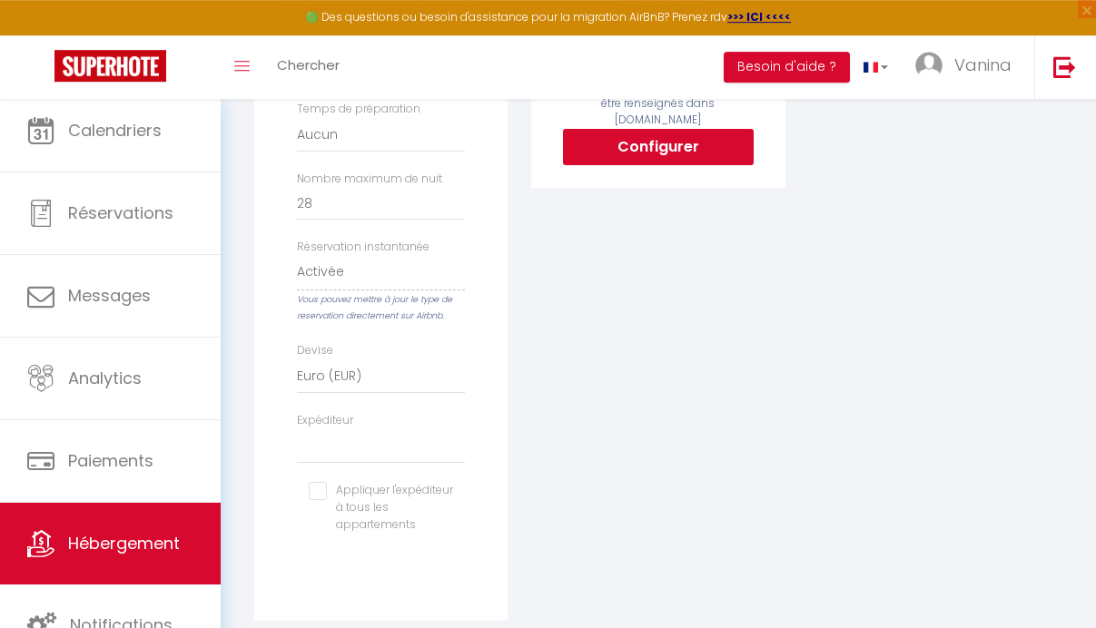
click at [393, 256] on label "Réservation instantanée" at bounding box center [363, 247] width 133 height 17
